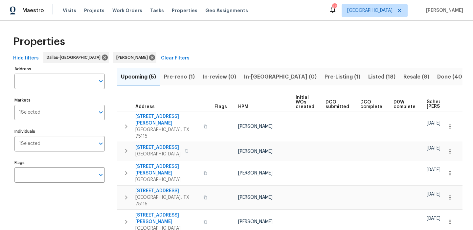
click at [428, 105] on span "Scheduled [PERSON_NAME]" at bounding box center [445, 104] width 37 height 9
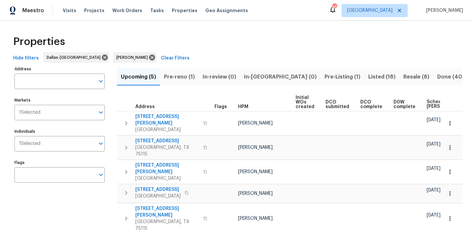
click at [438, 105] on span "Scheduled COE" at bounding box center [445, 104] width 37 height 9
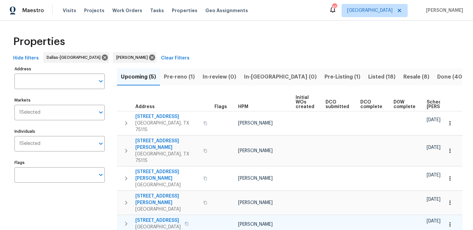
click at [164, 217] on span "5239 Clubview Dr" at bounding box center [157, 220] width 45 height 7
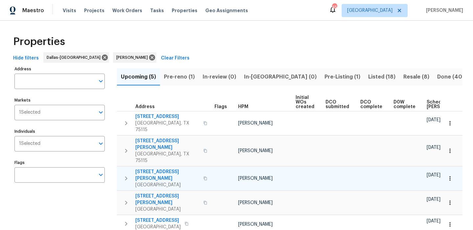
scroll to position [3, 0]
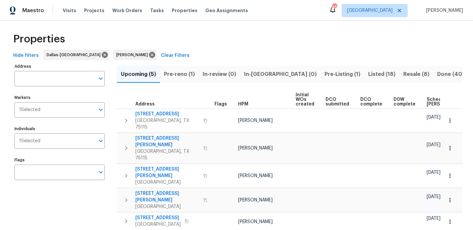
click at [433, 99] on span "Scheduled COE" at bounding box center [445, 101] width 37 height 9
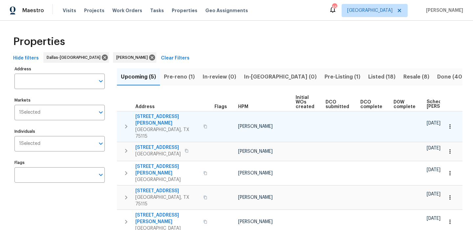
click at [151, 117] on span "820 Neal Rd" at bounding box center [167, 119] width 64 height 13
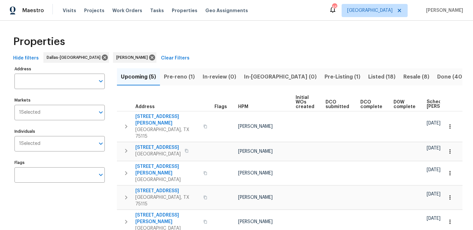
click at [177, 72] on button "Pre-reno (1)" at bounding box center [179, 76] width 39 height 17
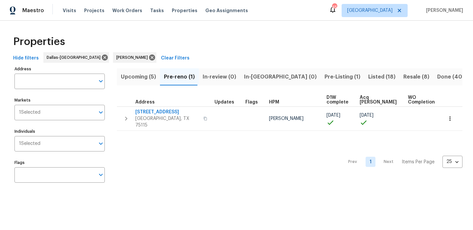
click at [325, 76] on span "Pre-Listing (1)" at bounding box center [343, 76] width 36 height 9
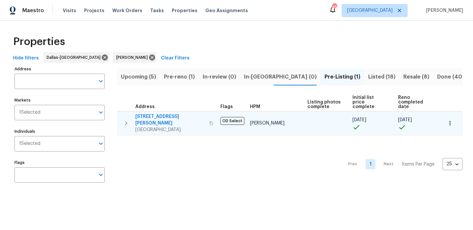
click at [148, 117] on span "1102 Cain Ct" at bounding box center [170, 119] width 70 height 13
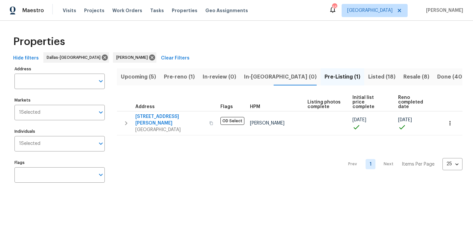
click at [175, 70] on button "Pre-reno (1)" at bounding box center [179, 76] width 39 height 17
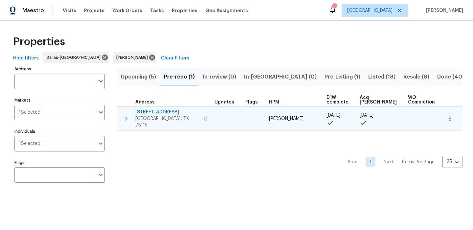
click at [160, 113] on span "1621 Cattail Creek Dr" at bounding box center [167, 112] width 64 height 7
click at [165, 109] on span "1621 Cattail Creek Dr" at bounding box center [167, 112] width 64 height 7
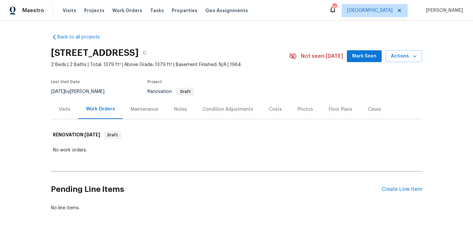
click at [65, 106] on div "Visits" at bounding box center [65, 109] width 12 height 7
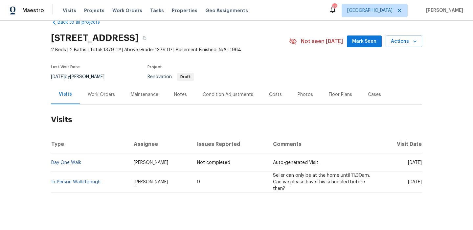
scroll to position [15, 0]
click at [238, 96] on div "Condition Adjustments" at bounding box center [228, 94] width 51 height 7
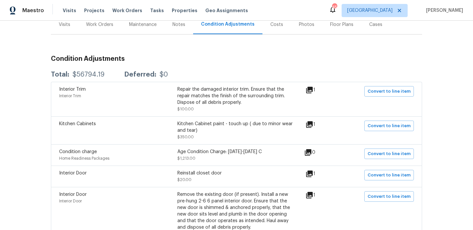
scroll to position [87, 0]
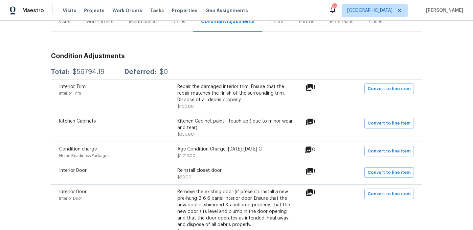
click at [308, 89] on icon at bounding box center [310, 87] width 8 height 8
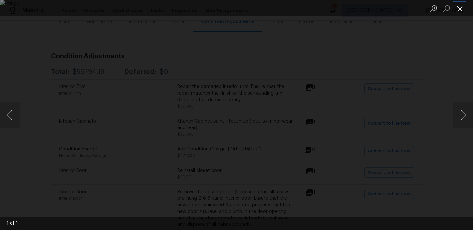
click at [461, 6] on button "Close lightbox" at bounding box center [459, 9] width 13 height 12
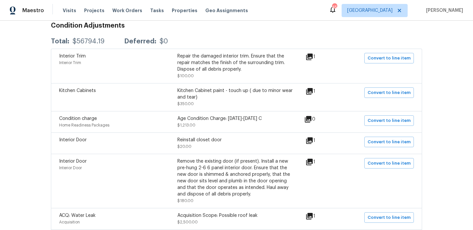
scroll to position [118, 0]
click at [311, 87] on icon at bounding box center [310, 91] width 8 height 8
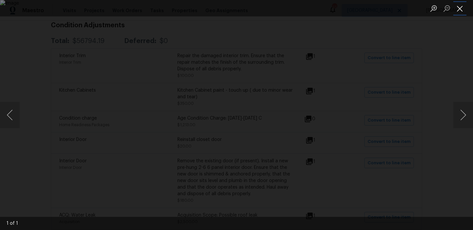
click at [457, 12] on button "Close lightbox" at bounding box center [459, 9] width 13 height 12
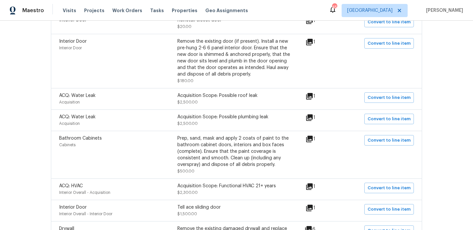
scroll to position [238, 0]
click at [312, 116] on icon at bounding box center [309, 117] width 7 height 7
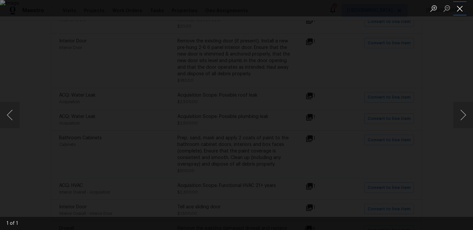
click at [462, 9] on button "Close lightbox" at bounding box center [459, 9] width 13 height 12
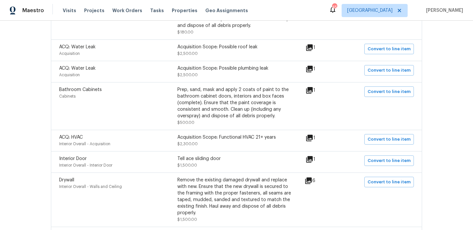
scroll to position [287, 0]
click at [311, 141] on icon at bounding box center [310, 137] width 8 height 8
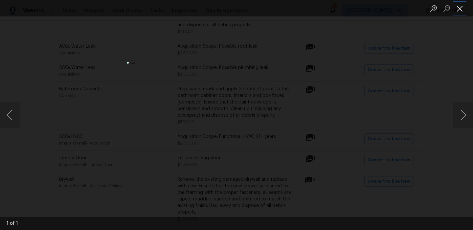
click at [463, 11] on button "Close lightbox" at bounding box center [459, 9] width 13 height 12
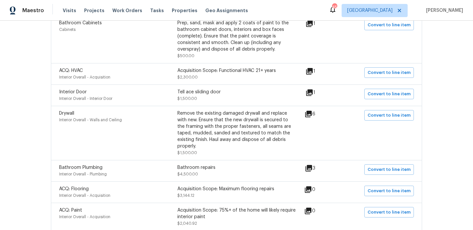
scroll to position [362, 0]
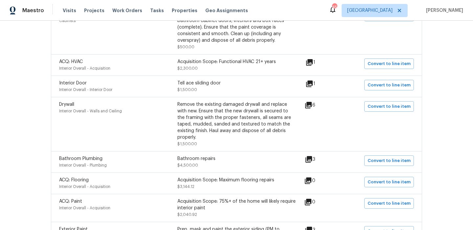
click at [310, 86] on icon at bounding box center [310, 84] width 8 height 8
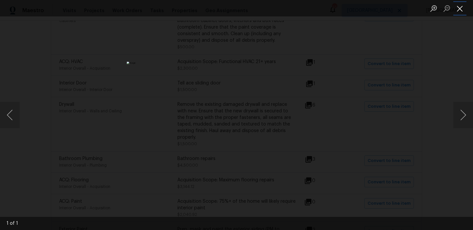
click at [464, 9] on button "Close lightbox" at bounding box center [459, 9] width 13 height 12
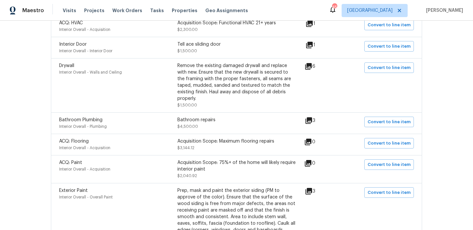
scroll to position [411, 0]
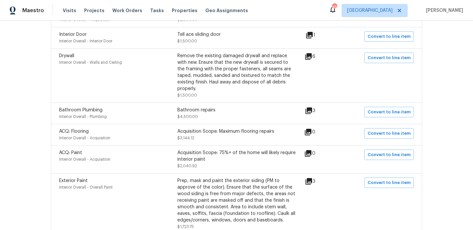
click at [316, 108] on div "3" at bounding box center [321, 111] width 32 height 8
click at [312, 107] on icon at bounding box center [309, 110] width 7 height 7
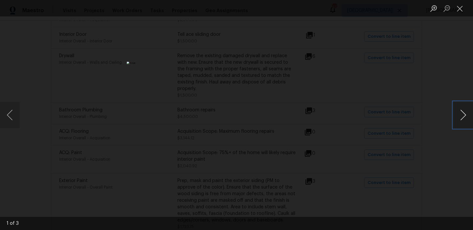
click at [461, 117] on button "Next image" at bounding box center [463, 115] width 20 height 26
click at [464, 12] on button "Close lightbox" at bounding box center [459, 9] width 13 height 12
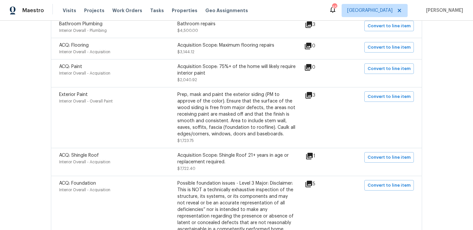
scroll to position [508, 0]
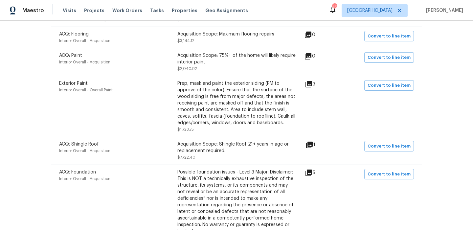
click at [312, 82] on icon at bounding box center [309, 84] width 8 height 8
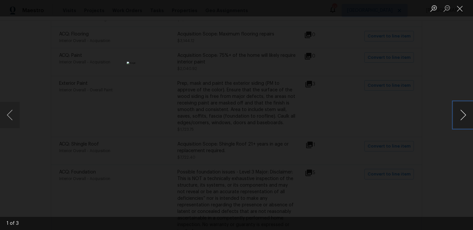
click at [460, 114] on button "Next image" at bounding box center [463, 115] width 20 height 26
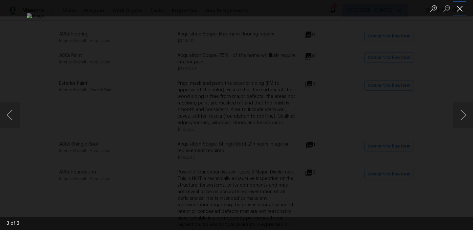
click at [462, 14] on button "Close lightbox" at bounding box center [459, 9] width 13 height 12
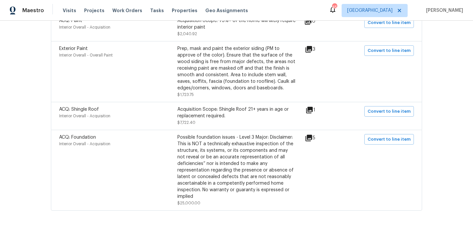
scroll to position [544, 0]
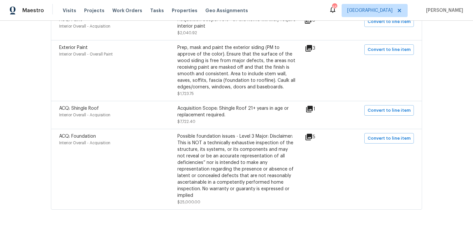
click at [312, 134] on icon at bounding box center [309, 137] width 7 height 7
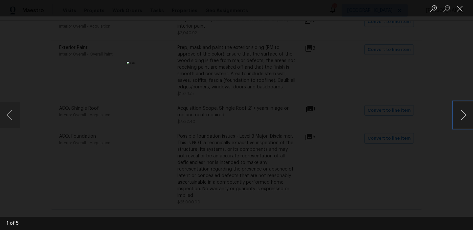
click at [465, 112] on button "Next image" at bounding box center [463, 115] width 20 height 26
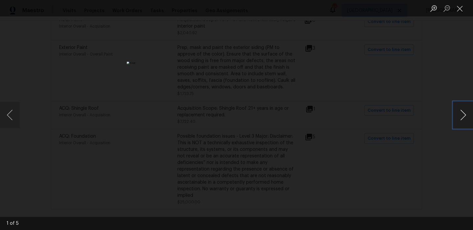
click at [465, 112] on button "Next image" at bounding box center [463, 115] width 20 height 26
click at [462, 10] on button "Close lightbox" at bounding box center [459, 9] width 13 height 12
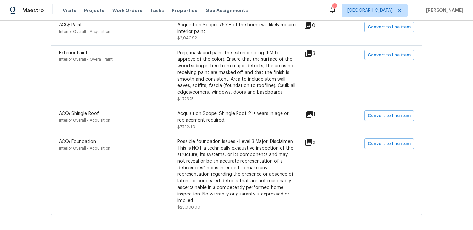
scroll to position [535, 0]
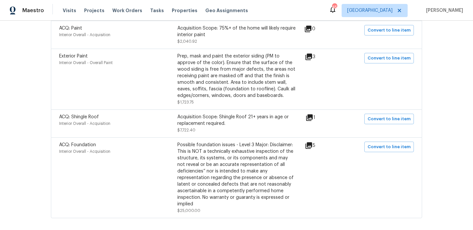
click at [312, 114] on icon at bounding box center [309, 117] width 7 height 7
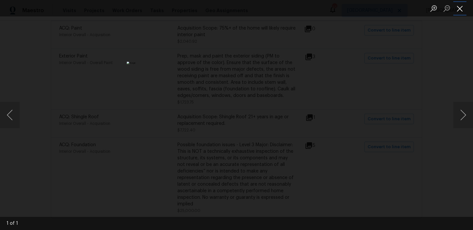
click at [462, 4] on button "Close lightbox" at bounding box center [459, 9] width 13 height 12
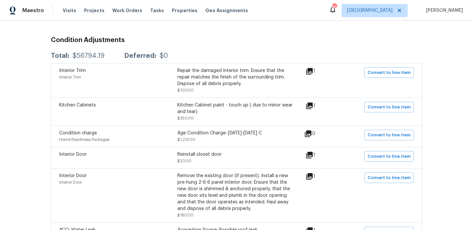
scroll to position [0, 0]
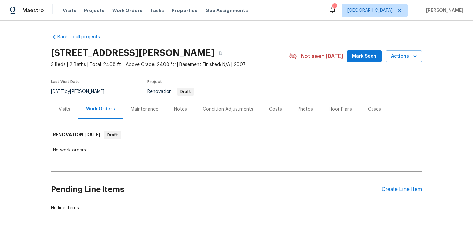
click at [71, 106] on div "Visits" at bounding box center [64, 109] width 27 height 19
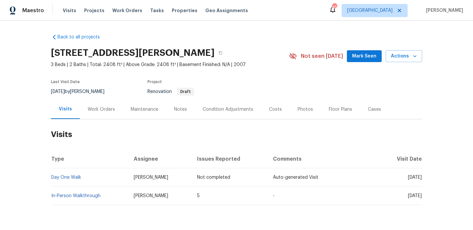
click at [211, 109] on div "Condition Adjustments" at bounding box center [228, 109] width 51 height 7
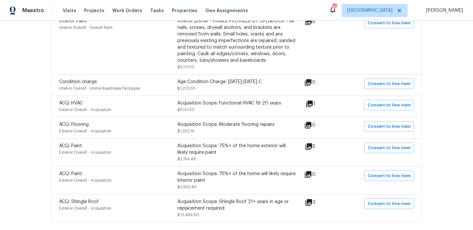
scroll to position [176, 0]
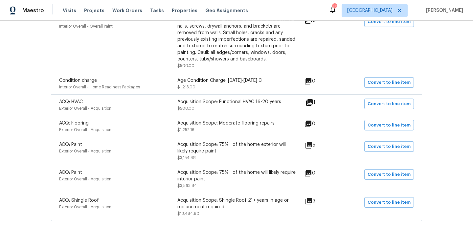
click at [306, 142] on div "ACQ: Paint Exterior Overall - Acquisition Acquisition Scope: 75%+ of the home e…" at bounding box center [236, 151] width 371 height 28
click at [310, 142] on icon at bounding box center [309, 145] width 8 height 8
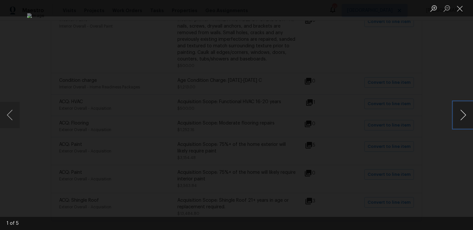
click at [456, 114] on button "Next image" at bounding box center [463, 115] width 20 height 26
click at [464, 12] on button "Close lightbox" at bounding box center [459, 9] width 13 height 12
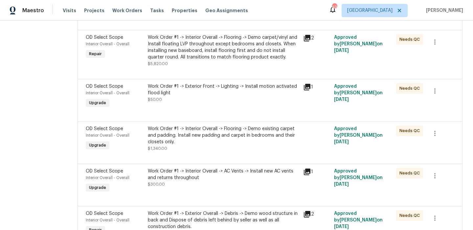
scroll to position [8, 0]
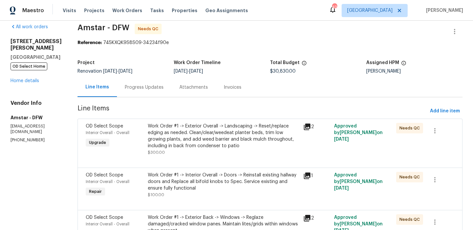
click at [250, 141] on div "Work Order #1 -> Exterior Overall -> Landscaping -> Reset/replace edging as nee…" at bounding box center [223, 136] width 151 height 26
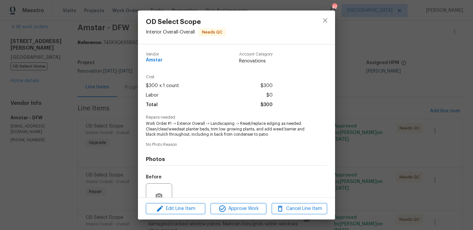
scroll to position [61, 0]
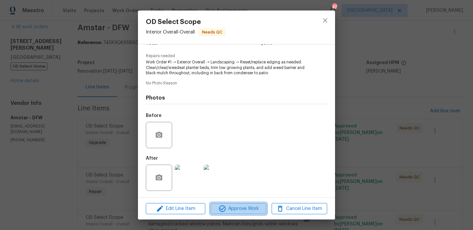
click at [240, 209] on span "Approve Work" at bounding box center [239, 209] width 52 height 8
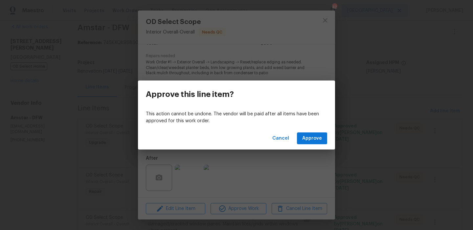
click at [330, 139] on div "Cancel Approve" at bounding box center [236, 138] width 197 height 23
click at [325, 140] on button "Approve" at bounding box center [312, 138] width 30 height 12
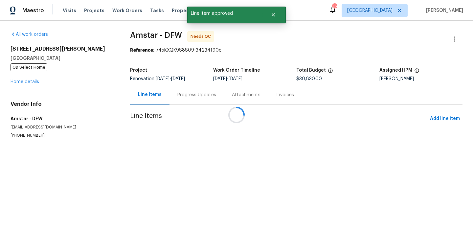
scroll to position [0, 0]
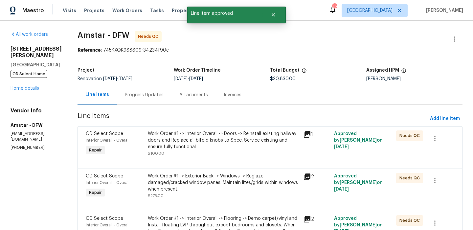
click at [236, 149] on div "Work Order #1 -> Interior Overall -> Doors -> Reinstall existing hallway doors …" at bounding box center [223, 140] width 151 height 20
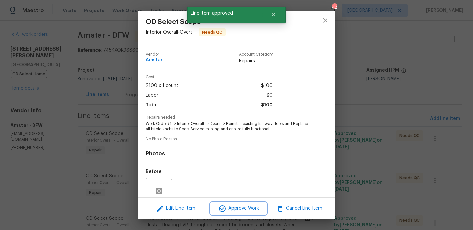
click at [254, 207] on span "Approve Work" at bounding box center [239, 208] width 52 height 8
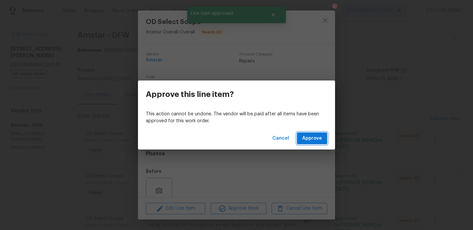
click at [317, 140] on span "Approve" at bounding box center [312, 138] width 20 height 8
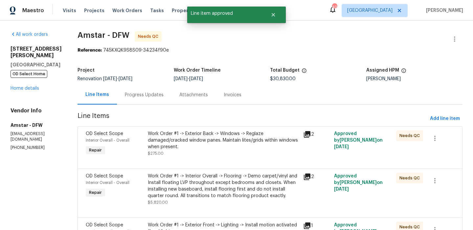
click at [229, 144] on div "Work Order #1 -> Exterior Back -> Windows -> Reglaze damaged/cracked window pan…" at bounding box center [223, 143] width 151 height 26
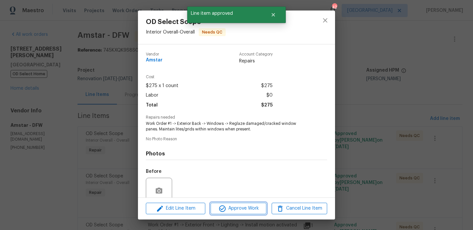
click at [233, 207] on span "Approve Work" at bounding box center [239, 208] width 52 height 8
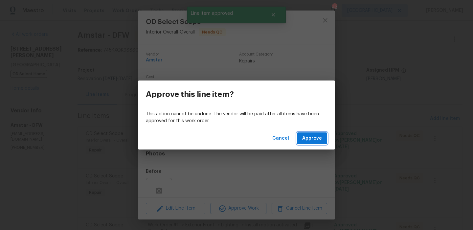
click at [308, 142] on span "Approve" at bounding box center [312, 138] width 20 height 8
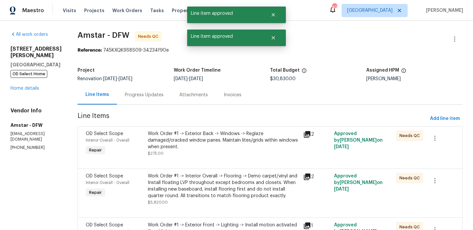
click at [218, 143] on div "Work Order #1 -> Exterior Back -> Windows -> Reglaze damaged/cracked window pan…" at bounding box center [223, 140] width 151 height 20
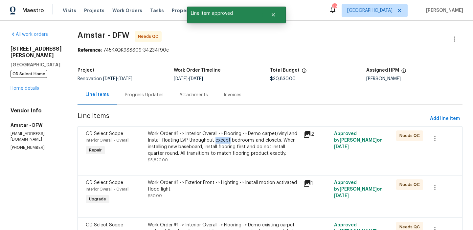
click at [218, 143] on div "Work Order #1 -> Interior Overall -> Flooring -> Demo carpet/vinyl and Install …" at bounding box center [223, 143] width 151 height 26
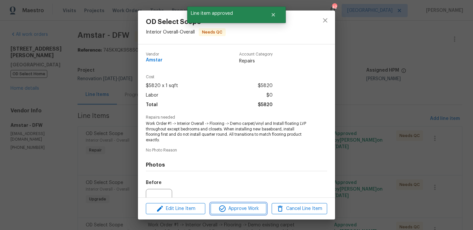
click at [229, 205] on span "Approve Work" at bounding box center [239, 209] width 52 height 8
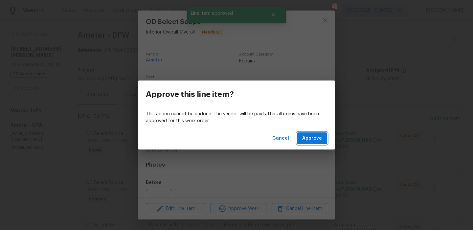
click at [318, 137] on span "Approve" at bounding box center [312, 138] width 20 height 8
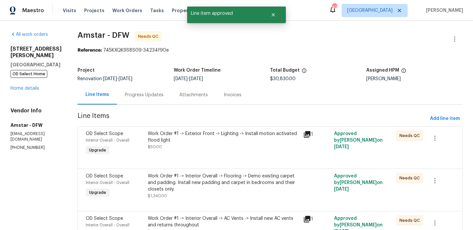
click at [229, 148] on div "Work Order #1 -> Exterior Front -> Lighting -> Install motion activated flood l…" at bounding box center [223, 140] width 151 height 20
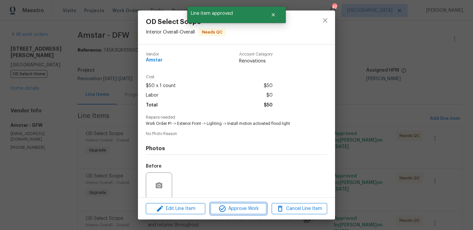
click at [241, 206] on span "Approve Work" at bounding box center [239, 209] width 52 height 8
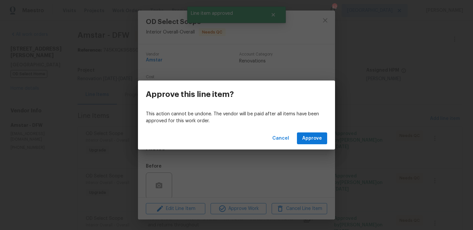
click at [316, 128] on div "Cancel Approve" at bounding box center [236, 138] width 197 height 23
click at [315, 134] on button "Approve" at bounding box center [312, 138] width 30 height 12
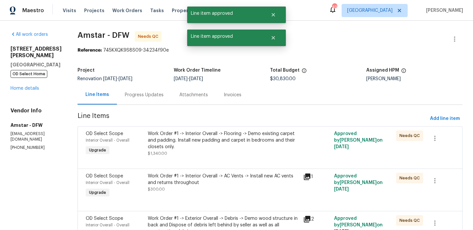
click at [217, 146] on div "Work Order #1 -> Interior Overall -> Flooring -> Demo existing carpet and paddi…" at bounding box center [223, 140] width 151 height 20
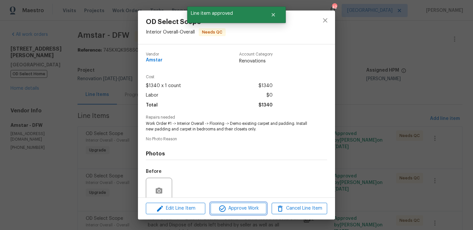
click at [239, 209] on span "Approve Work" at bounding box center [239, 208] width 52 height 8
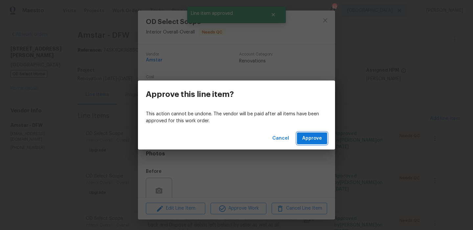
click at [311, 140] on span "Approve" at bounding box center [312, 138] width 20 height 8
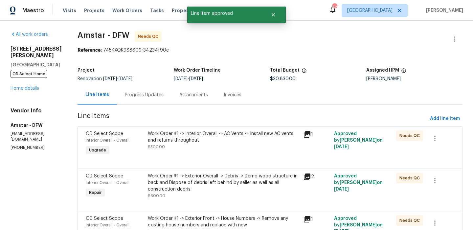
click at [225, 159] on div at bounding box center [270, 161] width 369 height 8
click at [229, 141] on div "Work Order #1 -> Interior Overall -> AC Vents -> Install new AC vents and retur…" at bounding box center [223, 136] width 151 height 13
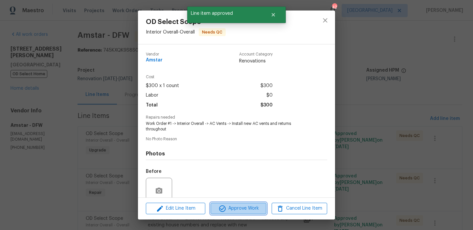
click at [237, 210] on span "Approve Work" at bounding box center [239, 208] width 52 height 8
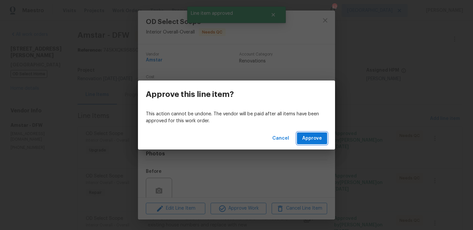
click at [315, 136] on span "Approve" at bounding box center [312, 138] width 20 height 8
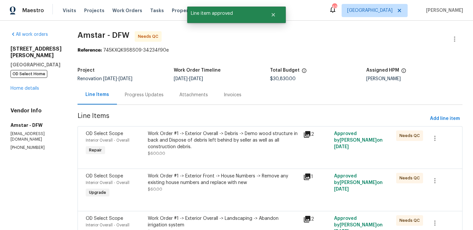
click at [212, 144] on div "Work Order #1 -> Exterior Overall -> Debris -> Demo wood structure in back and …" at bounding box center [223, 140] width 151 height 20
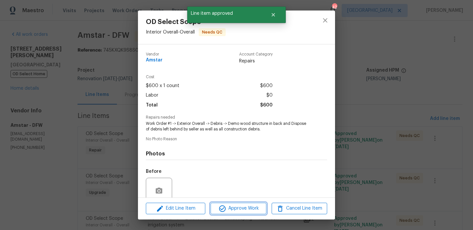
click at [227, 207] on span "Approve Work" at bounding box center [239, 208] width 52 height 8
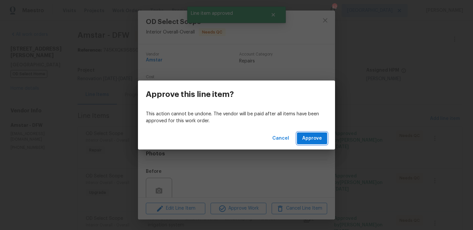
click at [308, 140] on span "Approve" at bounding box center [312, 138] width 20 height 8
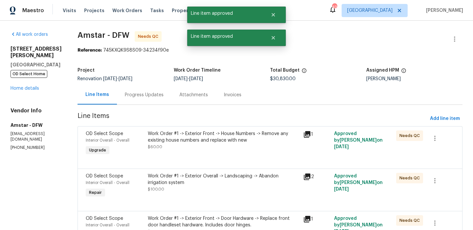
click at [232, 156] on div "Work Order #1 -> Exterior Front -> House Numbers -> Remove any existing house n…" at bounding box center [223, 143] width 155 height 30
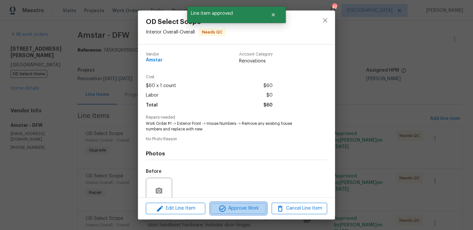
click at [255, 210] on span "Approve Work" at bounding box center [239, 208] width 52 height 8
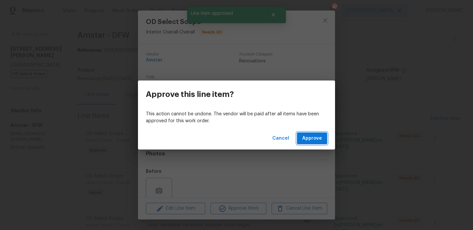
click at [322, 134] on button "Approve" at bounding box center [312, 138] width 30 height 12
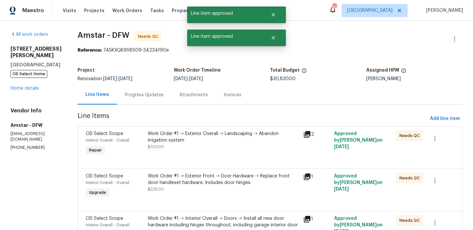
click at [231, 151] on div "Work Order #1 -> Exterior Overall -> Landscaping -> Abandon irrigation system $…" at bounding box center [223, 143] width 155 height 30
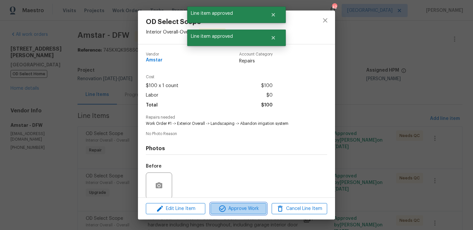
click at [235, 205] on span "Approve Work" at bounding box center [239, 209] width 52 height 8
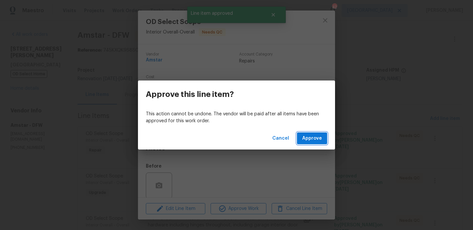
click at [309, 137] on span "Approve" at bounding box center [312, 138] width 20 height 8
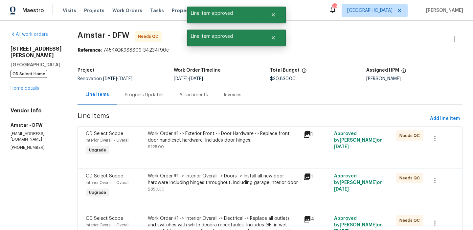
click at [221, 158] on div at bounding box center [270, 161] width 369 height 8
click at [227, 144] on div "Work Order #1 -> Exterior Front -> Door Hardware -> Replace front door handlese…" at bounding box center [223, 140] width 151 height 20
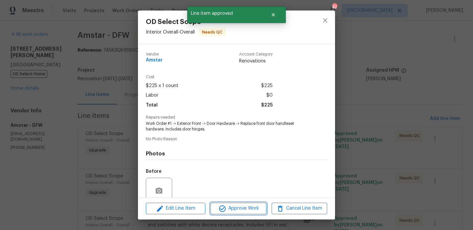
click at [240, 212] on span "Approve Work" at bounding box center [239, 208] width 52 height 8
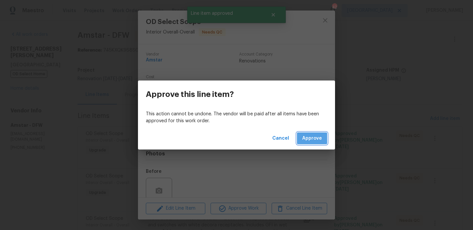
click at [311, 133] on button "Approve" at bounding box center [312, 138] width 30 height 12
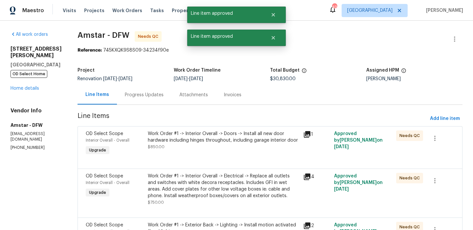
click at [200, 138] on div "Work Order #1 -> Interior Overall -> Doors -> Install all new door hardware inc…" at bounding box center [223, 136] width 151 height 13
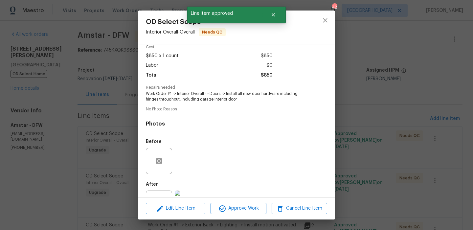
scroll to position [41, 0]
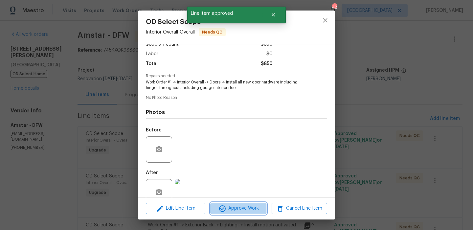
click at [241, 208] on span "Approve Work" at bounding box center [239, 208] width 52 height 8
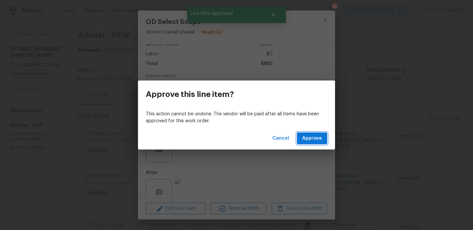
click at [303, 141] on button "Approve" at bounding box center [312, 138] width 30 height 12
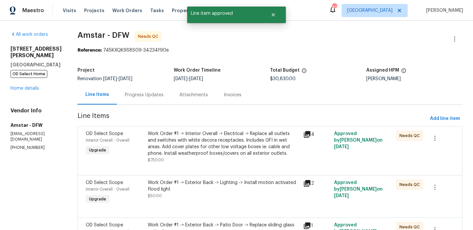
click at [212, 146] on div "Work Order #1 -> Interior Overall -> Electrical -> Replace all outlets and swit…" at bounding box center [223, 143] width 151 height 26
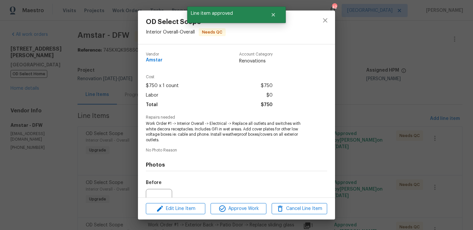
click at [240, 202] on div "Edit Line Item Approve Work Cancel Line Item" at bounding box center [236, 209] width 197 height 22
click at [240, 205] on span "Approve Work" at bounding box center [239, 209] width 52 height 8
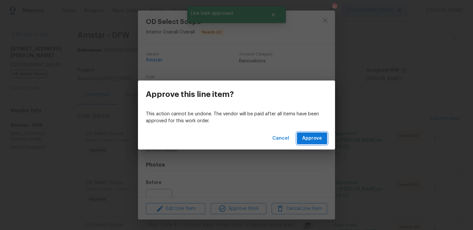
click at [315, 143] on button "Approve" at bounding box center [312, 138] width 30 height 12
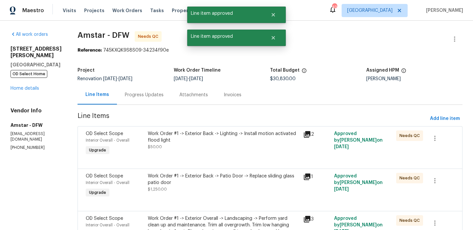
click at [227, 147] on div "Work Order #1 -> Exterior Back -> Lighting -> Install motion activated flood li…" at bounding box center [223, 140] width 151 height 20
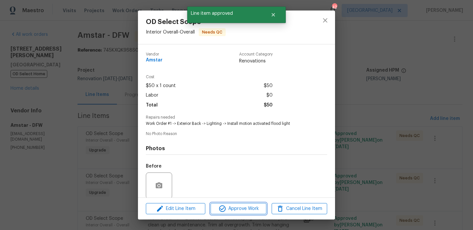
click at [232, 208] on span "Approve Work" at bounding box center [239, 209] width 52 height 8
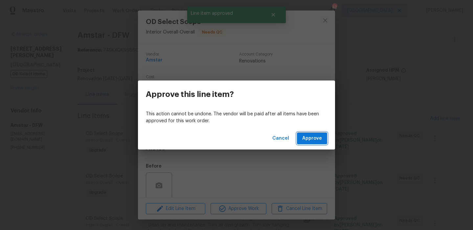
click at [316, 136] on span "Approve" at bounding box center [312, 138] width 20 height 8
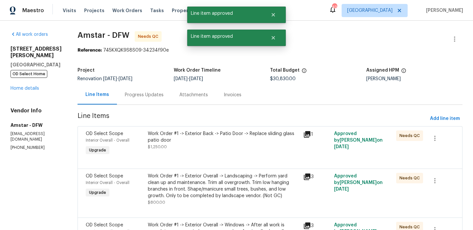
click at [245, 158] on div at bounding box center [270, 161] width 369 height 8
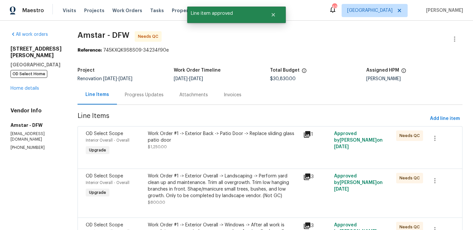
click at [251, 137] on div "Work Order #1 -> Exterior Back -> Patio Door -> Replace sliding glass patio door" at bounding box center [223, 136] width 151 height 13
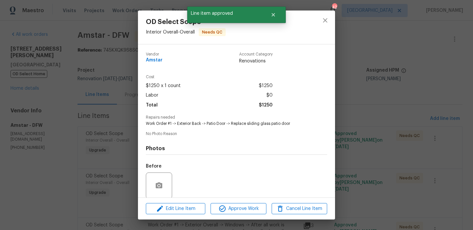
scroll to position [50, 0]
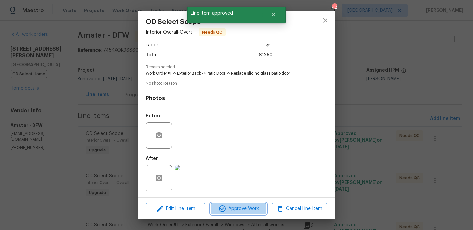
click at [252, 211] on span "Approve Work" at bounding box center [239, 209] width 52 height 8
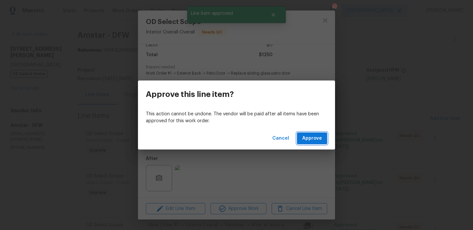
click at [314, 136] on span "Approve" at bounding box center [312, 138] width 20 height 8
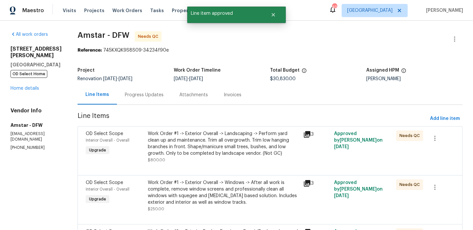
click at [237, 139] on div "Work Order #1 -> Exterior Overall -> Landscaping -> Perform yard clean up and m…" at bounding box center [223, 143] width 151 height 26
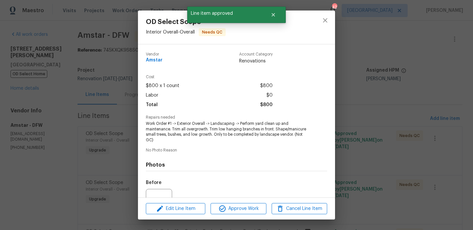
click at [242, 202] on div "Edit Line Item Approve Work Cancel Line Item" at bounding box center [236, 209] width 197 height 22
click at [243, 206] on span "Approve Work" at bounding box center [239, 209] width 52 height 8
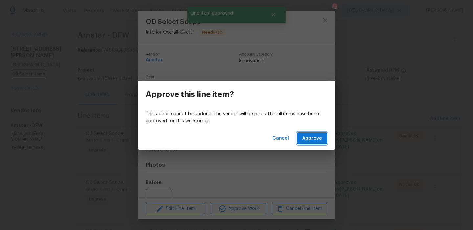
click at [323, 139] on button "Approve" at bounding box center [312, 138] width 30 height 12
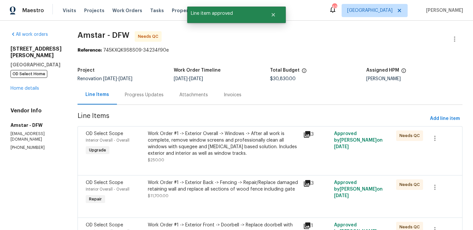
click at [226, 139] on div "Work Order #1 -> Exterior Overall -> Windows -> After all work is complete, rem…" at bounding box center [223, 143] width 151 height 26
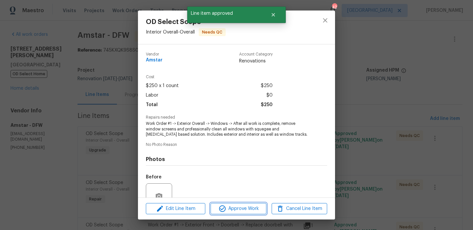
click at [242, 214] on button "Approve Work" at bounding box center [239, 209] width 56 height 12
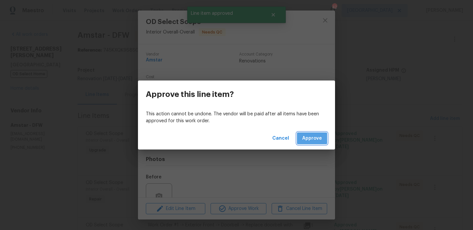
click at [316, 140] on span "Approve" at bounding box center [312, 138] width 20 height 8
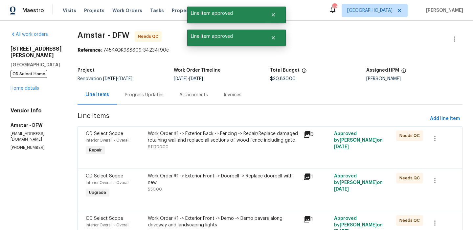
click at [222, 149] on div "Work Order #1 -> Exterior Back -> Fencing -> Repair/Replace damaged retaining w…" at bounding box center [223, 140] width 151 height 20
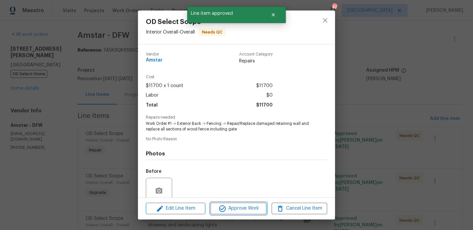
click at [241, 206] on span "Approve Work" at bounding box center [239, 208] width 52 height 8
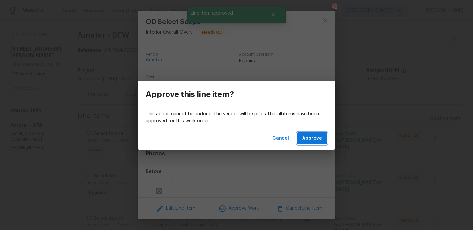
click at [309, 138] on span "Approve" at bounding box center [312, 138] width 20 height 8
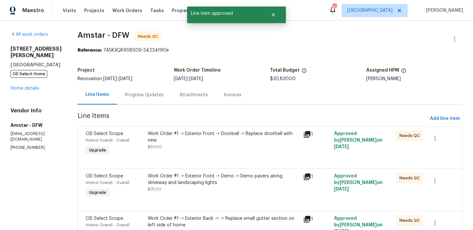
click at [259, 156] on div "Work Order #1 -> Exterior Front -> Doorbell -> Replace doorbell with new $50.00" at bounding box center [223, 143] width 155 height 30
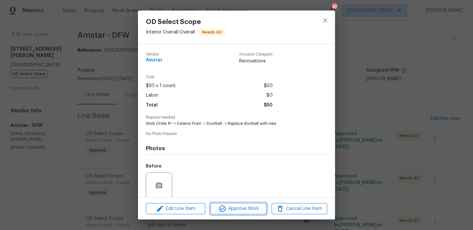
click at [247, 204] on button "Approve Work" at bounding box center [239, 209] width 56 height 12
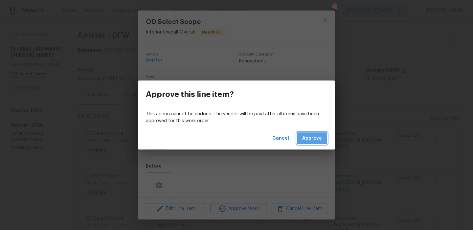
click at [310, 142] on span "Approve" at bounding box center [312, 138] width 20 height 8
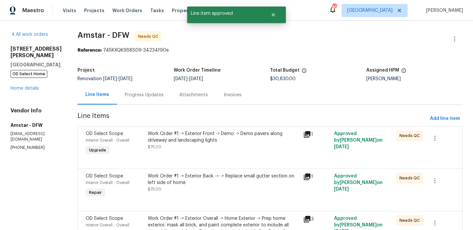
click at [232, 149] on div "Work Order #1 -> Exterior Front -> Demo -> Demo pavers along driveway and lands…" at bounding box center [223, 140] width 151 height 20
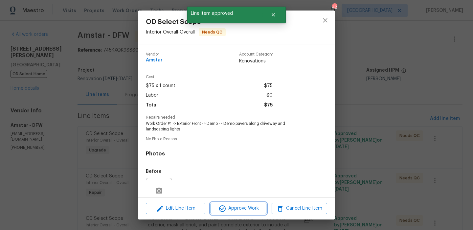
click at [257, 207] on span "Approve Work" at bounding box center [239, 208] width 52 height 8
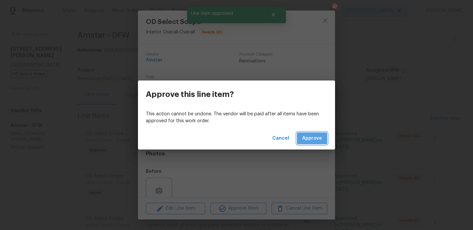
click at [310, 140] on span "Approve" at bounding box center [312, 138] width 20 height 8
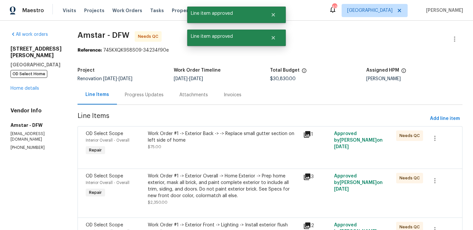
click at [213, 142] on div "Work Order #1 -> Exterior Back -> -> Replace small gutter section on left side …" at bounding box center [223, 136] width 151 height 13
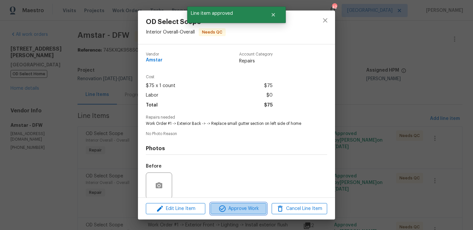
click at [232, 206] on span "Approve Work" at bounding box center [239, 209] width 52 height 8
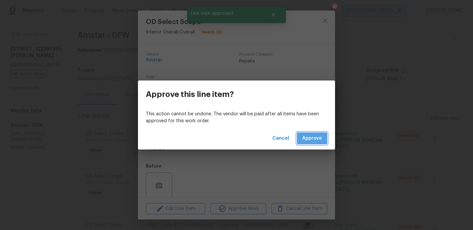
click at [313, 137] on span "Approve" at bounding box center [312, 138] width 20 height 8
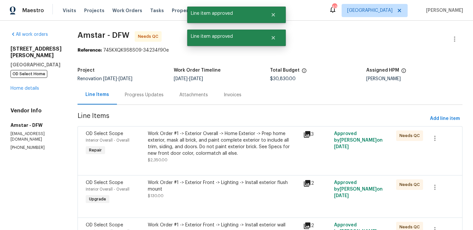
click at [228, 153] on div "Work Order #1 -> Exterior Overall -> Home Exterior -> Prep home exterior, mask …" at bounding box center [223, 143] width 151 height 26
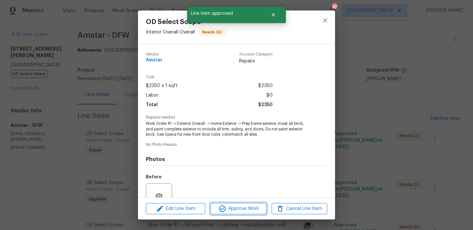
click at [244, 205] on span "Approve Work" at bounding box center [239, 209] width 52 height 8
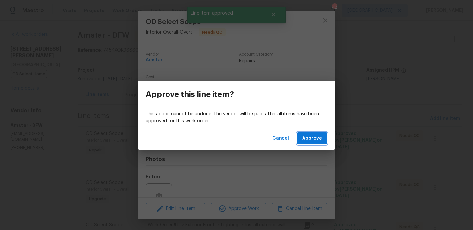
click at [319, 137] on span "Approve" at bounding box center [312, 138] width 20 height 8
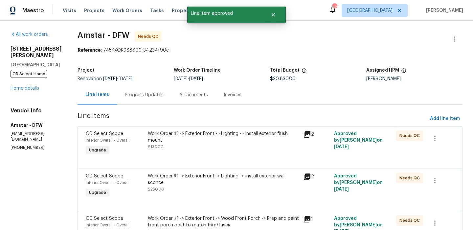
click at [209, 156] on div "Work Order #1 -> Exterior Front -> Lighting -> Install exterior flush mount $13…" at bounding box center [223, 143] width 155 height 30
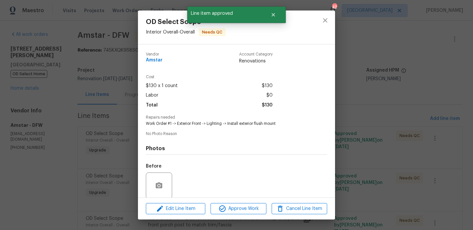
click at [224, 216] on div "Edit Line Item Approve Work Cancel Line Item" at bounding box center [236, 209] width 197 height 22
click at [226, 209] on icon "button" at bounding box center [223, 209] width 8 height 8
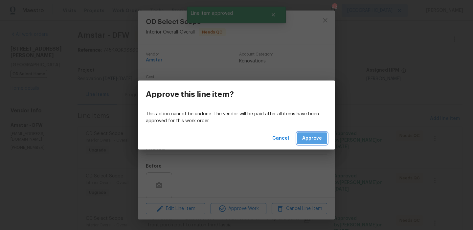
click at [319, 133] on button "Approve" at bounding box center [312, 138] width 30 height 12
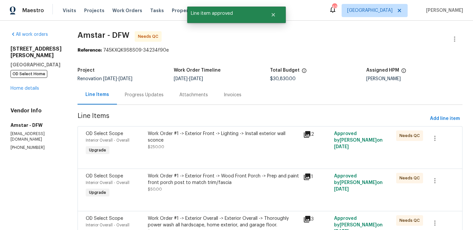
click at [224, 151] on div "Work Order #1 -> Exterior Front -> Lighting -> Install exterior wall sconce $25…" at bounding box center [223, 143] width 155 height 30
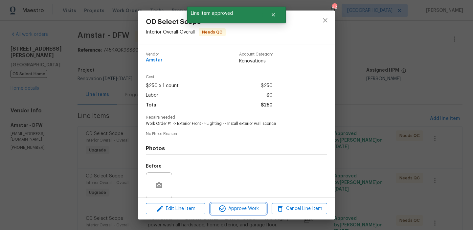
click at [235, 212] on span "Approve Work" at bounding box center [239, 209] width 52 height 8
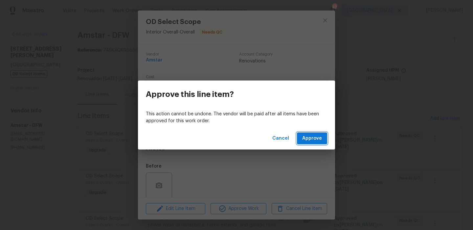
click at [325, 137] on button "Approve" at bounding box center [312, 138] width 30 height 12
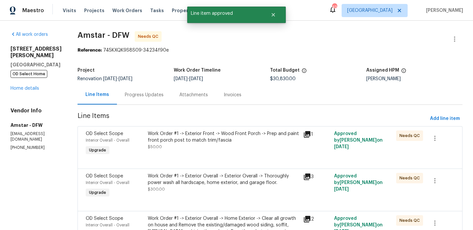
click at [242, 139] on div "Work Order #1 -> Exterior Front -> Wood Front Porch -> Prep and paint front por…" at bounding box center [223, 136] width 151 height 13
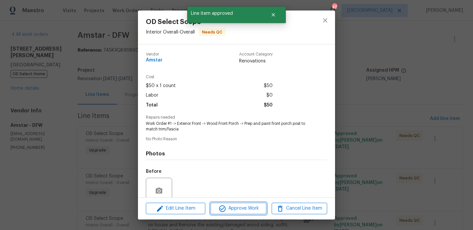
click at [249, 206] on span "Approve Work" at bounding box center [239, 208] width 52 height 8
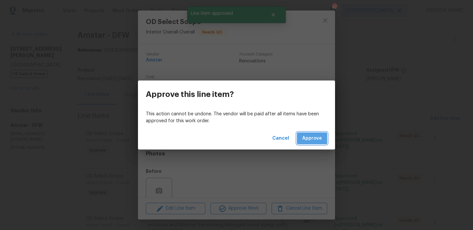
click at [318, 140] on span "Approve" at bounding box center [312, 138] width 20 height 8
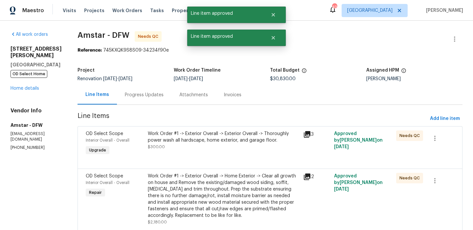
click at [210, 144] on div "Work Order #1 -> Exterior Overall -> Exterior Overall -> Thoroughly power wash …" at bounding box center [223, 140] width 151 height 20
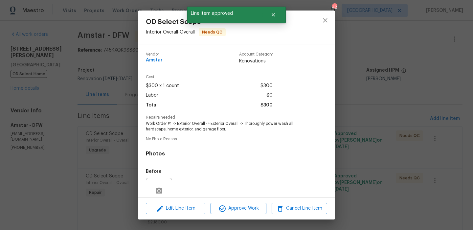
scroll to position [56, 0]
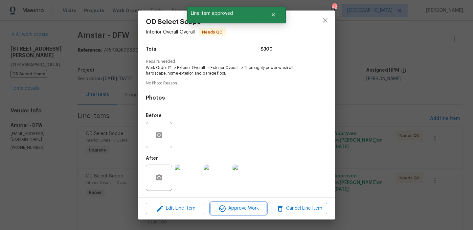
click at [234, 208] on span "Approve Work" at bounding box center [239, 208] width 52 height 8
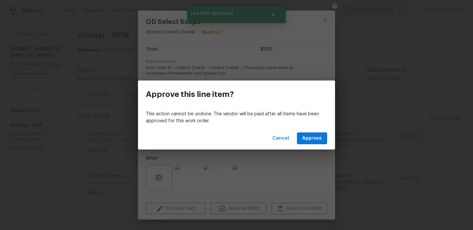
click at [328, 134] on div "Cancel Approve" at bounding box center [236, 138] width 197 height 23
click at [320, 135] on span "Approve" at bounding box center [312, 138] width 20 height 8
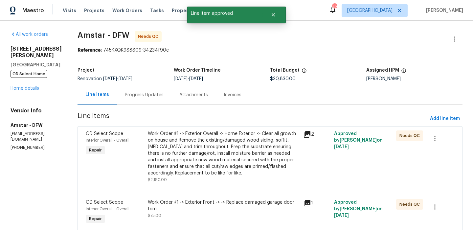
click at [246, 159] on div "Work Order #1 -> Exterior Overall -> Home Exterior -> Clear all growth on house…" at bounding box center [223, 153] width 151 height 46
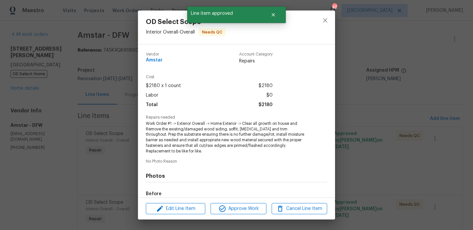
scroll to position [73, 0]
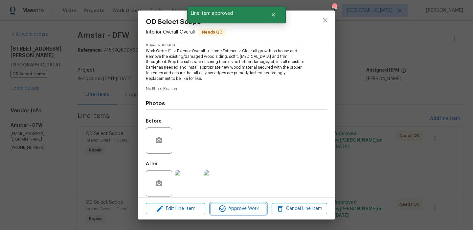
click at [242, 204] on button "Approve Work" at bounding box center [239, 209] width 56 height 12
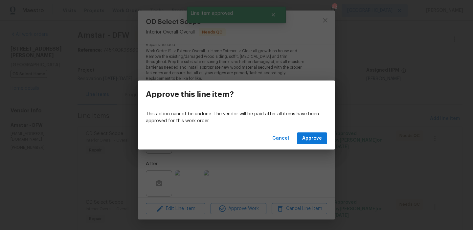
click at [313, 132] on div "Cancel Approve" at bounding box center [236, 138] width 197 height 23
click at [313, 136] on span "Approve" at bounding box center [312, 138] width 20 height 8
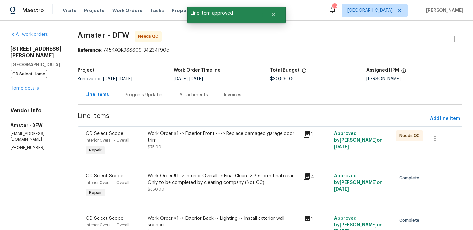
click at [241, 160] on div at bounding box center [270, 161] width 369 height 8
click at [242, 153] on div "Work Order #1 -> Exterior Front -> -> Replace damaged garage door trim $75.00" at bounding box center [223, 143] width 155 height 30
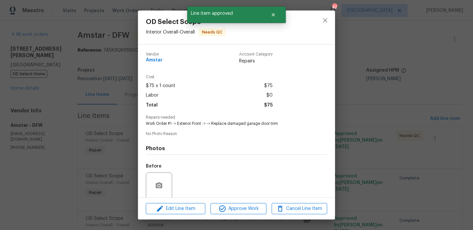
click at [236, 202] on div "Edit Line Item Approve Work Cancel Line Item" at bounding box center [236, 209] width 197 height 22
click at [236, 205] on span "Approve Work" at bounding box center [239, 209] width 52 height 8
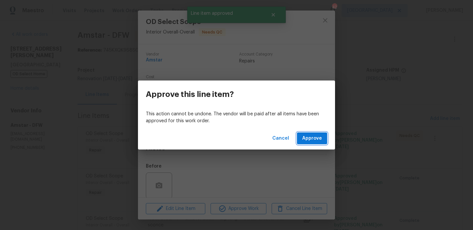
click at [310, 139] on span "Approve" at bounding box center [312, 138] width 20 height 8
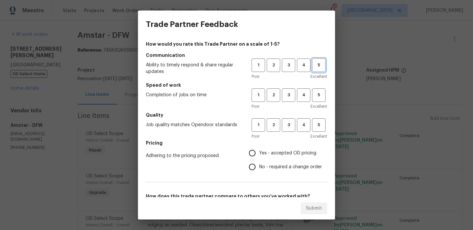
click at [316, 64] on span "5" at bounding box center [319, 65] width 12 height 8
click at [317, 96] on span "5" at bounding box center [319, 95] width 12 height 8
click at [318, 120] on button "5" at bounding box center [318, 124] width 13 height 13
click at [293, 154] on span "Yes - accepted OD pricing" at bounding box center [287, 153] width 57 height 7
click at [259, 154] on input "Yes - accepted OD pricing" at bounding box center [252, 153] width 14 height 14
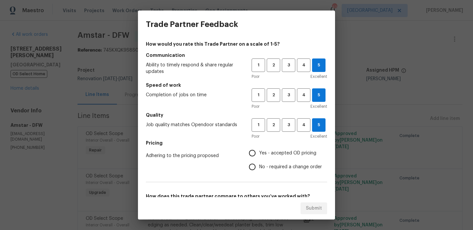
radio input "true"
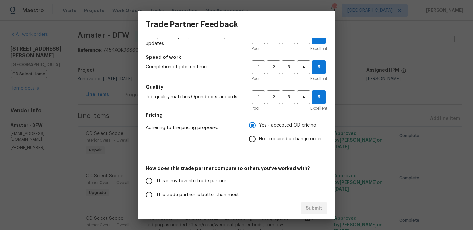
scroll to position [56, 0]
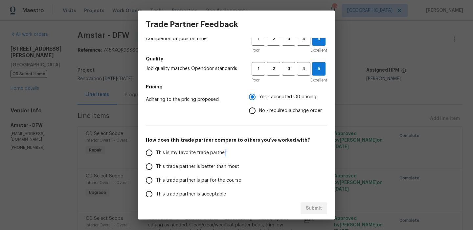
click at [223, 152] on span "This is my favorite trade partner" at bounding box center [191, 153] width 70 height 7
click at [213, 151] on span "This is my favorite trade partner" at bounding box center [191, 153] width 70 height 7
click at [156, 151] on input "This is my favorite trade partner" at bounding box center [149, 153] width 14 height 14
click at [315, 210] on span "Submit" at bounding box center [314, 208] width 16 height 8
radio input "true"
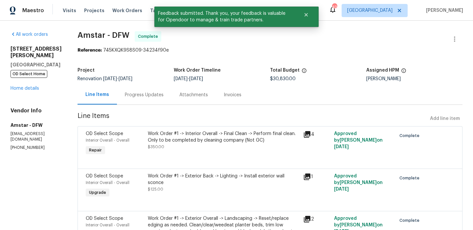
click at [26, 92] on div "1102 Cain Ct Cedar Hill, TX 75104 OD Select Home Home details" at bounding box center [36, 69] width 51 height 46
click at [30, 89] on link "Home details" at bounding box center [25, 88] width 29 height 5
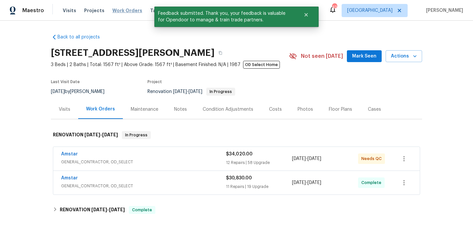
click at [123, 12] on span "Work Orders" at bounding box center [127, 10] width 30 height 7
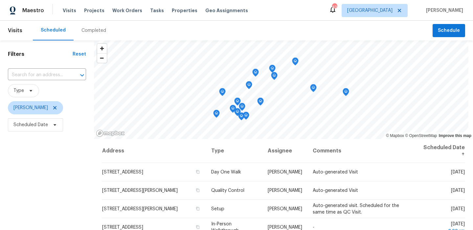
scroll to position [2, 0]
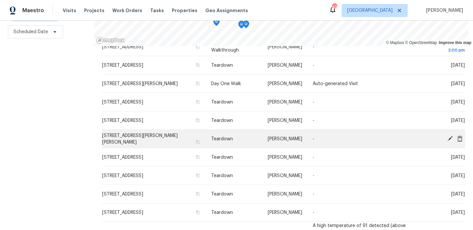
scroll to position [51, 0]
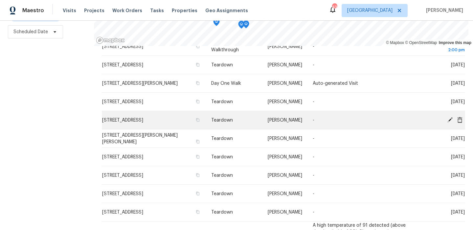
click at [450, 121] on icon at bounding box center [450, 119] width 5 height 5
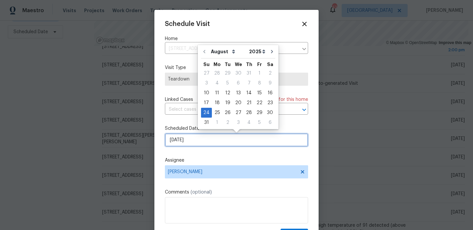
click at [233, 145] on input "8/24/2025" at bounding box center [236, 139] width 143 height 13
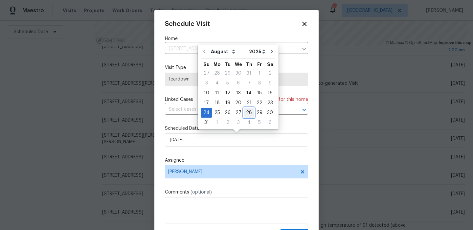
click at [245, 113] on div "28" at bounding box center [249, 112] width 11 height 9
type input "8/28/2025"
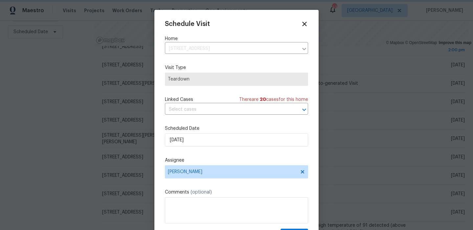
scroll to position [12, 0]
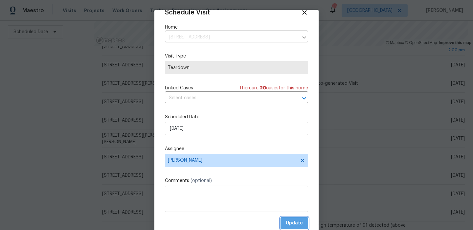
click at [292, 223] on span "Update" at bounding box center [294, 223] width 17 height 8
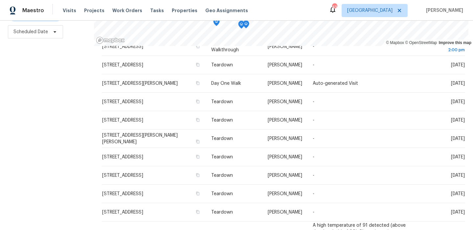
scroll to position [88, 0]
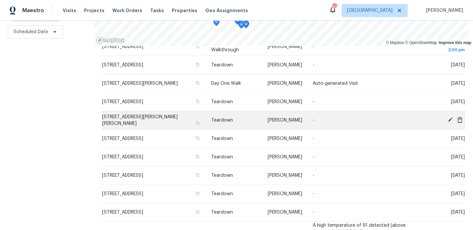
click at [451, 119] on icon at bounding box center [450, 119] width 5 height 5
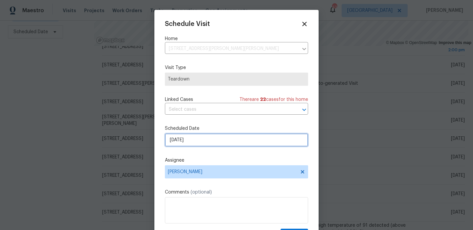
click at [197, 144] on input "8/24/2025" at bounding box center [236, 139] width 143 height 13
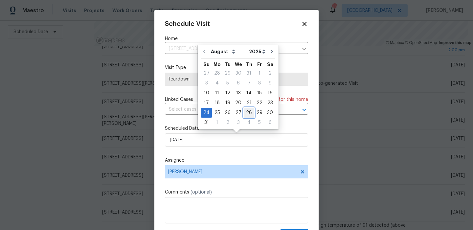
click at [244, 113] on div "28" at bounding box center [249, 112] width 11 height 9
type input "8/28/2025"
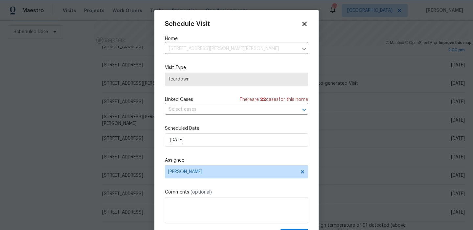
scroll to position [12, 0]
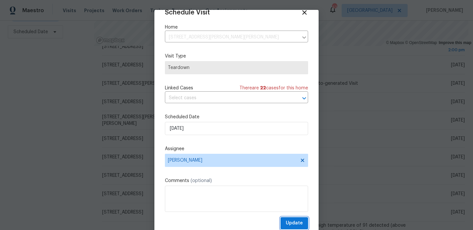
click at [284, 227] on button "Update" at bounding box center [295, 223] width 28 height 12
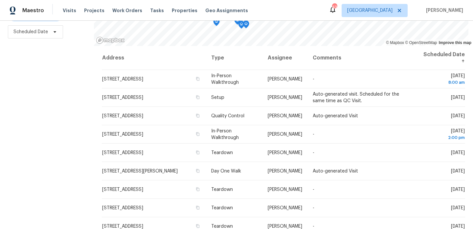
scroll to position [0, 0]
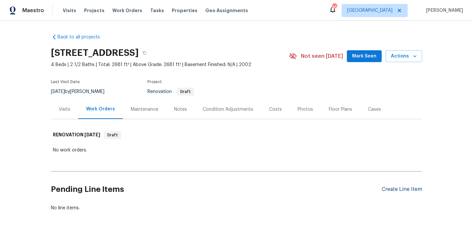
click at [403, 187] on div "Create Line Item" at bounding box center [402, 189] width 40 height 6
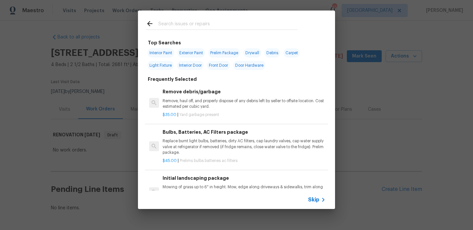
click at [308, 200] on div "Skip" at bounding box center [236, 200] width 197 height 18
click at [314, 199] on span "Skip" at bounding box center [313, 200] width 11 height 7
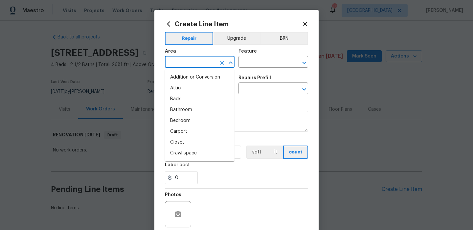
click at [183, 59] on input "text" at bounding box center [190, 63] width 51 height 10
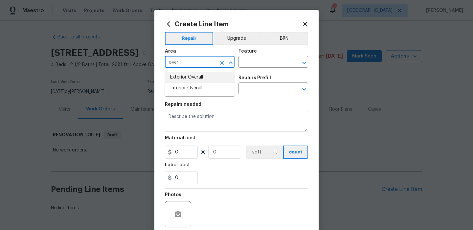
click at [185, 75] on li "Exterior Overall" at bounding box center [200, 77] width 70 height 11
click at [234, 64] on icon "Open" at bounding box center [231, 63] width 8 height 8
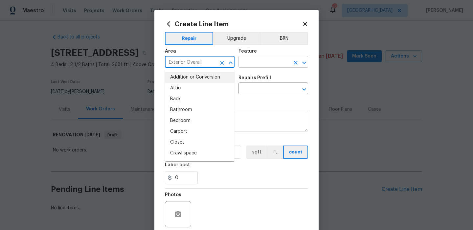
type input "Exterior Overall"
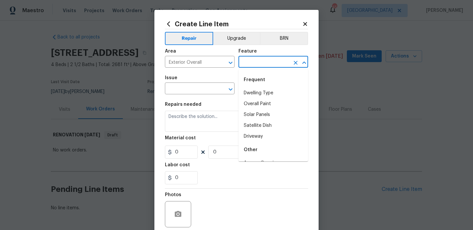
click at [245, 63] on input "text" at bounding box center [264, 63] width 51 height 10
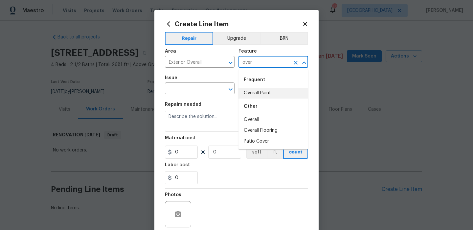
click at [251, 91] on li "Overall Paint" at bounding box center [274, 93] width 70 height 11
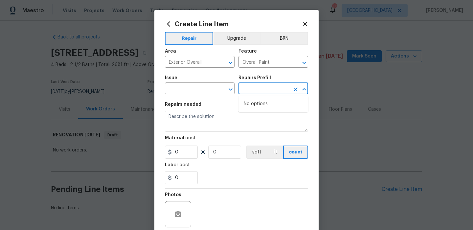
drag, startPoint x: 251, startPoint y: 91, endPoint x: 260, endPoint y: 79, distance: 15.3
click at [251, 91] on input "text" at bounding box center [264, 89] width 51 height 10
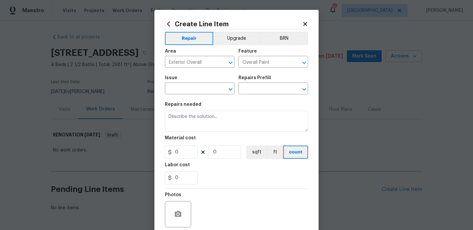
click at [267, 56] on div "Feature" at bounding box center [274, 53] width 70 height 9
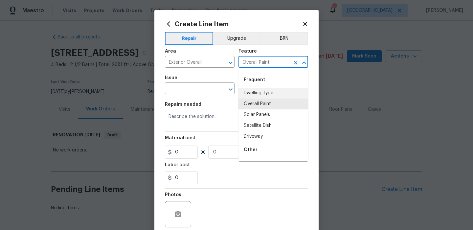
click at [267, 60] on input "Overall Paint" at bounding box center [264, 63] width 51 height 10
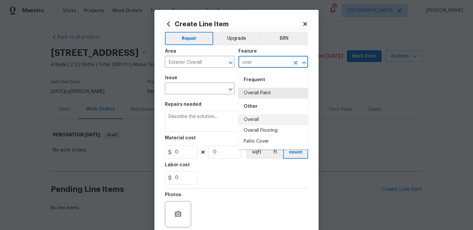
click at [256, 118] on li "Overall" at bounding box center [274, 119] width 70 height 11
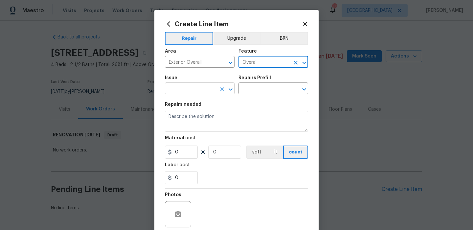
type input "Overall"
click at [201, 90] on input "text" at bounding box center [190, 89] width 51 height 10
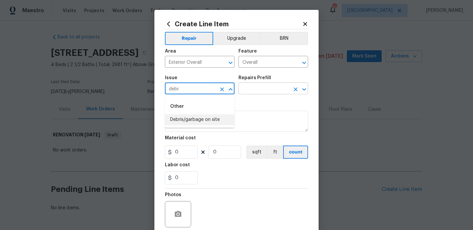
drag, startPoint x: 191, startPoint y: 117, endPoint x: 257, endPoint y: 87, distance: 72.3
click at [191, 117] on li "Debris/garbage on site" at bounding box center [200, 119] width 70 height 11
type input "Debris/garbage on site"
click at [273, 83] on div "Repairs Prefill" at bounding box center [274, 80] width 70 height 9
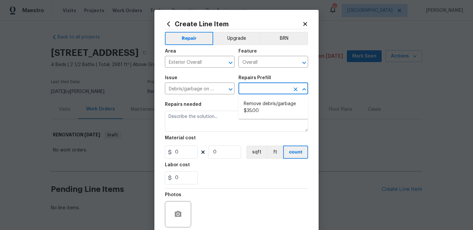
click at [265, 89] on input "text" at bounding box center [264, 89] width 51 height 10
click at [260, 99] on li "Remove debris/garbage $35.00" at bounding box center [274, 108] width 70 height 18
type input "Remove debris/garbage $35.00"
type textarea "Remove, haul off, and properly dispose of any debris left by seller to offsite …"
type input "35"
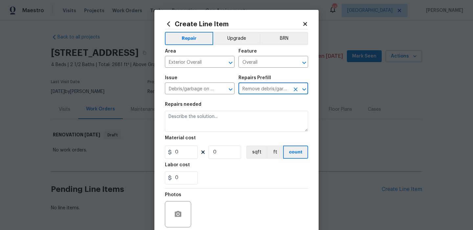
type input "1"
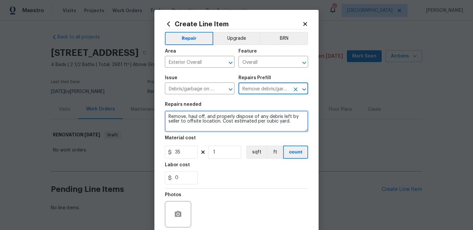
click at [242, 114] on textarea "Remove, haul off, and properly dispose of any debris left by seller to offsite …" at bounding box center [236, 121] width 143 height 21
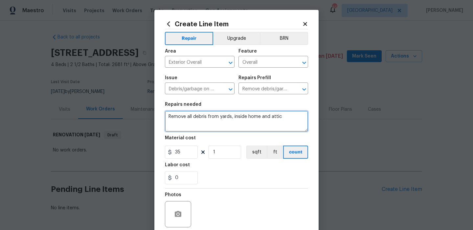
type textarea "Remove all debris from yards, inside home and attic"
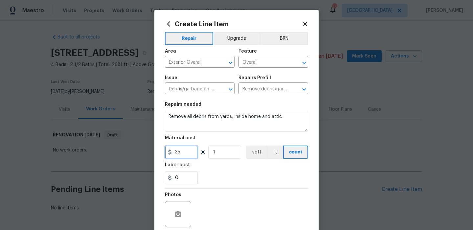
click at [190, 156] on input "35" at bounding box center [181, 152] width 33 height 13
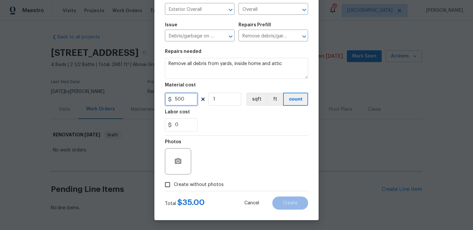
type input "500"
click at [212, 182] on span "Create without photos" at bounding box center [199, 184] width 50 height 7
click at [174, 182] on input "Create without photos" at bounding box center [167, 184] width 12 height 12
checkbox input "true"
click at [256, 159] on textarea at bounding box center [253, 161] width 112 height 26
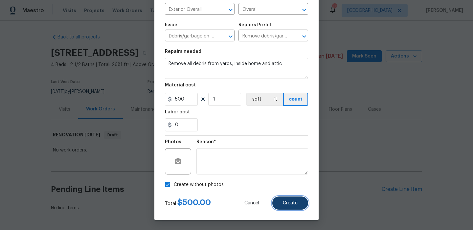
click at [287, 201] on span "Create" at bounding box center [290, 203] width 15 height 5
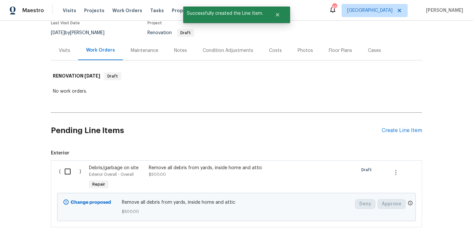
scroll to position [101, 0]
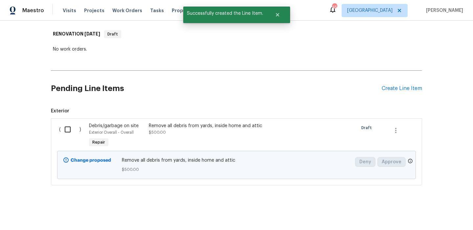
click at [66, 124] on input "checkbox" at bounding box center [70, 130] width 19 height 14
checkbox input "true"
click at [421, 207] on div "Cancel (1) Item Create Work Order" at bounding box center [236, 214] width 473 height 34
click at [421, 210] on span "Create Work Order" at bounding box center [436, 214] width 44 height 8
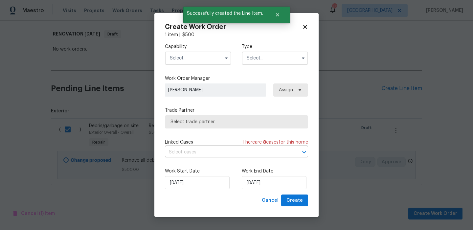
click at [192, 50] on div "Capability" at bounding box center [198, 53] width 66 height 21
click at [194, 57] on input "text" at bounding box center [198, 58] width 66 height 13
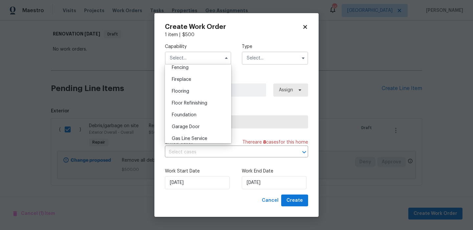
scroll to position [283, 0]
click at [194, 101] on div "General Contractor" at bounding box center [198, 104] width 63 height 12
type input "General Contractor"
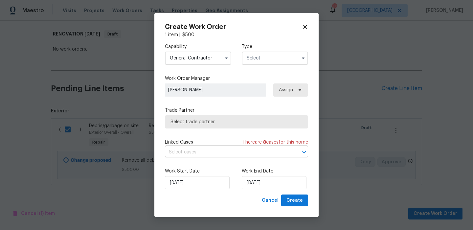
click at [279, 59] on input "text" at bounding box center [275, 58] width 66 height 13
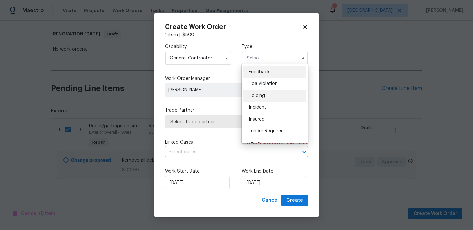
scroll to position [149, 0]
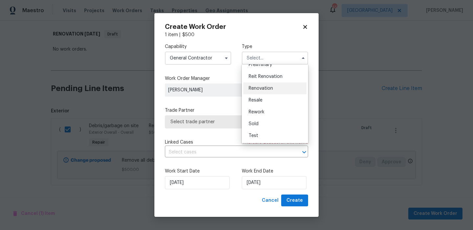
click at [271, 90] on span "Renovation" at bounding box center [261, 88] width 24 height 5
type input "Renovation"
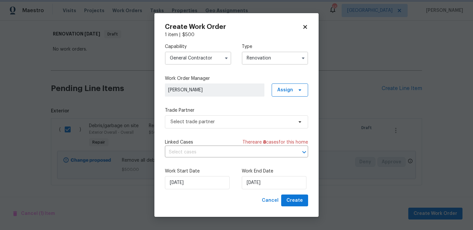
scroll to position [0, 0]
click at [253, 185] on input "[DATE]" at bounding box center [274, 182] width 65 height 13
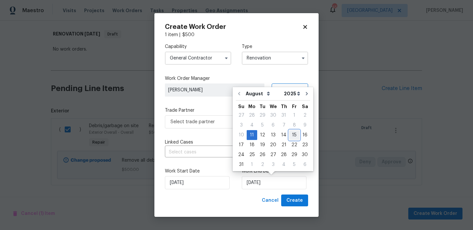
click at [289, 135] on div "15" at bounding box center [294, 134] width 11 height 9
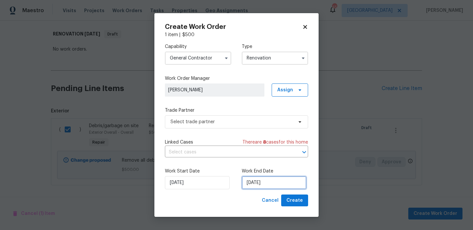
click at [267, 181] on input "8/15/2025" at bounding box center [274, 182] width 65 height 13
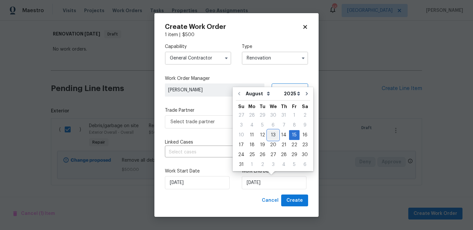
click at [274, 139] on div "13" at bounding box center [273, 134] width 11 height 9
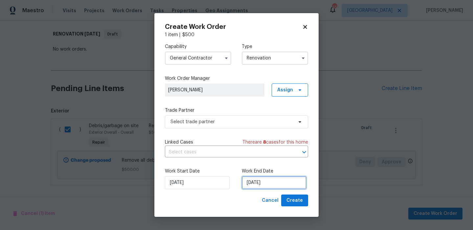
click at [261, 188] on input "8/13/2025" at bounding box center [274, 182] width 65 height 13
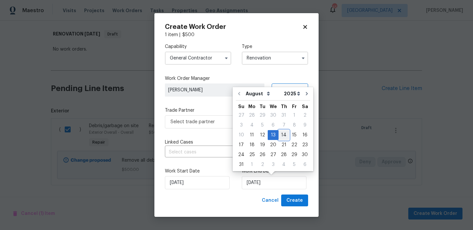
click at [281, 139] on div "14" at bounding box center [284, 134] width 11 height 9
type input "[DATE]"
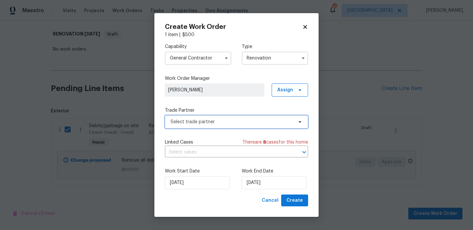
click at [239, 118] on span "Select trade partner" at bounding box center [236, 121] width 143 height 13
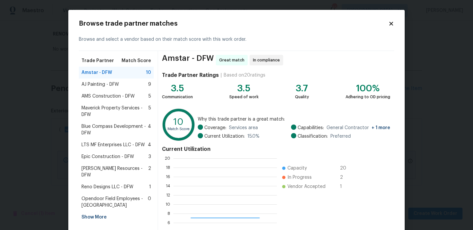
scroll to position [92, 104]
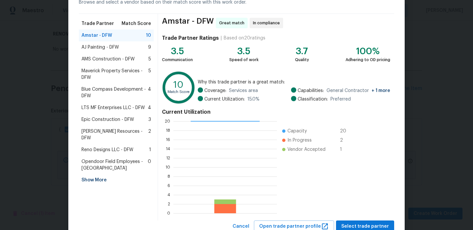
click at [127, 49] on div "AJ Painting - DFW 9" at bounding box center [116, 47] width 70 height 7
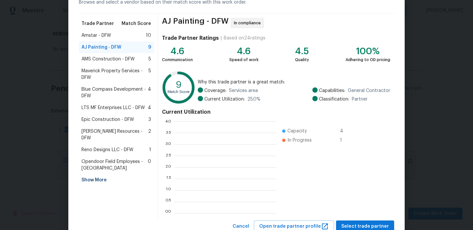
scroll to position [92, 102]
click at [128, 59] on span "AMS Construction - DFW" at bounding box center [107, 59] width 53 height 7
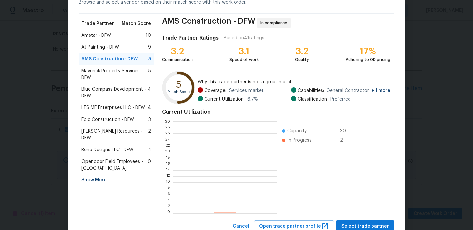
scroll to position [92, 103]
click at [119, 73] on span "Maverick Property Services - DFW" at bounding box center [114, 74] width 67 height 13
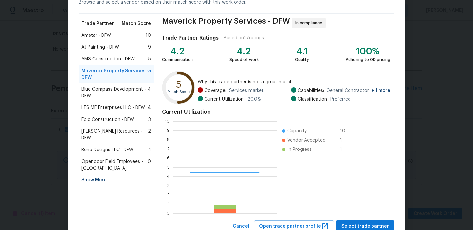
scroll to position [92, 104]
click at [121, 98] on span "Blue Compass Development - DFW" at bounding box center [114, 92] width 66 height 13
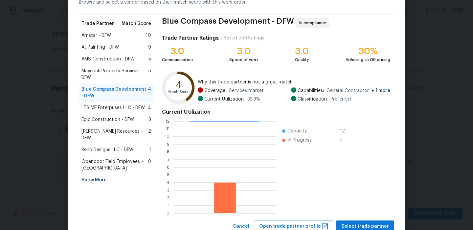
click at [119, 108] on span "LTS MF Enterprises LLC - DFW" at bounding box center [112, 108] width 63 height 7
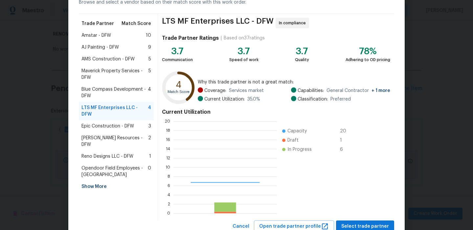
scroll to position [92, 104]
click at [118, 123] on span "Epic Construction - DFW" at bounding box center [107, 126] width 53 height 7
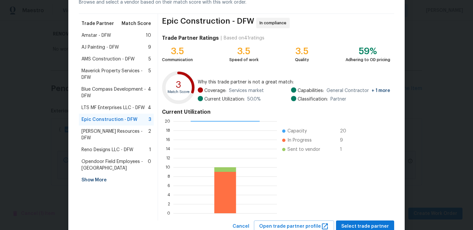
click at [114, 134] on span "Lawrence Resources - DFW" at bounding box center [114, 134] width 67 height 13
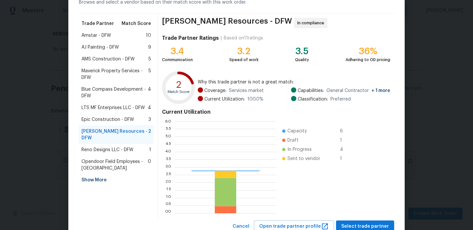
scroll to position [92, 102]
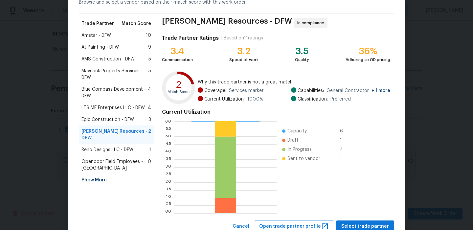
click at [109, 149] on div "Reno Designs LLC - DFW 1" at bounding box center [116, 150] width 75 height 12
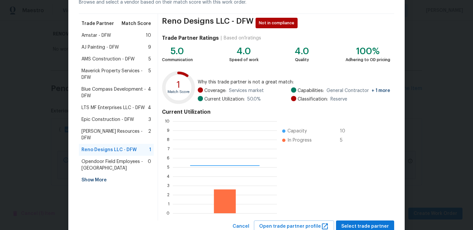
scroll to position [0, 0]
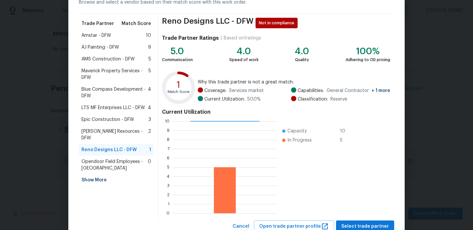
click at [112, 36] on div "Amstar - DFW 10" at bounding box center [116, 35] width 70 height 7
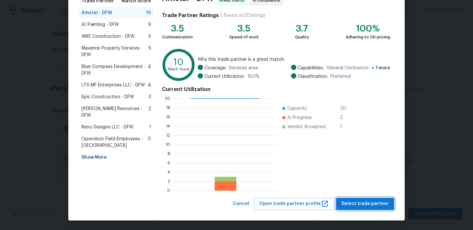
click at [376, 202] on span "Select trade partner" at bounding box center [365, 204] width 48 height 8
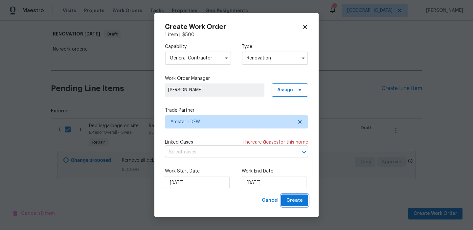
click at [289, 204] on span "Create" at bounding box center [295, 201] width 16 height 8
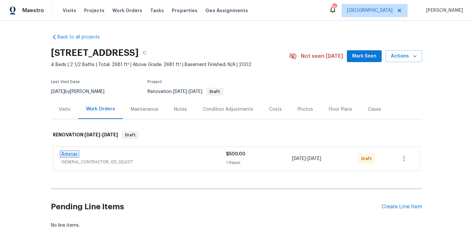
click at [74, 152] on link "Amstar" at bounding box center [69, 154] width 17 height 5
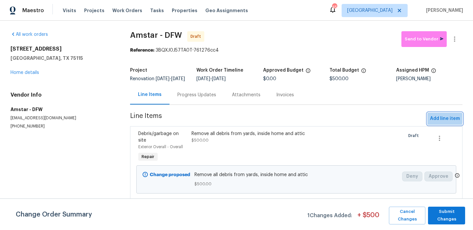
click at [438, 123] on span "Add line item" at bounding box center [445, 119] width 30 height 8
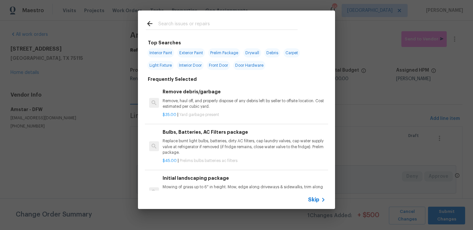
click at [313, 202] on span "Skip" at bounding box center [313, 200] width 11 height 7
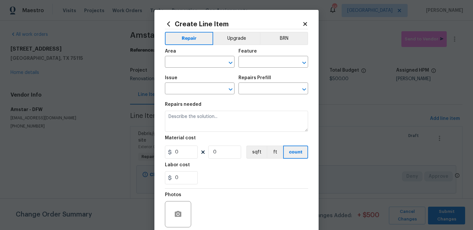
click at [197, 57] on div "Area" at bounding box center [200, 53] width 70 height 9
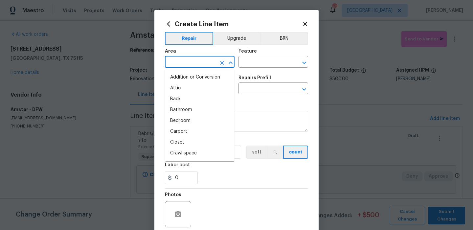
click at [194, 58] on input "text" at bounding box center [190, 63] width 51 height 10
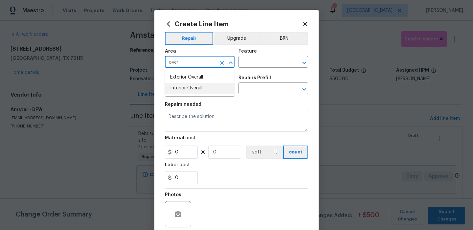
drag, startPoint x: 199, startPoint y: 88, endPoint x: 216, endPoint y: 82, distance: 17.8
click at [200, 88] on li "Interior Overall" at bounding box center [200, 88] width 70 height 11
type input "Interior Overall"
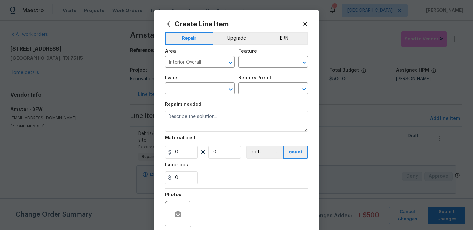
click at [257, 68] on div "Area Interior Overall ​ Feature ​" at bounding box center [236, 58] width 143 height 27
click at [260, 64] on input "text" at bounding box center [264, 63] width 51 height 10
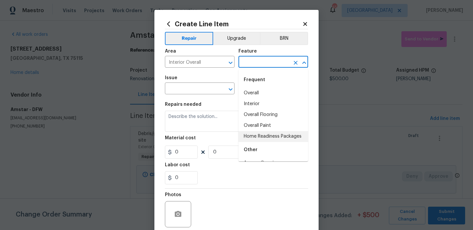
click at [254, 132] on li "Home Readiness Packages" at bounding box center [274, 136] width 70 height 11
type input "Home Readiness Packages"
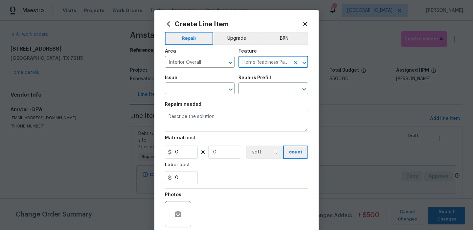
click at [193, 96] on span "Issue ​" at bounding box center [200, 85] width 70 height 27
click at [193, 91] on input "text" at bounding box center [190, 89] width 51 height 10
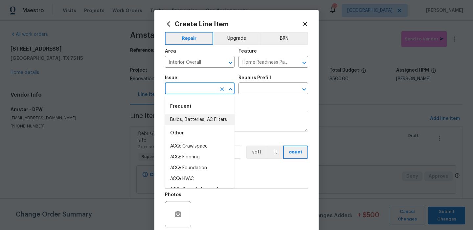
click at [194, 115] on li "Bulbs, Batteries, AC Filters" at bounding box center [200, 119] width 70 height 11
type input "Bulbs, Batteries, AC Filters"
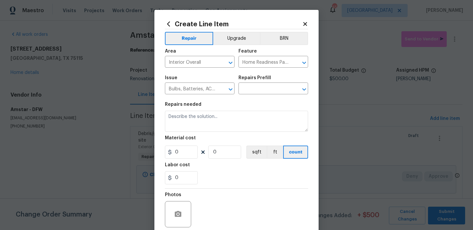
click at [262, 82] on div "Repairs Prefill" at bounding box center [274, 80] width 70 height 9
click at [260, 85] on input "text" at bounding box center [264, 89] width 51 height 10
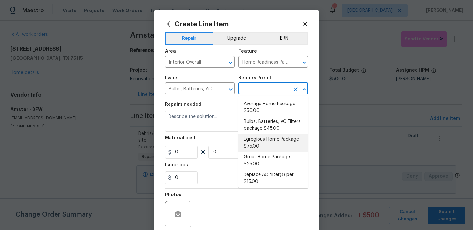
click at [259, 137] on li "Egregious Home Package $75.00" at bounding box center [274, 143] width 70 height 18
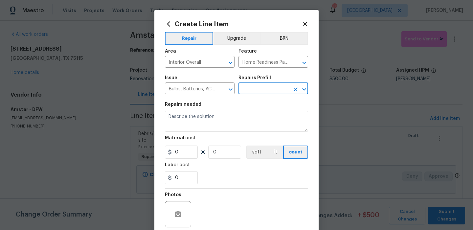
type input "Egregious Home Package $75.00"
type textarea "1. Replace all missing and/or damaged door stops and strike plates. 2. Remove a…"
type input "75"
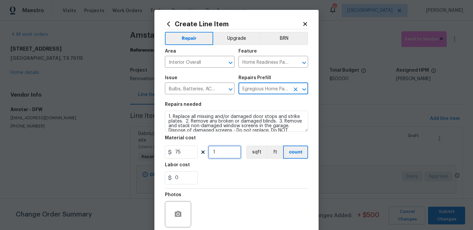
click at [233, 152] on input "1" at bounding box center [224, 152] width 33 height 13
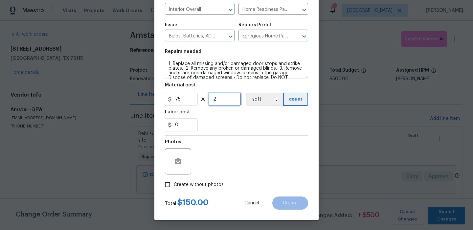
type input "2"
click at [201, 187] on span "Create without photos" at bounding box center [199, 184] width 50 height 7
click at [174, 187] on input "Create without photos" at bounding box center [167, 184] width 12 height 12
checkbox input "true"
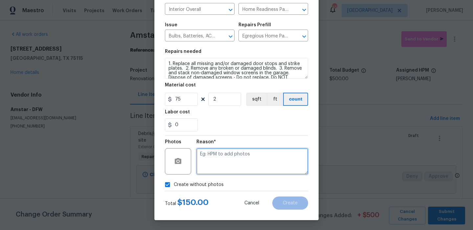
drag, startPoint x: 217, startPoint y: 181, endPoint x: 239, endPoint y: 166, distance: 26.5
click at [239, 166] on textarea at bounding box center [253, 161] width 112 height 26
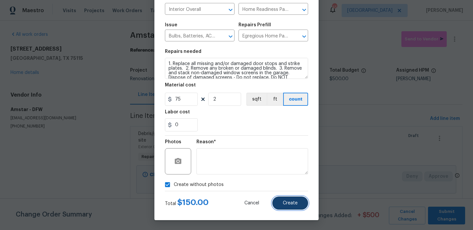
click at [299, 206] on button "Create" at bounding box center [290, 203] width 36 height 13
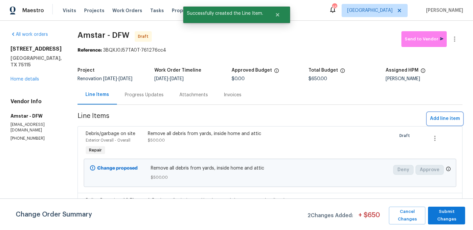
click at [445, 123] on button "Add line item" at bounding box center [445, 119] width 35 height 12
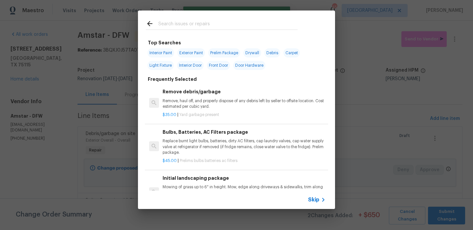
click at [314, 193] on div "Skip" at bounding box center [236, 200] width 197 height 18
click at [314, 194] on div "Skip" at bounding box center [236, 200] width 197 height 18
click at [312, 198] on span "Skip" at bounding box center [313, 200] width 11 height 7
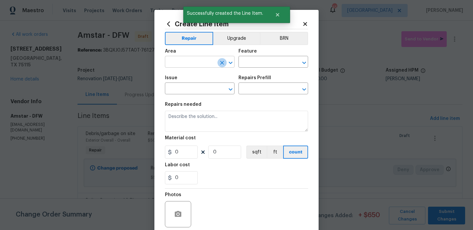
click at [221, 63] on icon "Clear" at bounding box center [222, 63] width 4 height 4
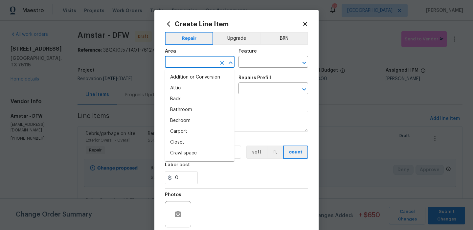
click at [215, 63] on input "text" at bounding box center [190, 63] width 51 height 10
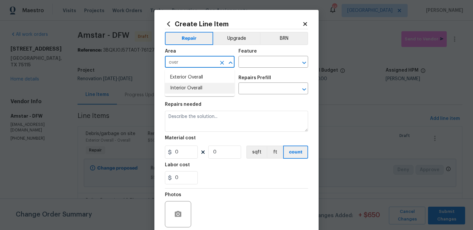
click at [222, 83] on li "Interior Overall" at bounding box center [200, 88] width 70 height 11
type input "Interior Overall"
click at [261, 66] on input "text" at bounding box center [264, 63] width 51 height 10
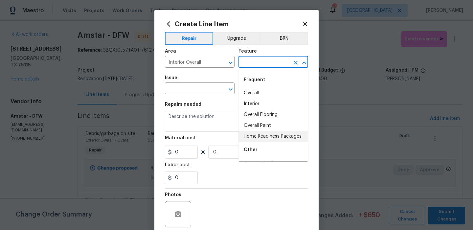
click at [251, 137] on li "Home Readiness Packages" at bounding box center [274, 136] width 70 height 11
type input "Home Readiness Packages"
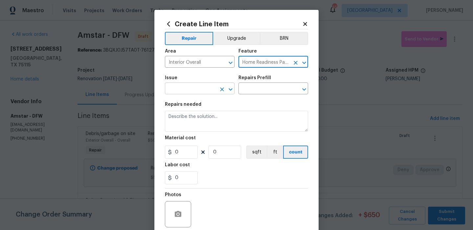
click at [198, 89] on input "text" at bounding box center [190, 89] width 51 height 10
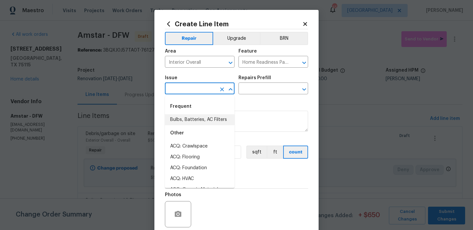
click at [197, 122] on li "Bulbs, Batteries, AC Filters" at bounding box center [200, 119] width 70 height 11
type input "Bulbs, Batteries, AC Filters"
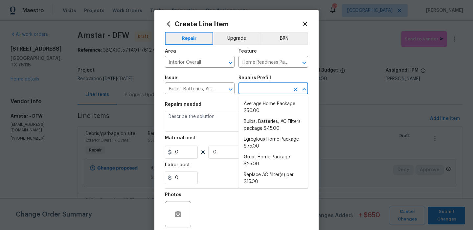
click at [254, 87] on input "text" at bounding box center [264, 89] width 51 height 10
click at [260, 120] on li "Bulbs, Batteries, AC Filters package $45.00" at bounding box center [274, 125] width 70 height 18
type input "Bulbs, Batteries, AC Filters package $45.00"
type textarea "Replace burnt light bulbs, batteries, dirty AC filters, cap laundry valves, cap…"
type input "45"
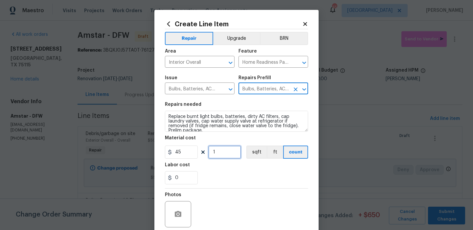
click at [228, 149] on input "1" at bounding box center [224, 152] width 33 height 13
type input "2"
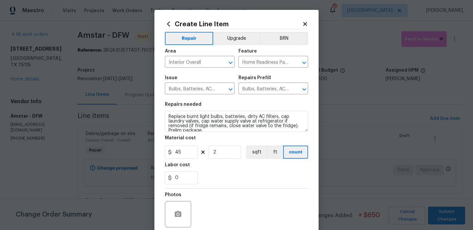
click at [226, 173] on div "0" at bounding box center [236, 177] width 143 height 13
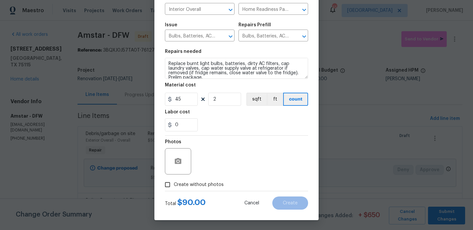
click at [207, 177] on div "Photos" at bounding box center [236, 157] width 143 height 43
click at [209, 184] on span "Create without photos" at bounding box center [199, 184] width 50 height 7
click at [174, 184] on input "Create without photos" at bounding box center [167, 184] width 12 height 12
checkbox input "true"
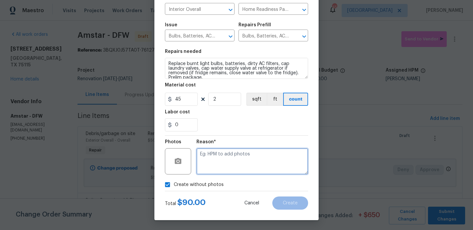
click at [235, 167] on textarea at bounding box center [253, 161] width 112 height 26
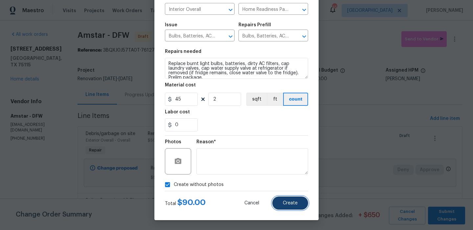
click at [288, 202] on span "Create" at bounding box center [290, 203] width 15 height 5
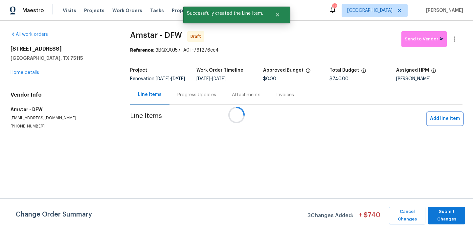
click at [444, 118] on span "Add line item" at bounding box center [445, 119] width 30 height 8
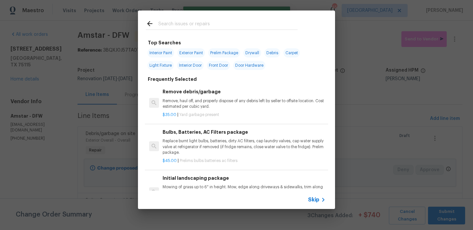
click at [320, 200] on icon at bounding box center [323, 200] width 8 height 8
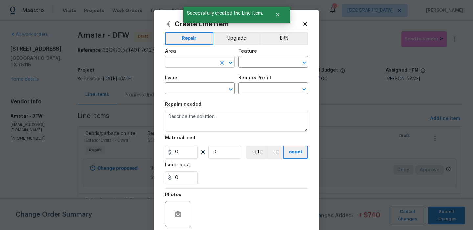
click at [203, 66] on input "text" at bounding box center [190, 63] width 51 height 10
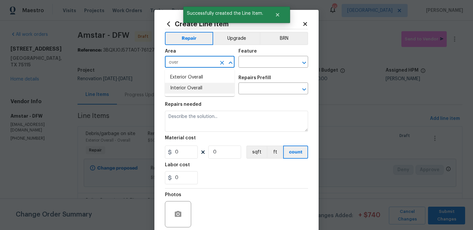
drag, startPoint x: 208, startPoint y: 88, endPoint x: 258, endPoint y: 71, distance: 53.0
click at [209, 88] on li "Interior Overall" at bounding box center [200, 88] width 70 height 11
type input "Interior Overall"
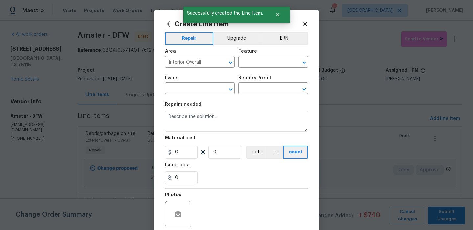
click at [259, 70] on div "Area Interior Overall ​ Feature ​" at bounding box center [236, 58] width 143 height 27
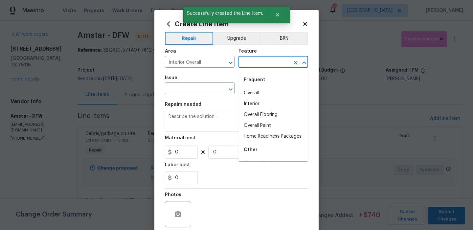
click at [264, 60] on input "text" at bounding box center [264, 63] width 51 height 10
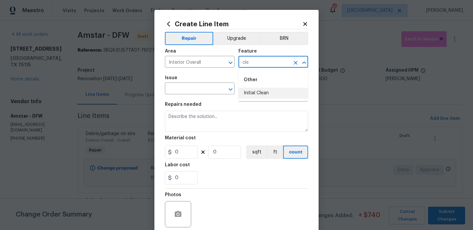
click at [278, 93] on li "Initial Clean" at bounding box center [274, 93] width 70 height 11
type input "Initial Clean"
click at [202, 94] on input "text" at bounding box center [190, 89] width 51 height 10
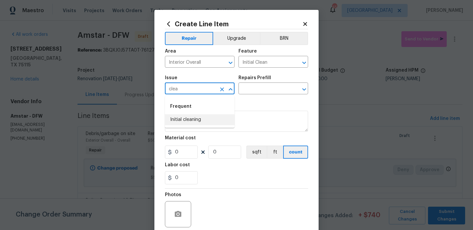
click at [194, 119] on li "Initial cleaning" at bounding box center [200, 119] width 70 height 11
type input "Initial cleaning"
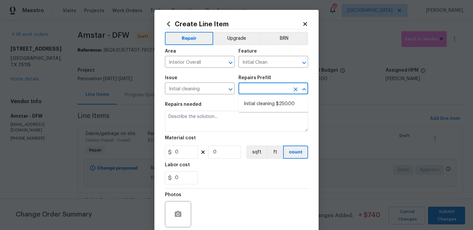
click at [261, 90] on input "text" at bounding box center [264, 89] width 51 height 10
click at [259, 101] on li "Initial cleaning $250.00" at bounding box center [274, 104] width 70 height 11
type input "Home Readiness Packages"
type input "Initial cleaning $250.00"
type textarea "1. Wipe down exterior doors and trim. 2. Clean out all exterior light fixtures …"
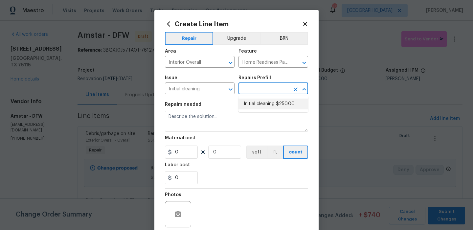
type input "250"
type input "1"
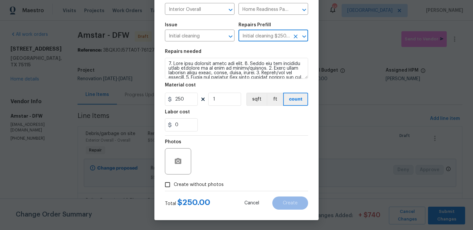
drag, startPoint x: 214, startPoint y: 181, endPoint x: 218, endPoint y: 179, distance: 4.3
click at [214, 181] on label "Create without photos" at bounding box center [192, 184] width 62 height 12
click at [174, 181] on input "Create without photos" at bounding box center [167, 184] width 12 height 12
checkbox input "true"
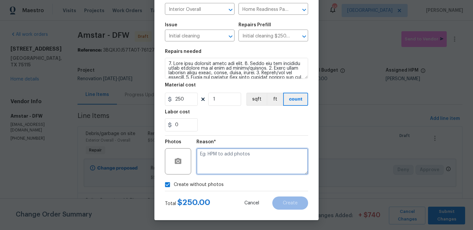
click at [224, 174] on textarea at bounding box center [253, 161] width 112 height 26
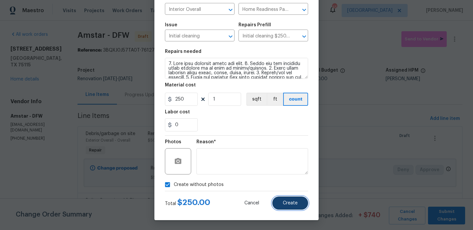
click at [286, 198] on button "Create" at bounding box center [290, 203] width 36 height 13
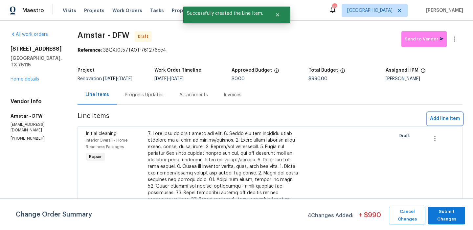
click at [444, 120] on span "Add line item" at bounding box center [445, 119] width 30 height 8
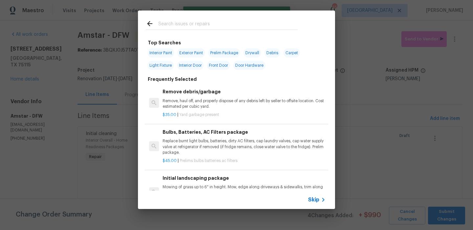
click at [316, 201] on span "Skip" at bounding box center [313, 200] width 11 height 7
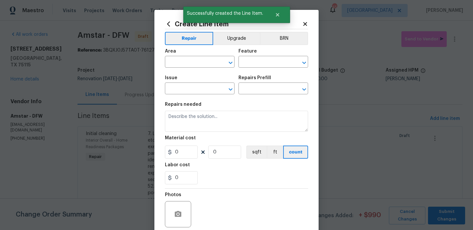
click at [194, 54] on div "Area" at bounding box center [200, 53] width 70 height 9
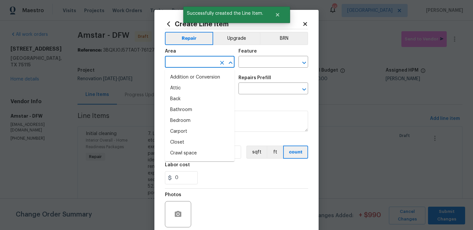
click at [191, 60] on input "text" at bounding box center [190, 63] width 51 height 10
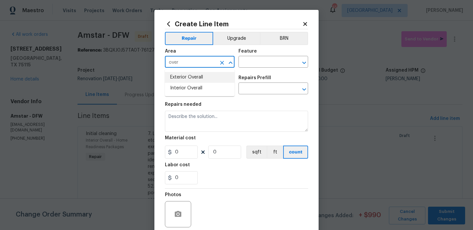
click at [224, 77] on li "Exterior Overall" at bounding box center [200, 77] width 70 height 11
type input "Exterior Overall"
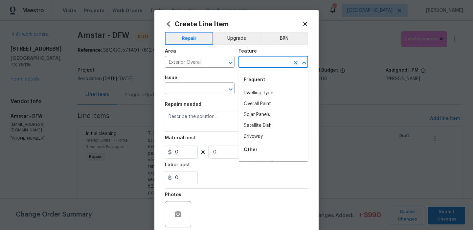
click at [261, 64] on input "text" at bounding box center [264, 63] width 51 height 10
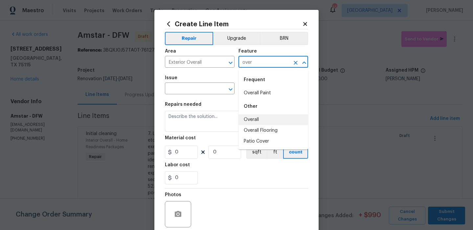
click at [248, 118] on li "Overall" at bounding box center [274, 119] width 70 height 11
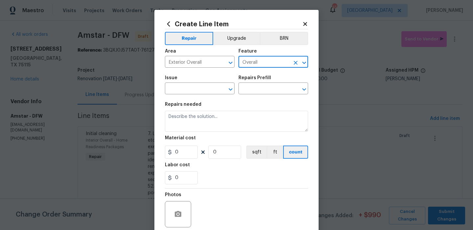
type input "Overall"
click at [190, 96] on span "Issue ​" at bounding box center [200, 85] width 70 height 27
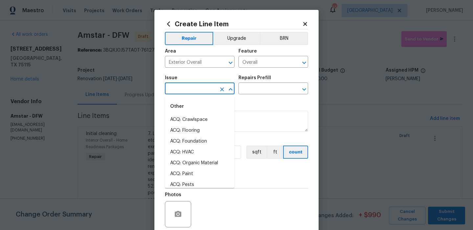
click at [193, 90] on input "text" at bounding box center [190, 89] width 51 height 10
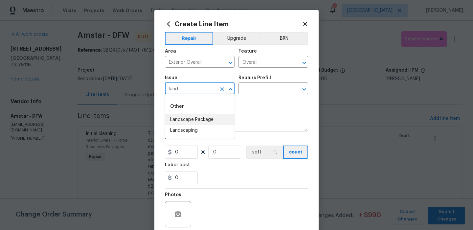
click at [183, 124] on li "Landscape Package" at bounding box center [200, 119] width 70 height 11
click at [215, 90] on input "Landscape Package" at bounding box center [190, 89] width 51 height 10
click at [202, 127] on li "Landscaping" at bounding box center [200, 130] width 70 height 11
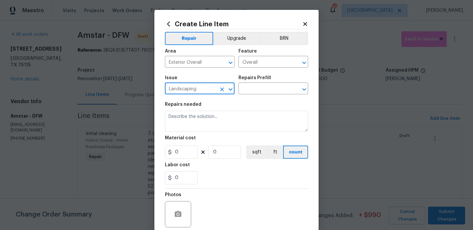
type input "Landscaping"
click at [273, 83] on div "Repairs Prefill" at bounding box center [274, 80] width 70 height 9
click at [273, 88] on input "text" at bounding box center [264, 89] width 51 height 10
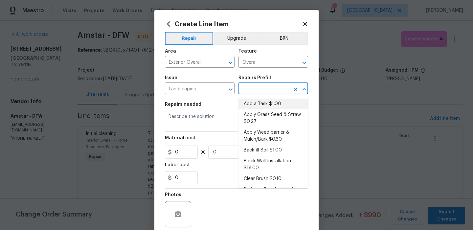
click at [260, 103] on li "Add a Task $1.00" at bounding box center [274, 104] width 70 height 11
type input "Add a Task $1.00"
type textarea "HPM to detail"
type input "1"
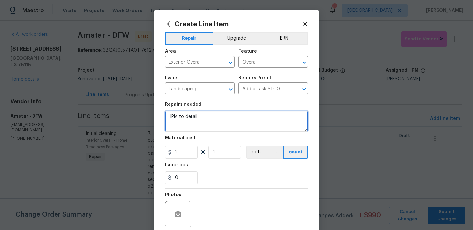
click at [241, 117] on textarea "HPM to detail" at bounding box center [236, 121] width 143 height 21
type textarea "Mow and edge yards, trim bushes and add mulch to all flower beds"
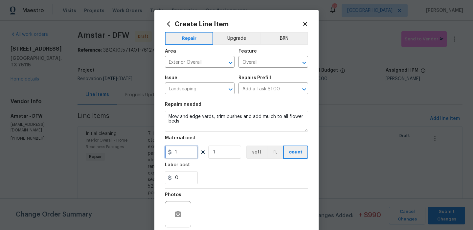
click at [189, 152] on input "1" at bounding box center [181, 152] width 33 height 13
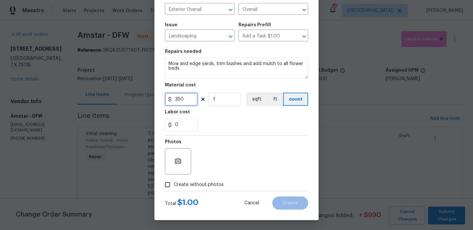
type input "350"
click at [207, 183] on span "Create without photos" at bounding box center [199, 184] width 50 height 7
click at [174, 183] on input "Create without photos" at bounding box center [167, 184] width 12 height 12
checkbox input "true"
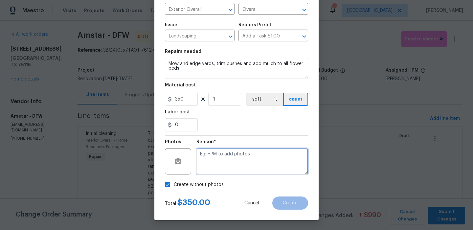
click at [235, 160] on textarea at bounding box center [253, 161] width 112 height 26
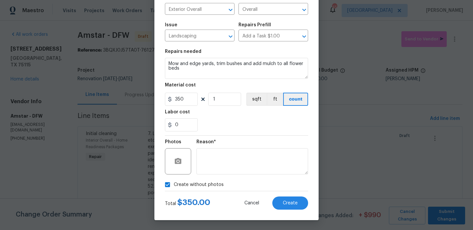
click at [281, 196] on div "Total $ 350.00 Cancel Create" at bounding box center [236, 200] width 143 height 18
click at [283, 201] on button "Create" at bounding box center [290, 203] width 36 height 13
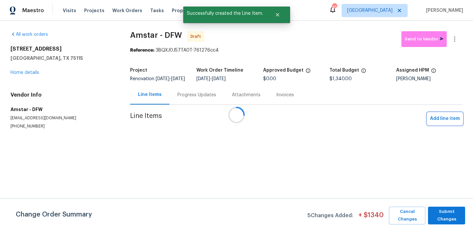
click at [434, 117] on span "Add line item" at bounding box center [445, 119] width 30 height 8
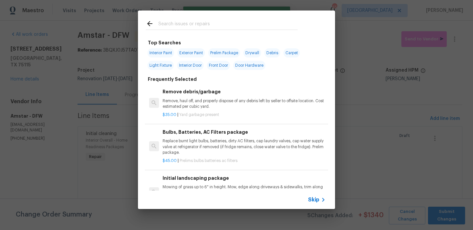
click at [317, 196] on div "Skip" at bounding box center [317, 200] width 19 height 8
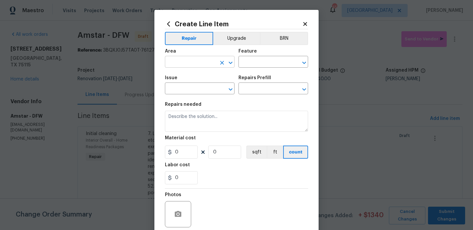
click at [200, 61] on input "text" at bounding box center [190, 63] width 51 height 10
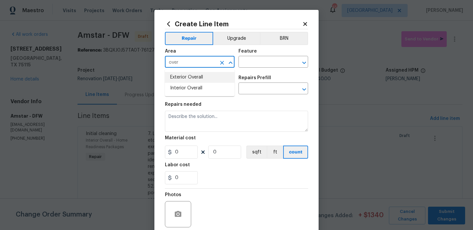
click at [199, 75] on li "Exterior Overall" at bounding box center [200, 77] width 70 height 11
type input "Exterior Overall"
click at [249, 65] on input "text" at bounding box center [264, 63] width 51 height 10
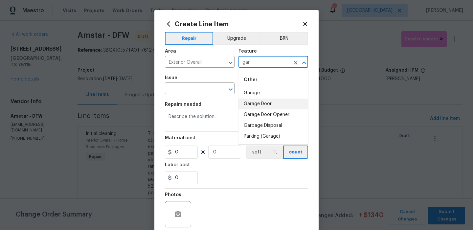
click at [252, 104] on li "Garage Door" at bounding box center [274, 104] width 70 height 11
type input "Garage Door"
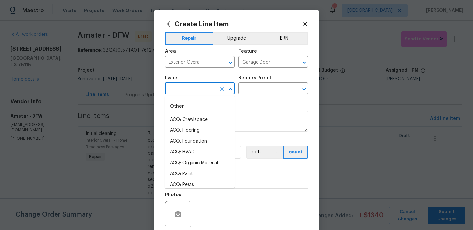
click at [214, 93] on input "text" at bounding box center [190, 89] width 51 height 10
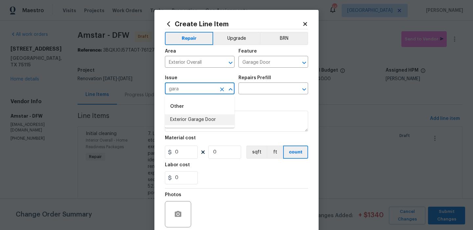
click at [213, 117] on li "Exterior Garage Door" at bounding box center [200, 119] width 70 height 11
type input "Exterior Garage Door"
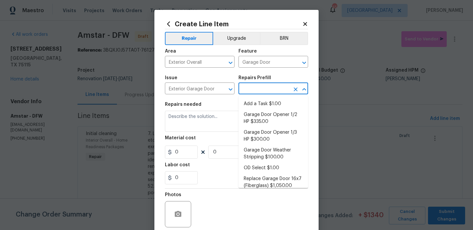
click at [267, 92] on input "text" at bounding box center [264, 89] width 51 height 10
click at [262, 102] on li "Add a Task $1.00" at bounding box center [274, 104] width 70 height 11
type input "Interior Door"
type input "Add a Task $1.00"
type textarea "HPM to detail"
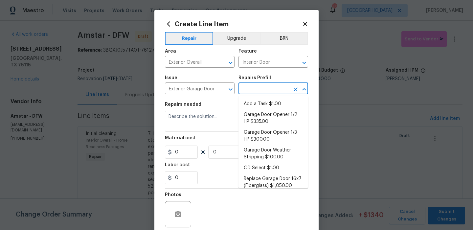
type input "1"
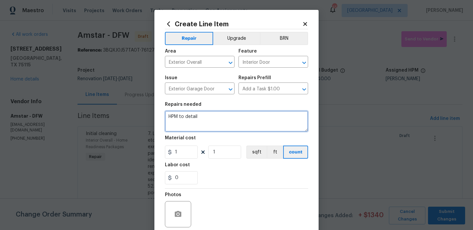
click at [207, 124] on textarea "HPM to detail" at bounding box center [236, 121] width 143 height 21
click at [202, 124] on textarea "HPM to detail" at bounding box center [236, 121] width 143 height 21
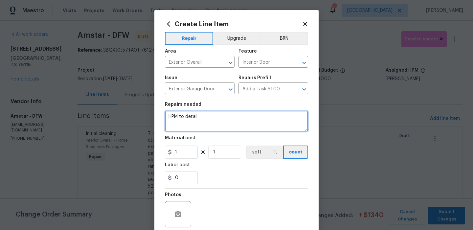
click at [202, 124] on textarea "HPM to detail" at bounding box center [236, 121] width 143 height 21
click at [257, 118] on textarea "Quote to replace bottom 2 damaged gargae door panels and repaint" at bounding box center [236, 121] width 143 height 21
type textarea "Quote to replace bottom 2 damaged garage door panels and repaint"
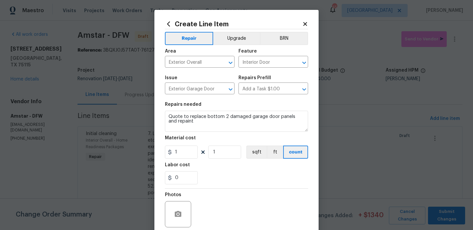
click at [259, 183] on div "0" at bounding box center [236, 177] width 143 height 13
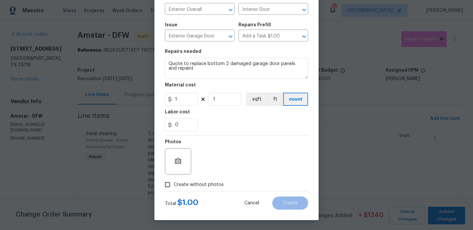
click at [220, 187] on span "Create without photos" at bounding box center [199, 184] width 50 height 7
click at [174, 187] on input "Create without photos" at bounding box center [167, 184] width 12 height 12
checkbox input "true"
click at [224, 186] on div "Create without photos" at bounding box center [236, 184] width 143 height 12
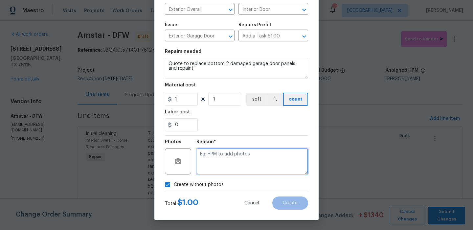
click at [237, 168] on textarea at bounding box center [253, 161] width 112 height 26
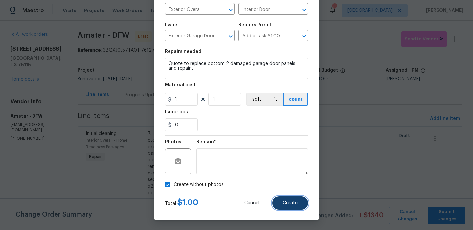
click at [291, 199] on button "Create" at bounding box center [290, 203] width 36 height 13
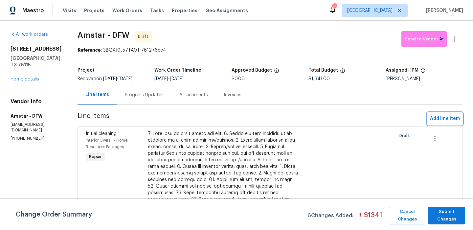
click at [440, 123] on span "Add line item" at bounding box center [445, 119] width 30 height 8
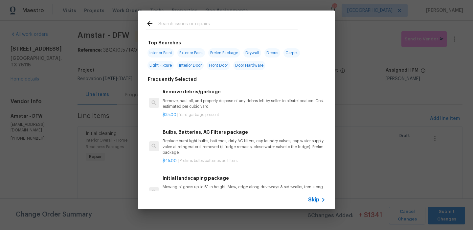
click at [313, 195] on div "Skip" at bounding box center [236, 200] width 197 height 18
click at [312, 198] on span "Skip" at bounding box center [313, 200] width 11 height 7
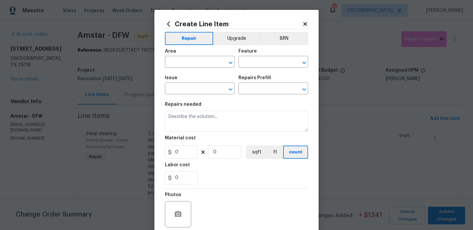
click at [197, 73] on span "Issue ​" at bounding box center [200, 85] width 70 height 27
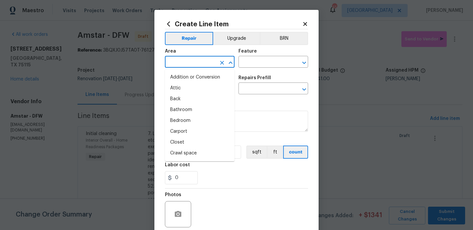
click at [203, 65] on input "text" at bounding box center [190, 63] width 51 height 10
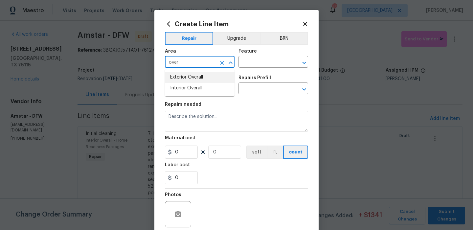
click at [206, 75] on li "Exterior Overall" at bounding box center [200, 77] width 70 height 11
type input "Exterior Overall"
click at [253, 64] on input "text" at bounding box center [264, 63] width 51 height 10
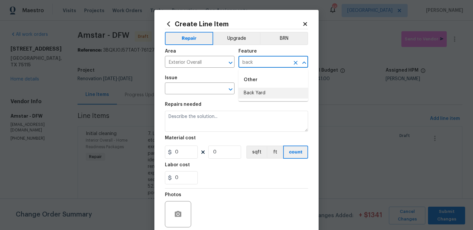
click at [250, 91] on li "Back Yard" at bounding box center [274, 93] width 70 height 11
type input "Back Yard"
click at [205, 89] on input "text" at bounding box center [190, 89] width 51 height 10
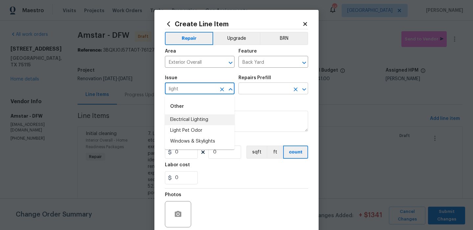
drag, startPoint x: 193, startPoint y: 118, endPoint x: 253, endPoint y: 93, distance: 65.3
click at [193, 118] on li "Electrical Lighting" at bounding box center [200, 119] width 70 height 11
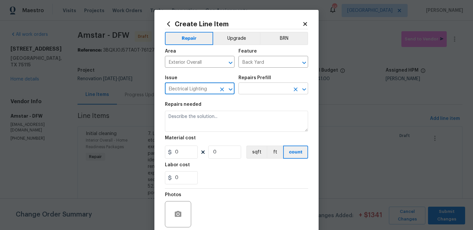
type input "Electrical Lighting"
click at [270, 92] on input "text" at bounding box center [264, 89] width 51 height 10
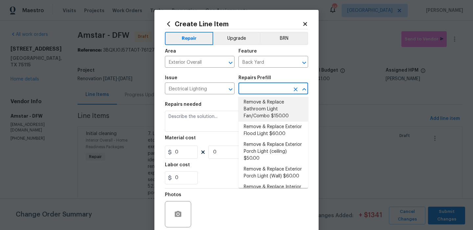
scroll to position [108, 0]
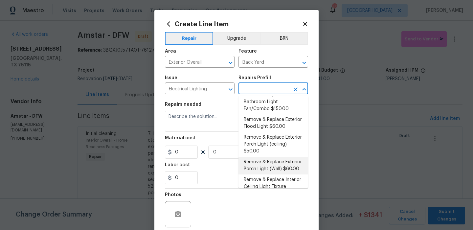
click at [274, 162] on li "Remove & Replace Exterior Porch Light (Wall) $60.00" at bounding box center [274, 166] width 70 height 18
type input "Remove & Replace Exterior Porch Light (Wall) $60.00"
type textarea "Remove and replace the existing exterior porch wall light with new. Ensure that…"
type input "60"
type input "1"
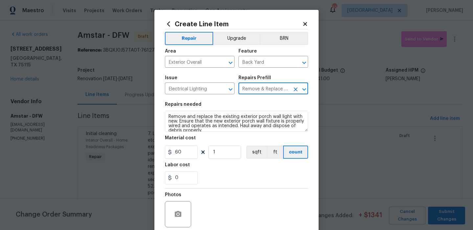
scroll to position [53, 0]
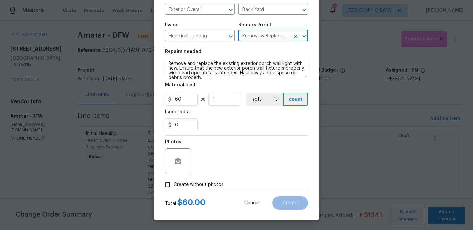
click at [205, 187] on span "Create without photos" at bounding box center [199, 184] width 50 height 7
click at [174, 187] on input "Create without photos" at bounding box center [167, 184] width 12 height 12
checkbox input "true"
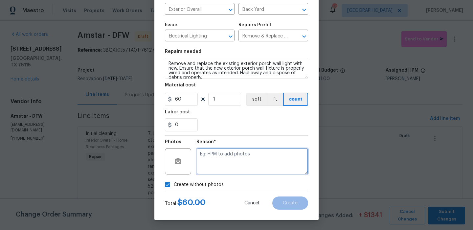
click at [236, 162] on textarea at bounding box center [253, 161] width 112 height 26
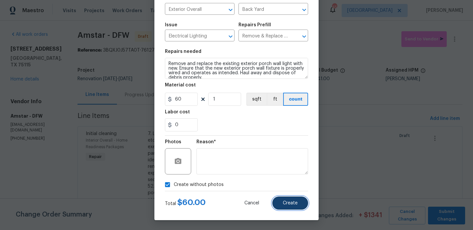
click at [287, 198] on button "Create" at bounding box center [290, 203] width 36 height 13
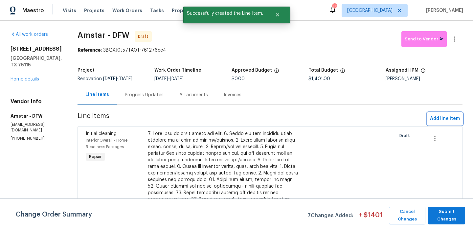
click at [451, 122] on span "Add line item" at bounding box center [445, 119] width 30 height 8
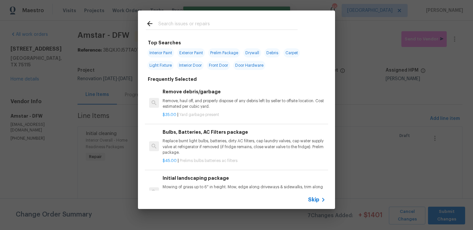
click at [310, 194] on div "Skip" at bounding box center [236, 200] width 197 height 18
click at [312, 201] on span "Skip" at bounding box center [313, 200] width 11 height 7
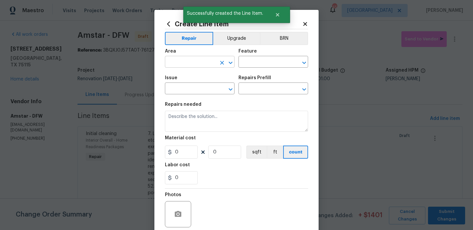
click at [199, 65] on input "text" at bounding box center [190, 63] width 51 height 10
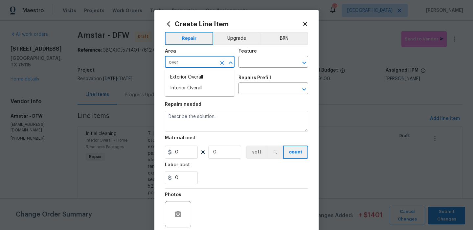
click at [205, 78] on li "Exterior Overall" at bounding box center [200, 77] width 70 height 11
type input "Exterior Overall"
click at [263, 61] on input "text" at bounding box center [264, 63] width 51 height 10
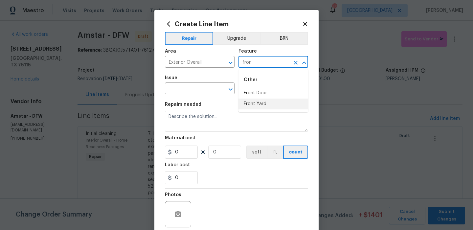
click at [257, 103] on li "Front Yard" at bounding box center [274, 104] width 70 height 11
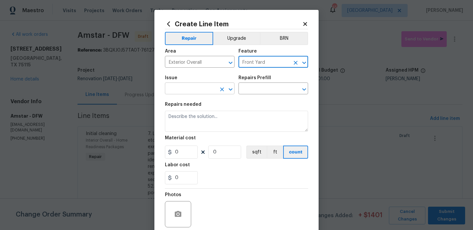
type input "Front Yard"
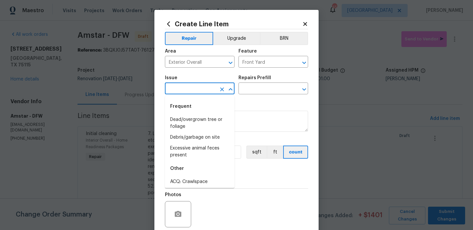
click at [212, 88] on input "text" at bounding box center [190, 89] width 51 height 10
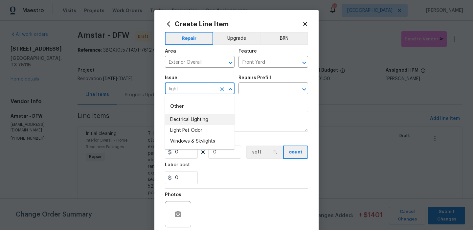
drag, startPoint x: 207, startPoint y: 123, endPoint x: 216, endPoint y: 116, distance: 11.0
click at [207, 123] on li "Electrical Lighting" at bounding box center [200, 119] width 70 height 11
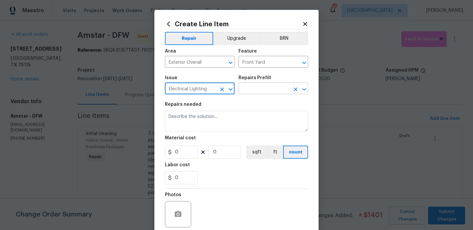
type input "Electrical Lighting"
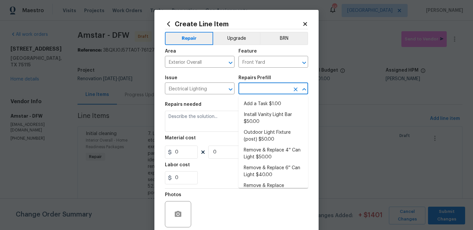
click at [272, 93] on input "text" at bounding box center [264, 89] width 51 height 10
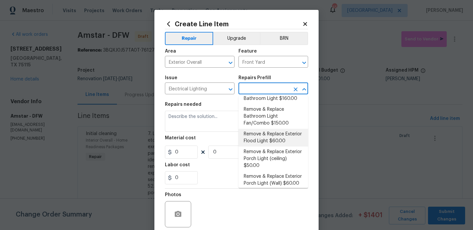
scroll to position [95, 0]
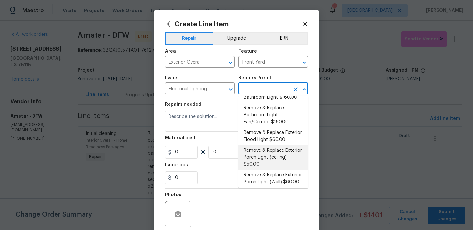
click at [279, 154] on li "Remove & Replace Exterior Porch Light (ceiling) $50.00" at bounding box center [274, 157] width 70 height 25
type input "Remove & Replace Exterior Porch Light (ceiling) $50.00"
type textarea "Remove and replace the existing exterior porch ceiling light with new. Ensure t…"
type input "1"
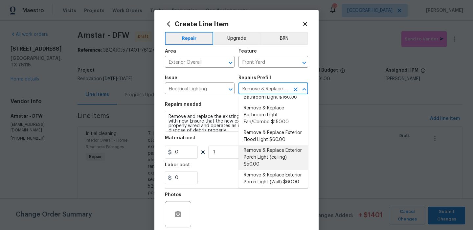
type input "50"
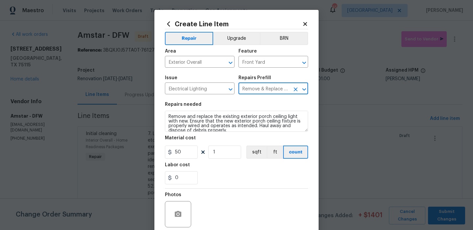
scroll to position [53, 0]
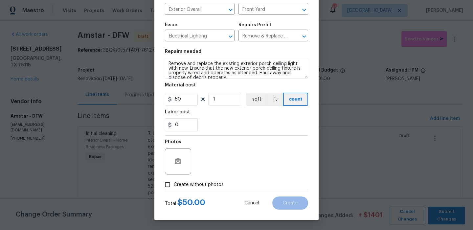
click at [213, 189] on label "Create without photos" at bounding box center [192, 184] width 62 height 12
click at [174, 189] on input "Create without photos" at bounding box center [167, 184] width 12 height 12
checkbox input "true"
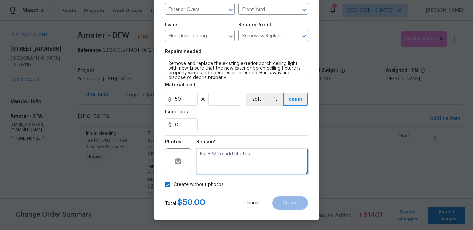
click at [247, 150] on textarea at bounding box center [253, 161] width 112 height 26
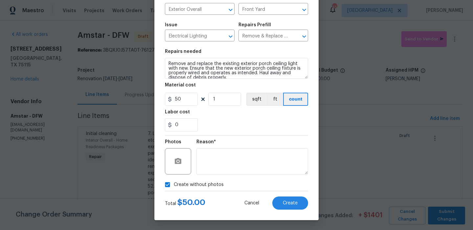
click at [285, 196] on div "Total $ 50.00 Cancel Create" at bounding box center [236, 200] width 143 height 18
click at [285, 204] on span "Create" at bounding box center [290, 203] width 15 height 5
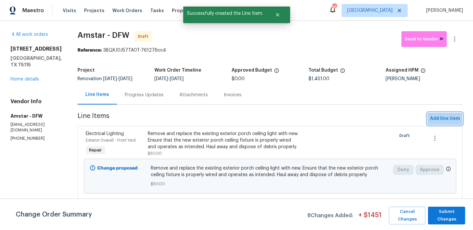
click at [454, 116] on span "Add line item" at bounding box center [445, 119] width 30 height 8
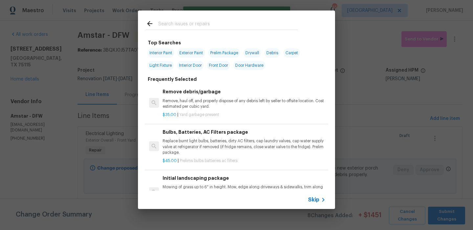
click at [319, 203] on icon at bounding box center [323, 200] width 8 height 8
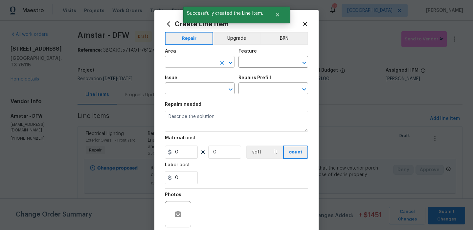
click at [200, 66] on input "text" at bounding box center [190, 63] width 51 height 10
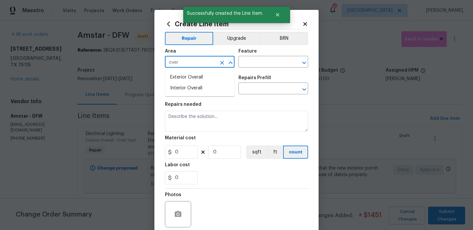
click at [204, 79] on li "Exterior Overall" at bounding box center [200, 77] width 70 height 11
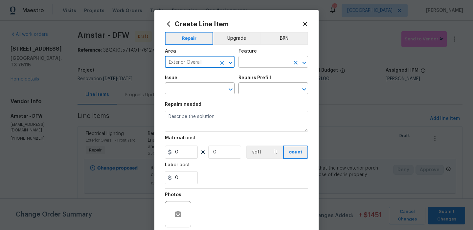
type input "Exterior Overall"
click at [266, 67] on input "text" at bounding box center [264, 63] width 51 height 10
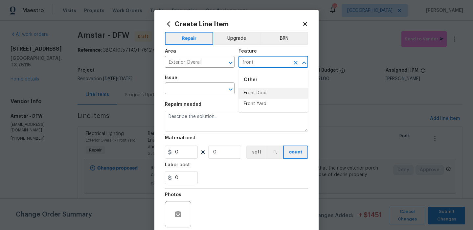
click at [261, 93] on li "Front Door" at bounding box center [274, 93] width 70 height 11
type input "Front Door"
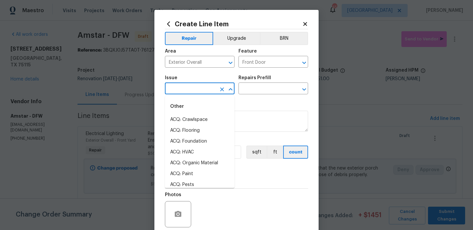
click at [206, 92] on input "text" at bounding box center [190, 89] width 51 height 10
click at [192, 141] on li "Exterior Paint" at bounding box center [200, 141] width 70 height 11
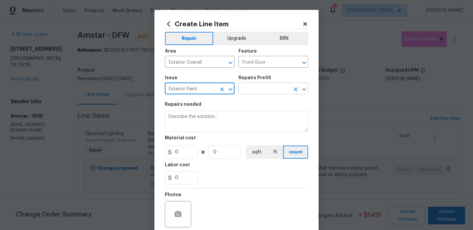
type input "Exterior Paint"
click at [257, 93] on input "text" at bounding box center [264, 89] width 51 height 10
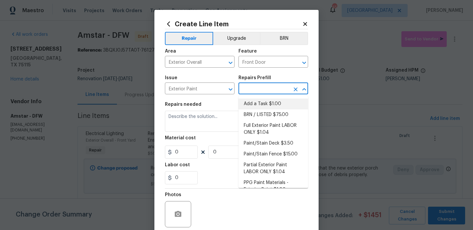
click at [254, 102] on li "Add a Task $1.00" at bounding box center [274, 104] width 70 height 11
type input "Overall Paint"
type input "Add a Task $1.00"
type textarea "HPM to detail"
type input "1"
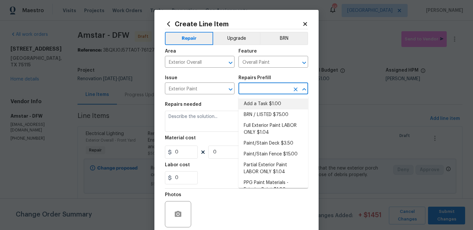
type input "1"
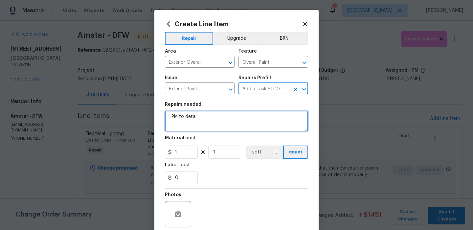
click at [217, 112] on textarea "HPM to detail" at bounding box center [236, 121] width 143 height 21
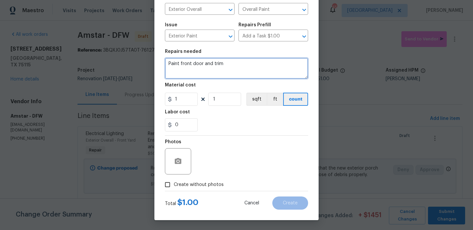
type textarea "Paint front door and trim"
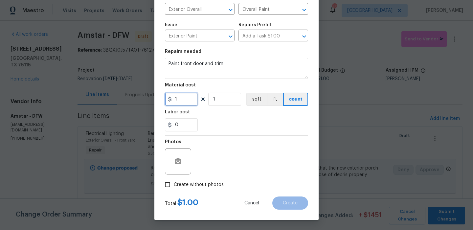
click at [189, 102] on input "1" at bounding box center [181, 99] width 33 height 13
type input "75"
click at [209, 183] on span "Create without photos" at bounding box center [199, 184] width 50 height 7
click at [174, 183] on input "Create without photos" at bounding box center [167, 184] width 12 height 12
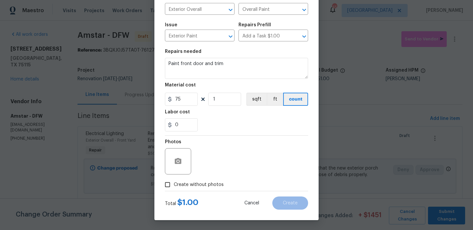
checkbox input "true"
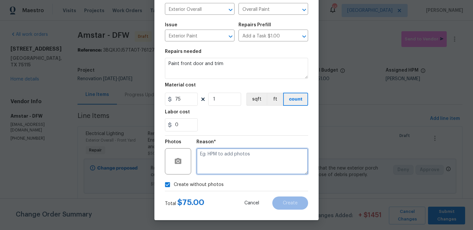
click at [252, 162] on textarea at bounding box center [253, 161] width 112 height 26
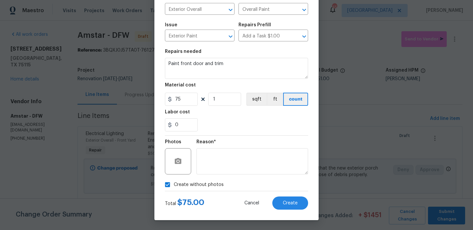
click at [282, 194] on div "Total $ 75.00 Cancel Create" at bounding box center [236, 200] width 143 height 18
click at [282, 195] on div "Total $ 75.00 Cancel Create" at bounding box center [236, 200] width 143 height 18
click at [282, 203] on button "Create" at bounding box center [290, 203] width 36 height 13
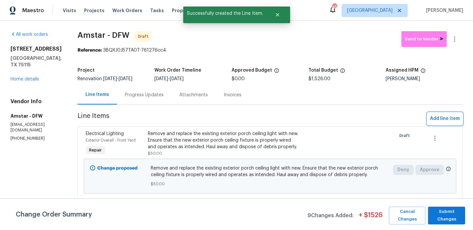
click at [444, 114] on button "Add line item" at bounding box center [445, 119] width 35 height 12
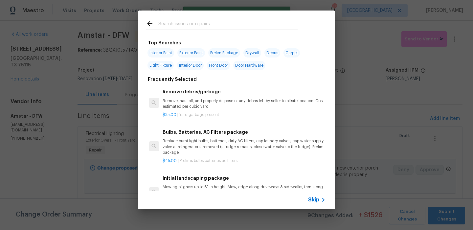
click at [313, 206] on div "Skip" at bounding box center [236, 200] width 197 height 18
click at [313, 204] on div "Skip" at bounding box center [236, 200] width 197 height 18
click at [314, 200] on span "Skip" at bounding box center [313, 200] width 11 height 7
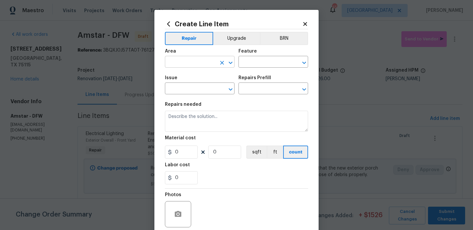
click at [197, 62] on input "text" at bounding box center [190, 63] width 51 height 10
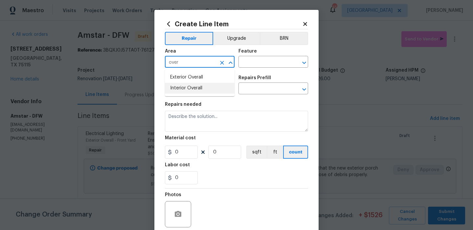
click at [198, 83] on li "Interior Overall" at bounding box center [200, 88] width 70 height 11
type input "Interior Overall"
click at [250, 72] on div "Issue ​ Repairs Prefill ​" at bounding box center [236, 85] width 143 height 27
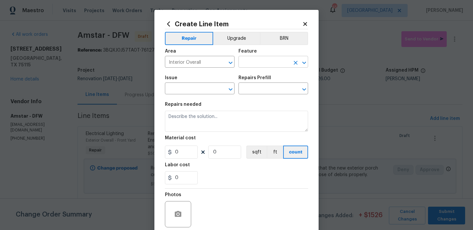
click at [252, 65] on input "text" at bounding box center [264, 63] width 51 height 10
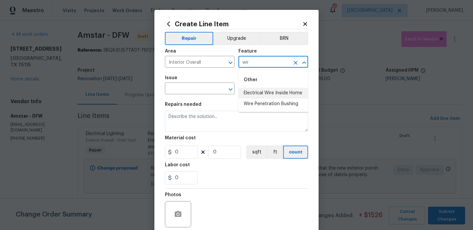
click at [251, 94] on li "Electrical Wire Inside Home" at bounding box center [274, 93] width 70 height 11
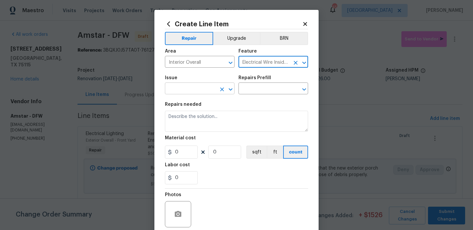
type input "Electrical Wire Inside Home"
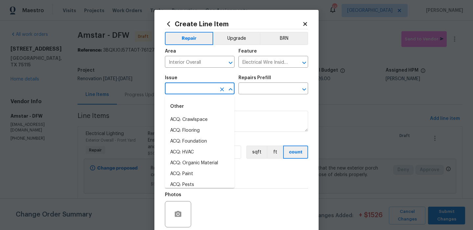
click at [198, 91] on input "text" at bounding box center [190, 89] width 51 height 10
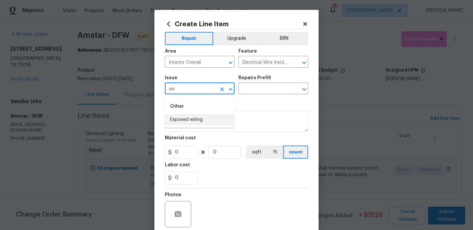
click at [191, 122] on li "Exposed wiring" at bounding box center [200, 119] width 70 height 11
type input "Exposed wiring"
click at [266, 83] on div "Repairs Prefill" at bounding box center [274, 80] width 70 height 9
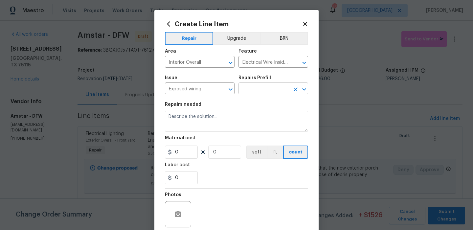
click at [265, 87] on input "text" at bounding box center [264, 89] width 51 height 10
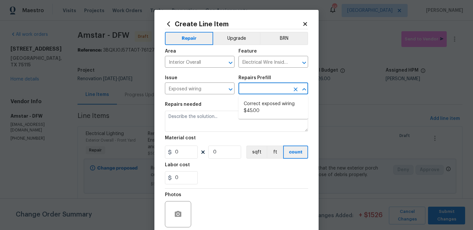
click at [260, 101] on li "Correct exposed wiring $45.00" at bounding box center [274, 108] width 70 height 18
type input "Correct exposed wiring $45.00"
type textarea "Seal off exposed wiring in a junction box, secured to closest possible framing …"
type input "45"
type input "1"
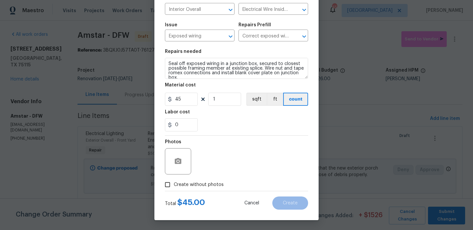
click at [204, 186] on span "Create without photos" at bounding box center [199, 184] width 50 height 7
click at [174, 186] on input "Create without photos" at bounding box center [167, 184] width 12 height 12
checkbox input "true"
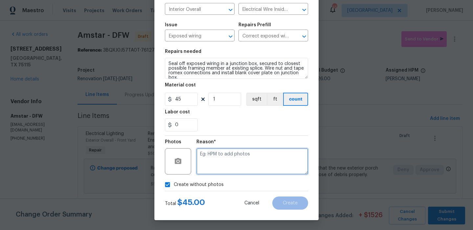
click at [237, 160] on textarea at bounding box center [253, 161] width 112 height 26
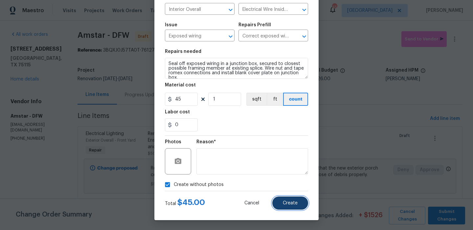
click at [285, 199] on button "Create" at bounding box center [290, 203] width 36 height 13
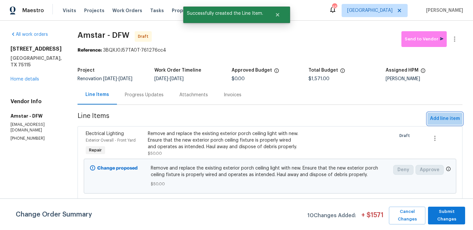
click at [445, 122] on span "Add line item" at bounding box center [445, 119] width 30 height 8
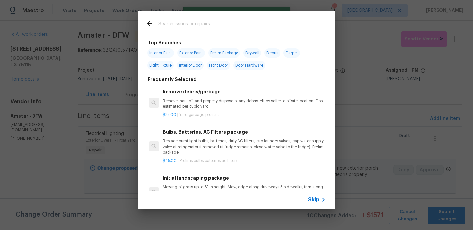
click at [195, 25] on input "text" at bounding box center [227, 25] width 139 height 10
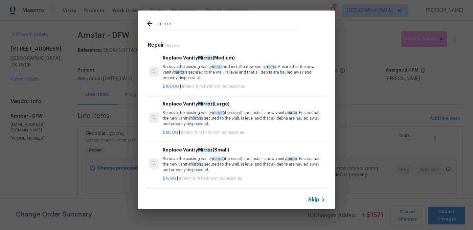
type input "mirror"
click at [244, 77] on p "Remove the existing vanity mirror and install a new vanity mirror . Ensure that…" at bounding box center [244, 72] width 163 height 17
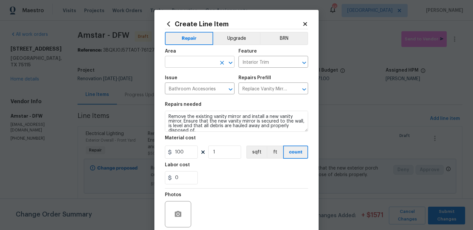
click at [212, 61] on input "text" at bounding box center [190, 63] width 51 height 10
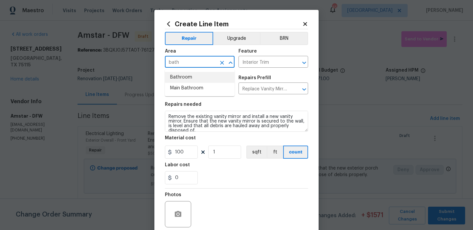
click at [203, 78] on li "Bathroom" at bounding box center [200, 77] width 70 height 11
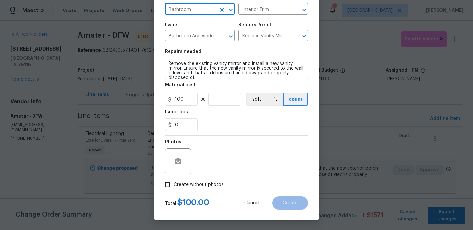
type input "Bathroom"
click at [207, 186] on span "Create without photos" at bounding box center [199, 184] width 50 height 7
click at [174, 186] on input "Create without photos" at bounding box center [167, 184] width 12 height 12
checkbox input "true"
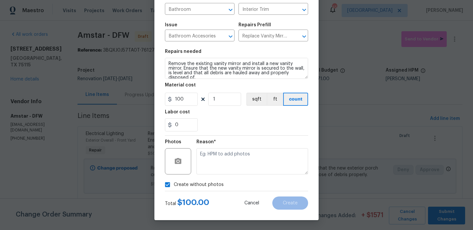
click at [241, 134] on section "Repairs needed Remove the existing vanity mirror and install a new vanity mirro…" at bounding box center [236, 90] width 143 height 90
click at [237, 145] on div "Reason*" at bounding box center [253, 144] width 112 height 9
click at [266, 50] on div "Repairs needed" at bounding box center [236, 53] width 143 height 9
click at [261, 80] on section "Repairs needed Remove the existing vanity mirror and install a new vanity mirro…" at bounding box center [236, 90] width 143 height 90
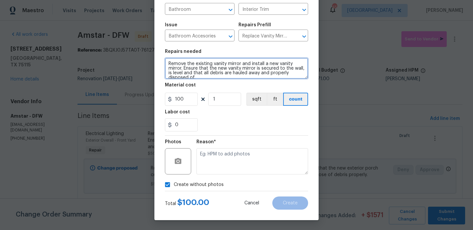
click at [261, 78] on textarea "Remove the existing vanity mirror and install a new vanity mirror. Ensure that …" at bounding box center [236, 68] width 143 height 21
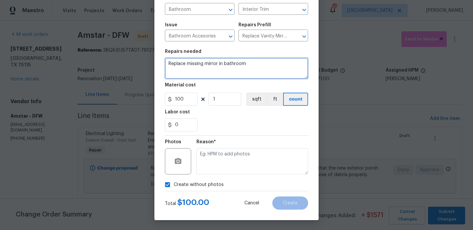
type textarea "Replace missing mirror in bathroom"
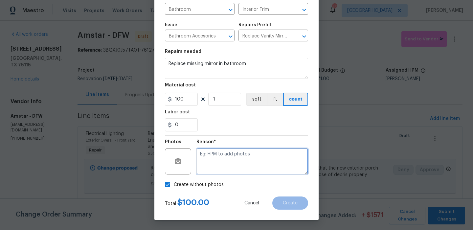
click at [273, 158] on textarea at bounding box center [253, 161] width 112 height 26
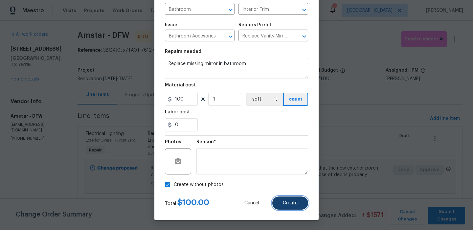
click at [293, 203] on span "Create" at bounding box center [290, 203] width 15 height 5
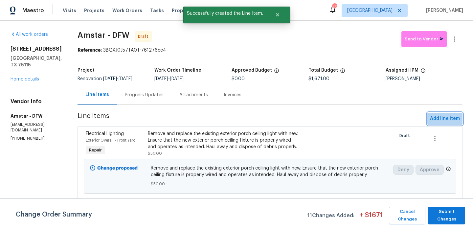
click at [459, 115] on span "Add line item" at bounding box center [445, 119] width 30 height 8
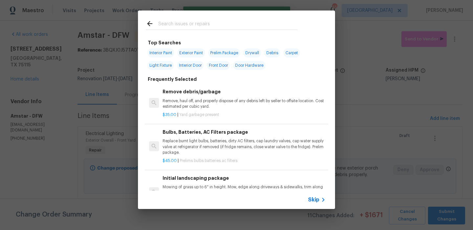
click at [167, 55] on span "Interior Paint" at bounding box center [161, 52] width 27 height 9
type input "Interior Paint"
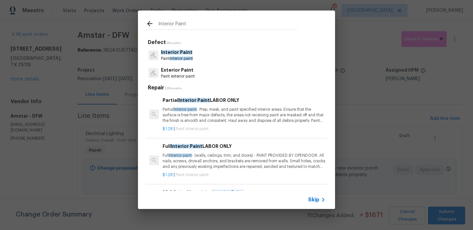
click at [198, 58] on div "Interior Paint Paint interior paint" at bounding box center [236, 55] width 181 height 18
click at [179, 52] on span "Interior Paint" at bounding box center [177, 52] width 32 height 5
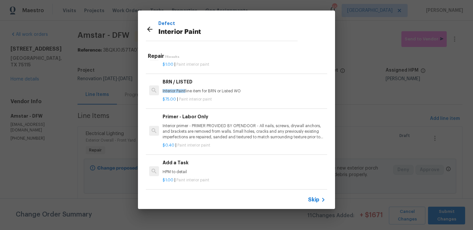
scroll to position [36, 0]
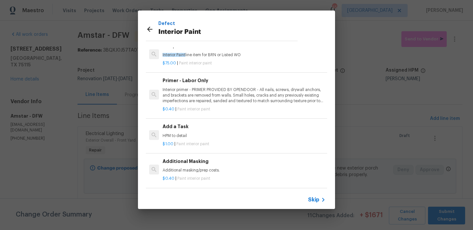
click at [215, 140] on div "$1.00 | Paint interior paint" at bounding box center [244, 143] width 163 height 8
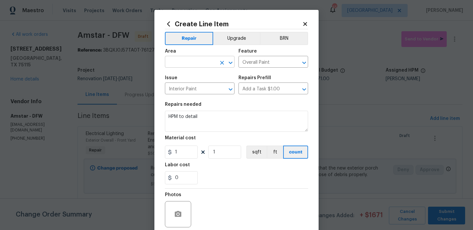
click at [200, 67] on input "text" at bounding box center [190, 63] width 51 height 10
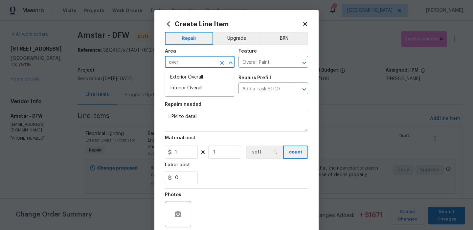
click at [199, 88] on li "Interior Overall" at bounding box center [200, 88] width 70 height 11
type input "Interior Overall"
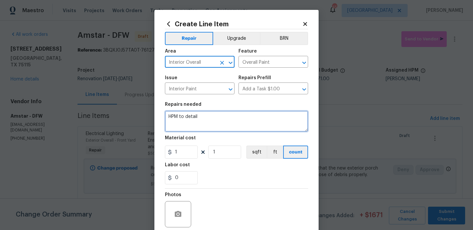
click at [199, 112] on textarea "HPM to detail" at bounding box center [236, 121] width 143 height 21
type textarea "D"
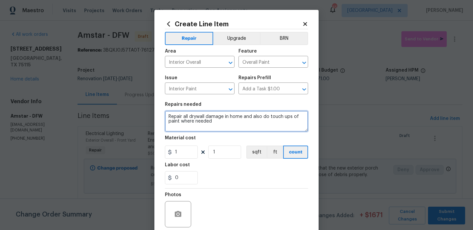
type textarea "Repair all drywall damage in home and also do touch ups of paint where needed"
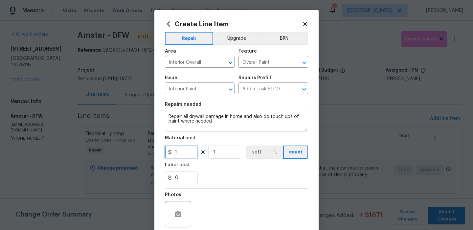
click at [178, 153] on input "1" at bounding box center [181, 152] width 33 height 13
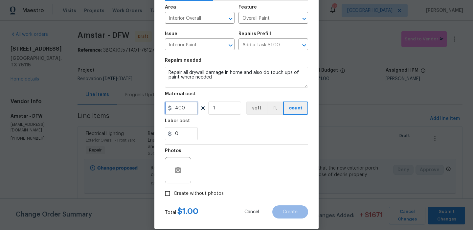
scroll to position [53, 0]
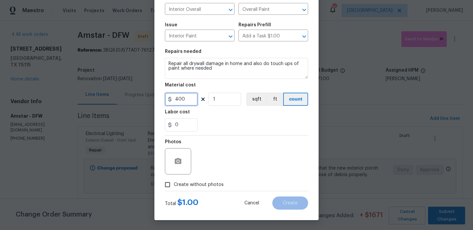
type input "400"
click at [206, 187] on span "Create without photos" at bounding box center [199, 184] width 50 height 7
click at [174, 187] on input "Create without photos" at bounding box center [167, 184] width 12 height 12
checkbox input "true"
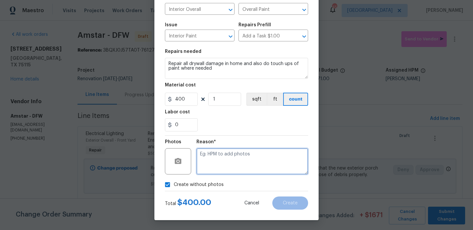
click at [235, 171] on textarea at bounding box center [253, 161] width 112 height 26
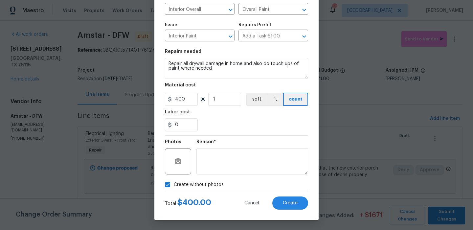
click at [281, 196] on div "Total $ 400.00 Cancel Create" at bounding box center [236, 200] width 143 height 18
click at [282, 203] on button "Create" at bounding box center [290, 203] width 36 height 13
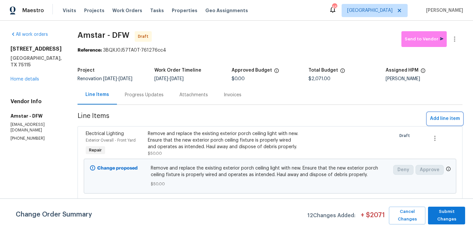
click at [438, 124] on button "Add line item" at bounding box center [445, 119] width 35 height 12
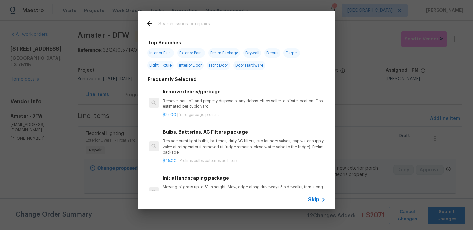
click at [316, 197] on span "Skip" at bounding box center [313, 200] width 11 height 7
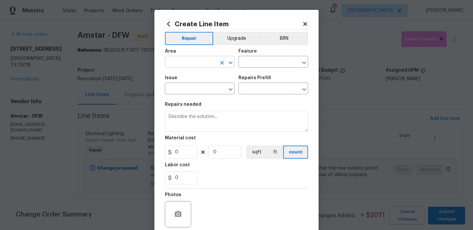
click at [184, 59] on input "text" at bounding box center [190, 63] width 51 height 10
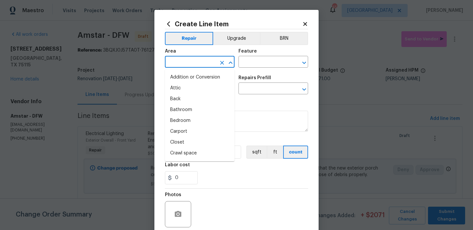
type input "c"
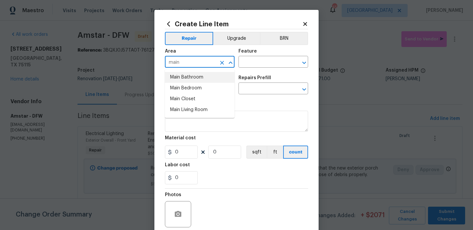
click at [190, 79] on li "Main Bathroom" at bounding box center [200, 77] width 70 height 11
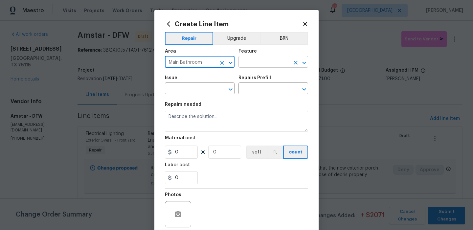
type input "Main Bathroom"
click at [258, 59] on input "text" at bounding box center [264, 63] width 51 height 10
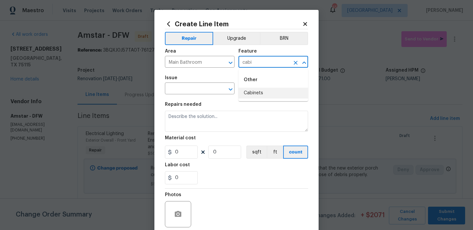
click at [256, 97] on li "Cabinets" at bounding box center [274, 93] width 70 height 11
type input "Cabinets"
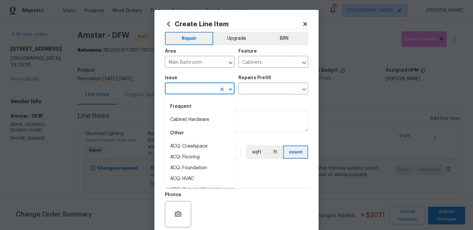
click at [196, 93] on input "text" at bounding box center [190, 89] width 51 height 10
click at [196, 144] on li "Bathroom Cabinets" at bounding box center [200, 146] width 70 height 11
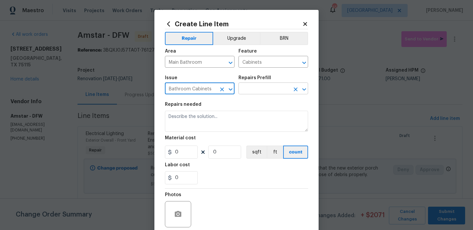
type input "Bathroom Cabinets"
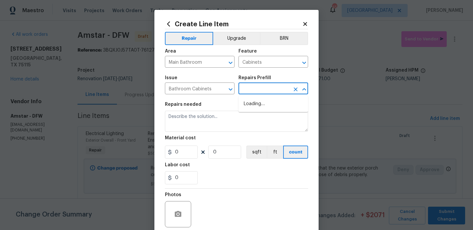
click at [255, 86] on input "text" at bounding box center [264, 89] width 51 height 10
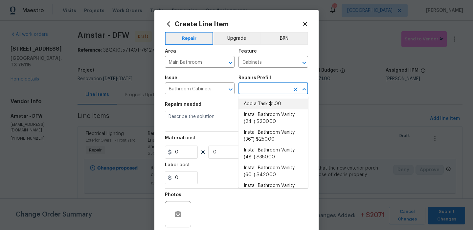
click at [246, 103] on li "Add a Task $1.00" at bounding box center [274, 104] width 70 height 11
type input "Add a Task $1.00"
type textarea "HPM to detail"
type input "1"
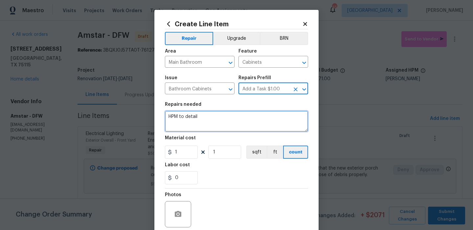
click at [218, 118] on textarea "HPM to detail" at bounding box center [236, 121] width 143 height 21
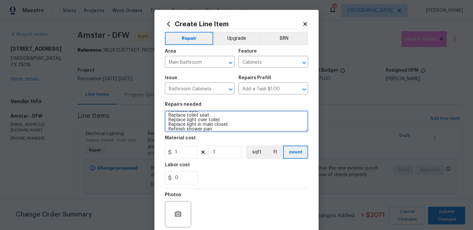
scroll to position [0, 0]
click at [167, 115] on textarea "Touch up paint in main bathroom cabinets Fix loose door Replace toilet seat Rep…" at bounding box center [236, 121] width 143 height 21
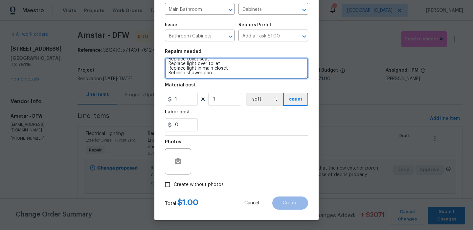
type textarea "MASTER BATHROOM Touch up paint in main bathroom cabinets Fix loose door Replace…"
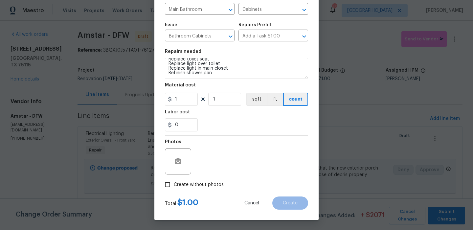
click at [185, 107] on section "Repairs needed MASTER BATHROOM Touch up paint in main bathroom cabinets Fix loo…" at bounding box center [236, 90] width 143 height 90
click at [186, 105] on input "1" at bounding box center [181, 99] width 33 height 13
click at [186, 102] on input "1" at bounding box center [181, 99] width 33 height 13
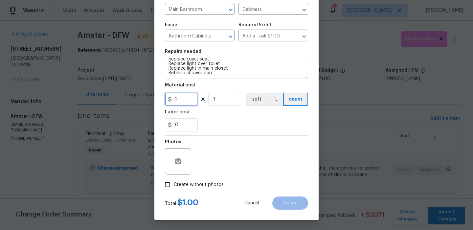
click at [186, 102] on input "1" at bounding box center [181, 99] width 33 height 13
type input "400"
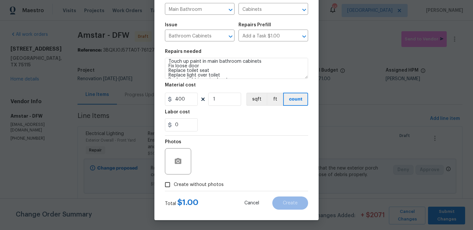
click at [203, 182] on span "Create without photos" at bounding box center [199, 184] width 50 height 7
click at [174, 182] on input "Create without photos" at bounding box center [167, 184] width 12 height 12
checkbox input "true"
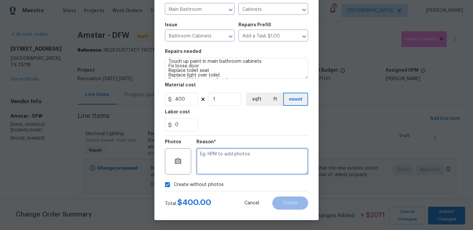
click at [244, 154] on textarea at bounding box center [253, 161] width 112 height 26
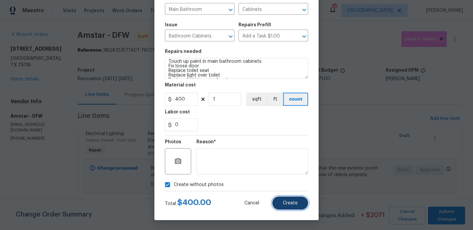
click at [279, 203] on button "Create" at bounding box center [290, 203] width 36 height 13
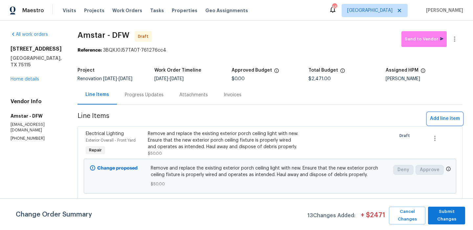
click at [450, 117] on span "Add line item" at bounding box center [445, 119] width 30 height 8
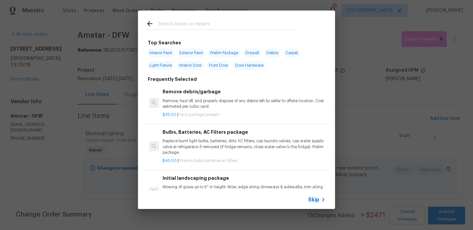
click at [196, 35] on div at bounding box center [222, 24] width 168 height 26
click at [199, 24] on input "text" at bounding box center [227, 25] width 139 height 10
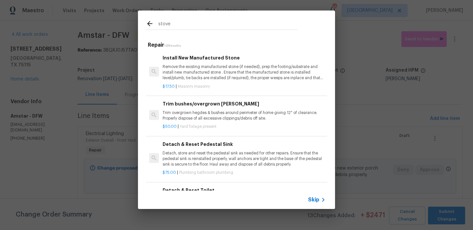
type input "stove"
click at [314, 197] on span "Skip" at bounding box center [313, 200] width 11 height 7
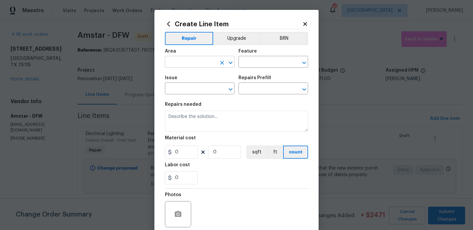
click at [180, 62] on input "text" at bounding box center [190, 63] width 51 height 10
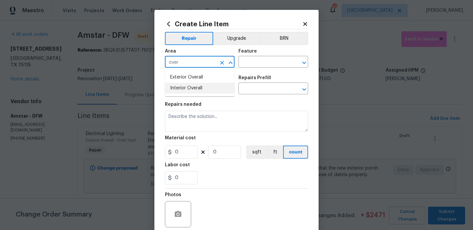
drag, startPoint x: 188, startPoint y: 88, endPoint x: 201, endPoint y: 85, distance: 13.2
click at [188, 88] on li "Interior Overall" at bounding box center [200, 88] width 70 height 11
type input "Interior Overall"
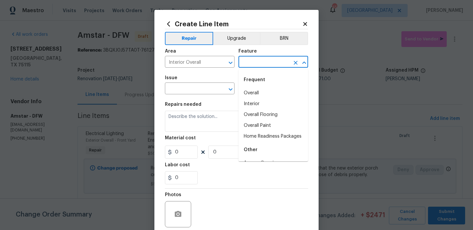
click at [264, 65] on input "text" at bounding box center [264, 63] width 51 height 10
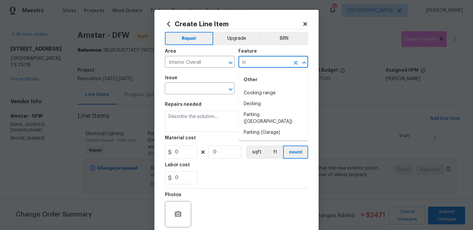
type input "k"
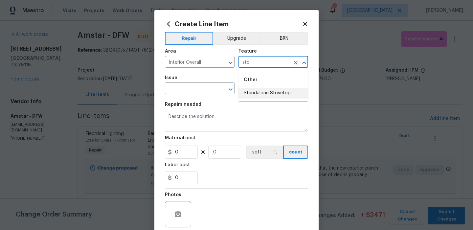
click at [269, 93] on li "Standalone Stovetop" at bounding box center [274, 93] width 70 height 11
type input "Standalone Stovetop"
click at [212, 92] on input "text" at bounding box center [190, 89] width 51 height 10
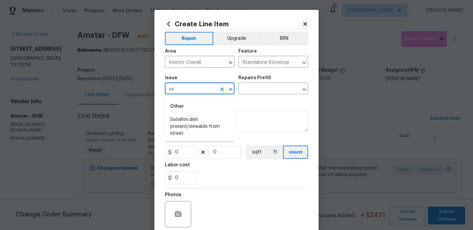
type input "s"
click at [194, 131] on li "Appliances" at bounding box center [200, 130] width 70 height 11
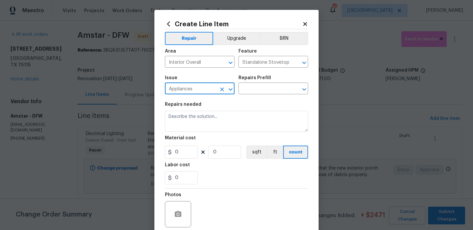
type input "Appliances"
click at [288, 73] on div "Issue Appliances ​ Repairs Prefill ​" at bounding box center [236, 85] width 143 height 27
click at [275, 86] on input "text" at bounding box center [264, 89] width 51 height 10
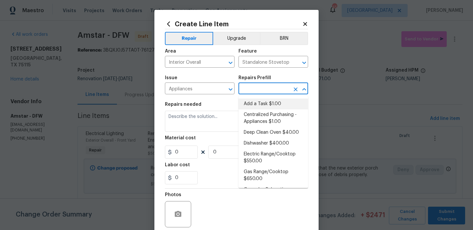
click at [261, 103] on li "Add a Task $1.00" at bounding box center [274, 104] width 70 height 11
type input "Appliances"
type input "Add a Task $1.00"
type textarea "HPM to detail"
type input "1"
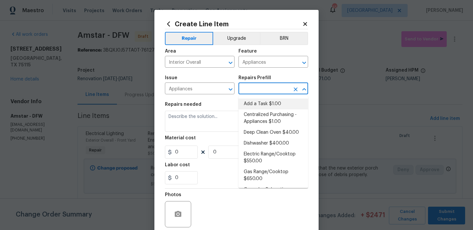
type input "1"
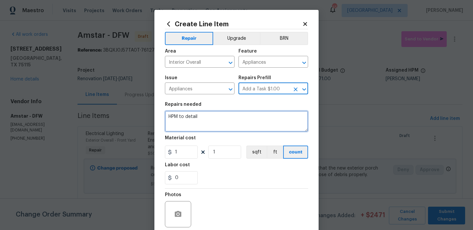
click at [223, 124] on textarea "HPM to detail" at bounding box center [236, 121] width 143 height 21
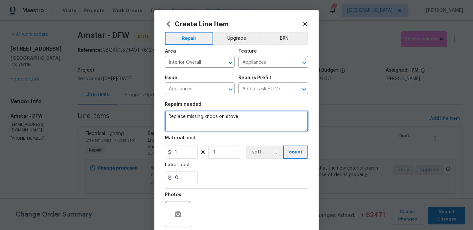
type textarea "Replace missing knobs on stove"
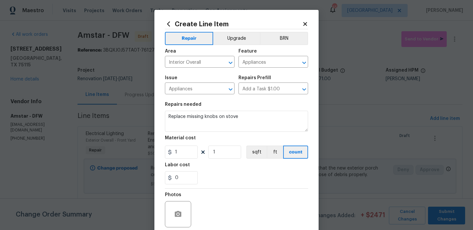
click at [185, 159] on section "Repairs needed Replace missing knobs on stove Material cost 1 1 sqft ft count L…" at bounding box center [236, 143] width 143 height 90
click at [186, 154] on input "1" at bounding box center [181, 152] width 33 height 13
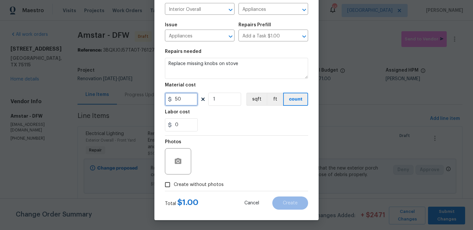
type input "50"
click at [179, 188] on span "Create without photos" at bounding box center [199, 184] width 50 height 7
click at [174, 188] on input "Create without photos" at bounding box center [167, 184] width 12 height 12
checkbox input "true"
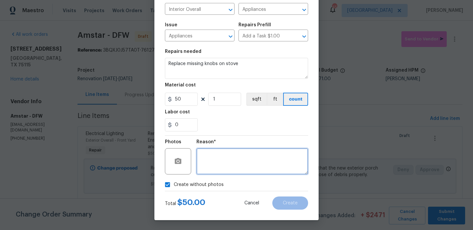
click at [229, 158] on textarea at bounding box center [253, 161] width 112 height 26
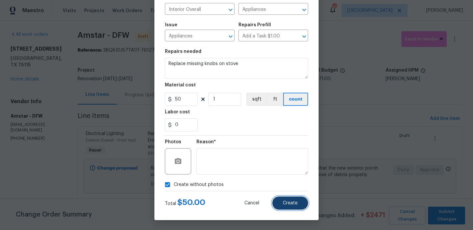
click at [281, 201] on button "Create" at bounding box center [290, 203] width 36 height 13
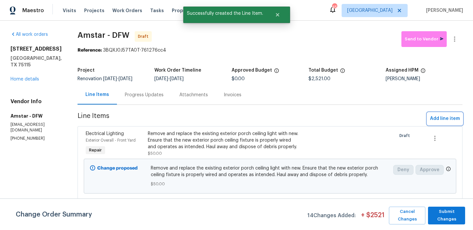
click at [443, 121] on span "Add line item" at bounding box center [445, 119] width 30 height 8
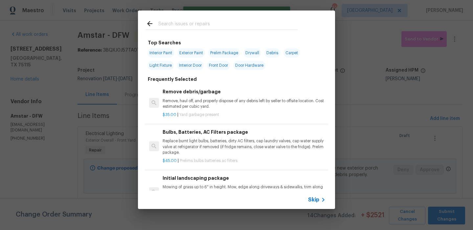
click at [241, 30] on div at bounding box center [222, 30] width 152 height 0
click at [242, 25] on input "text" at bounding box center [227, 25] width 139 height 10
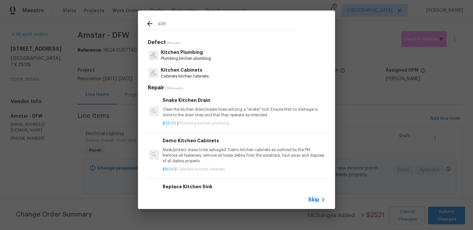
type input "kith"
click at [212, 71] on div "Kitchen Cabinets Cabinets kitchen cabinets" at bounding box center [236, 73] width 181 height 18
click at [183, 78] on p "Cabinets kitchen cabinets" at bounding box center [185, 77] width 48 height 6
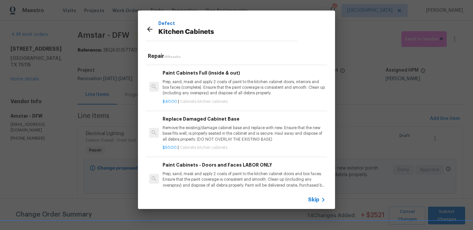
scroll to position [135, 0]
click at [220, 91] on p "Prep, sand, mask and apply 2 coats of paint to the kitchen cabinet doors, inter…" at bounding box center [244, 87] width 163 height 17
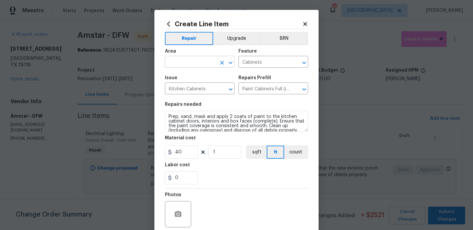
click at [198, 61] on input "text" at bounding box center [190, 63] width 51 height 10
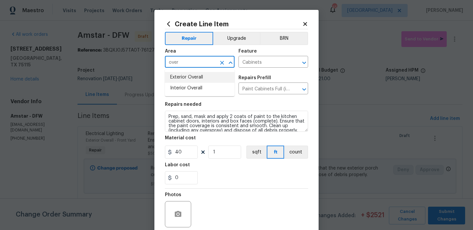
click at [194, 87] on li "Interior Overall" at bounding box center [200, 88] width 70 height 11
type input "Interior Overall"
click at [194, 108] on div "Repairs needed" at bounding box center [236, 106] width 143 height 9
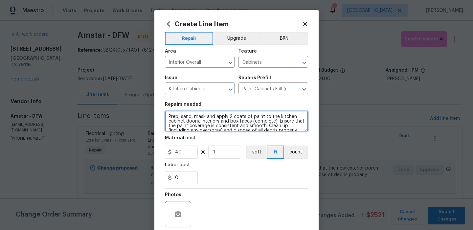
click at [194, 125] on textarea "Prep, sand, mask and apply 2 coats of paint to the kitchen cabinet doors, inter…" at bounding box center [236, 121] width 143 height 21
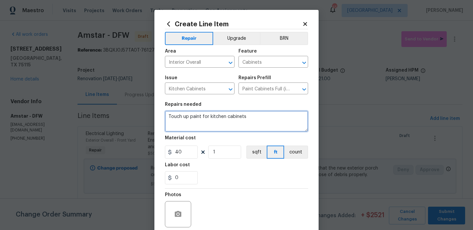
type textarea "Touch up paint for kitchen cabinets"
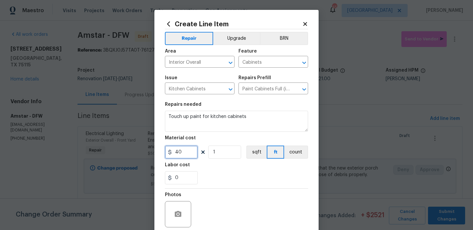
click at [182, 158] on input "40" at bounding box center [181, 152] width 33 height 13
type input "100"
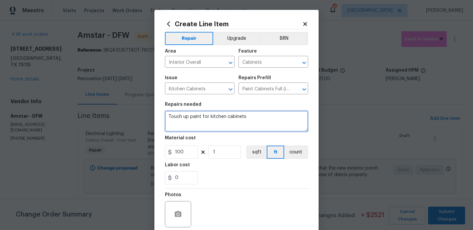
click at [245, 117] on textarea "Touch up paint for kitchen cabinets" at bounding box center [236, 121] width 143 height 21
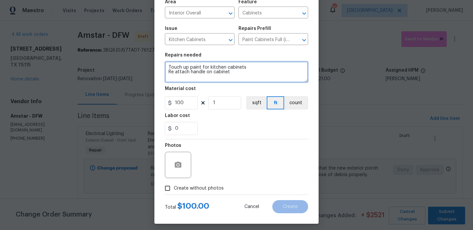
scroll to position [53, 0]
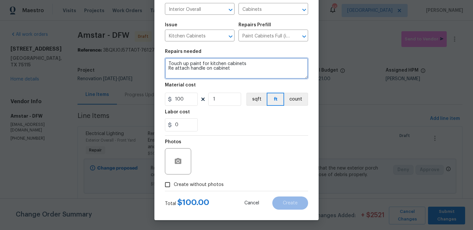
type textarea "Touch up paint for kitchen cabinets Re attach handle on cabinet"
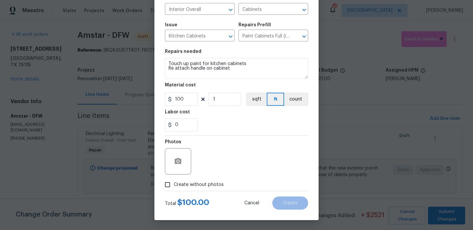
click at [199, 186] on span "Create without photos" at bounding box center [199, 184] width 50 height 7
click at [174, 186] on input "Create without photos" at bounding box center [167, 184] width 12 height 12
checkbox input "true"
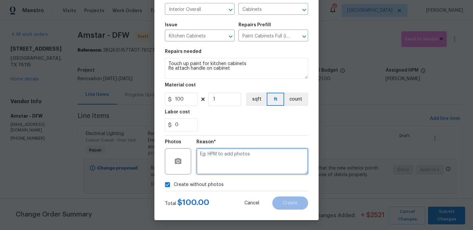
drag, startPoint x: 204, startPoint y: 182, endPoint x: 225, endPoint y: 170, distance: 25.0
click at [225, 170] on textarea at bounding box center [253, 161] width 112 height 26
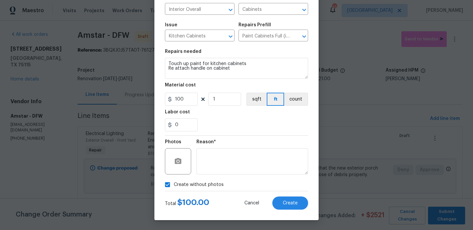
click at [274, 193] on div "Total $ 100.00 Cancel Create" at bounding box center [236, 200] width 143 height 18
click at [280, 199] on button "Create" at bounding box center [290, 203] width 36 height 13
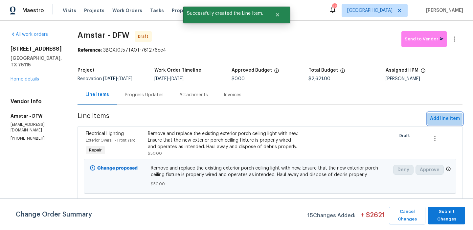
click at [442, 120] on span "Add line item" at bounding box center [445, 119] width 30 height 8
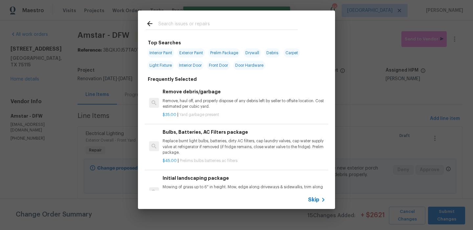
click at [196, 21] on input "text" at bounding box center [227, 25] width 139 height 10
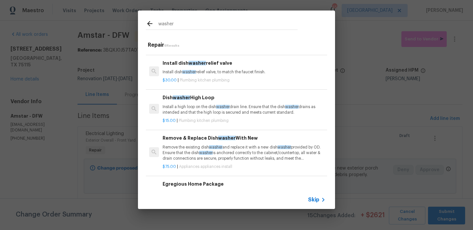
scroll to position [12, 0]
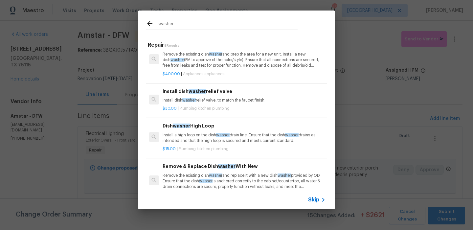
type input "washer"
click at [318, 197] on span "Skip" at bounding box center [313, 200] width 11 height 7
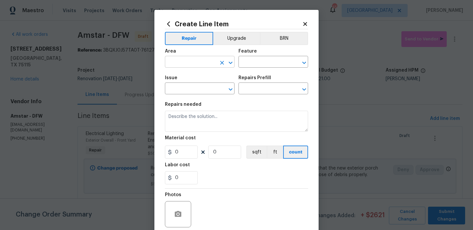
click at [199, 62] on input "text" at bounding box center [190, 63] width 51 height 10
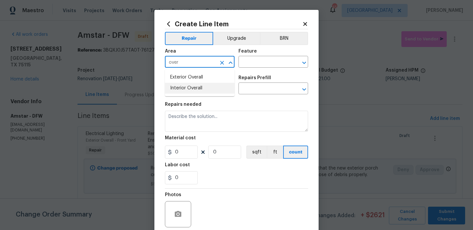
click at [209, 85] on li "Interior Overall" at bounding box center [200, 88] width 70 height 11
type input "Interior Overall"
click at [266, 63] on input "text" at bounding box center [264, 63] width 51 height 10
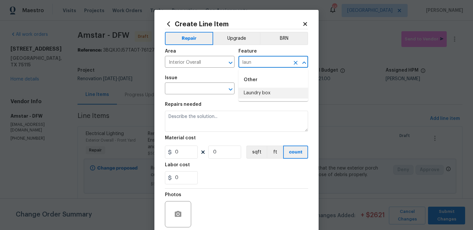
click at [256, 92] on li "Laundry box" at bounding box center [274, 93] width 70 height 11
type input "Laundry box"
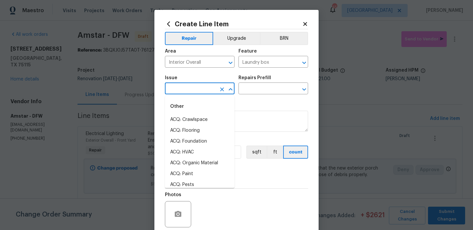
click at [199, 90] on input "text" at bounding box center [190, 89] width 51 height 10
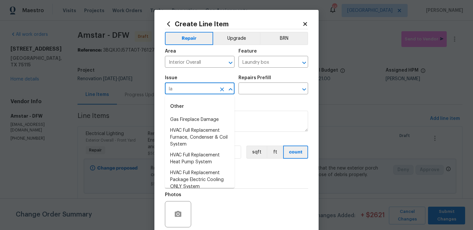
type input "l"
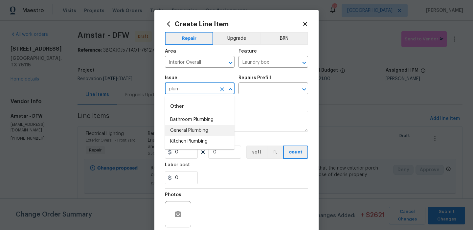
click at [201, 129] on li "General Plumbing" at bounding box center [200, 130] width 70 height 11
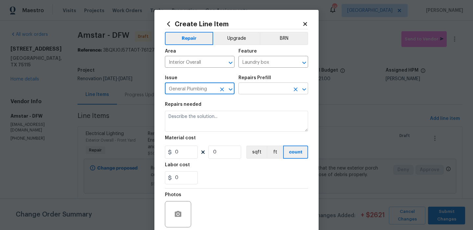
type input "General Plumbing"
click at [273, 92] on input "text" at bounding box center [264, 89] width 51 height 10
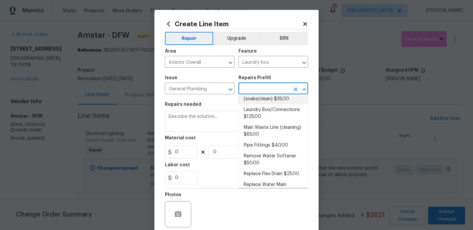
scroll to position [94, 0]
click at [281, 118] on li "Laundry Box/Connections $125.00" at bounding box center [274, 113] width 70 height 18
type input "Plumbing"
type input "Laundry Box/Connections $125.00"
type textarea "Remove the existing laundry supply box (if present) and install a new box. This…"
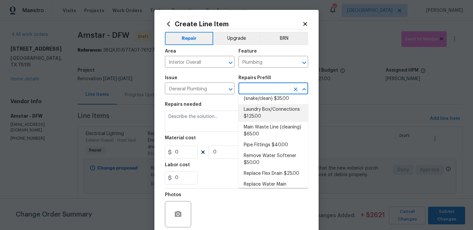
type input "125"
type input "1"
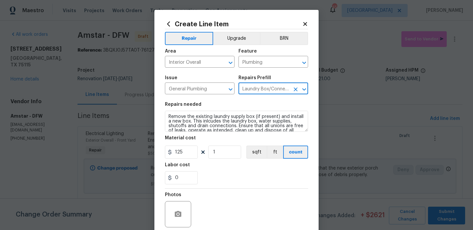
scroll to position [53, 0]
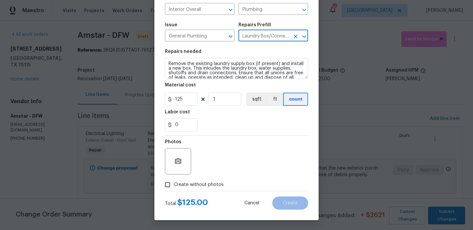
click at [211, 185] on span "Create without photos" at bounding box center [199, 184] width 50 height 7
click at [174, 185] on input "Create without photos" at bounding box center [167, 184] width 12 height 12
checkbox input "true"
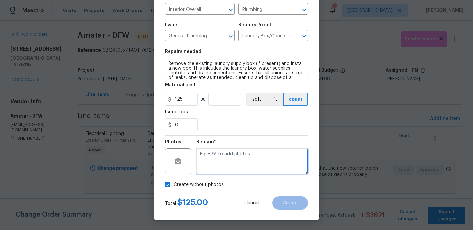
click at [227, 162] on textarea at bounding box center [253, 161] width 112 height 26
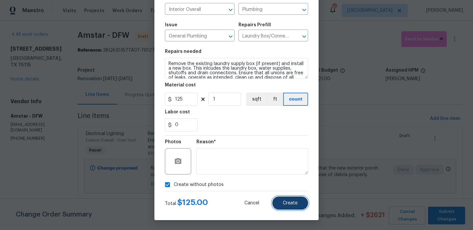
click at [290, 205] on span "Create" at bounding box center [290, 203] width 15 height 5
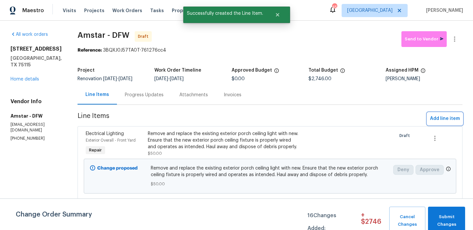
click at [434, 119] on span "Add line item" at bounding box center [445, 119] width 30 height 8
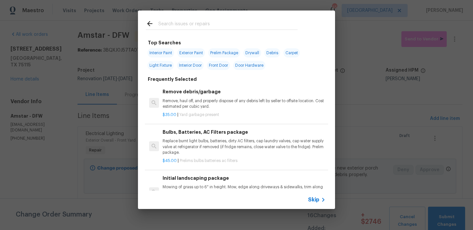
click at [316, 197] on span "Skip" at bounding box center [313, 200] width 11 height 7
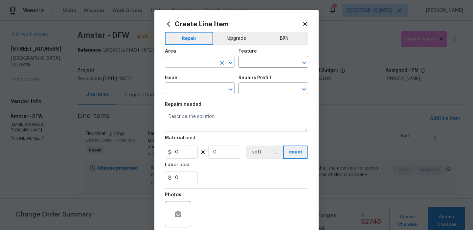
click at [210, 66] on input "text" at bounding box center [190, 63] width 51 height 10
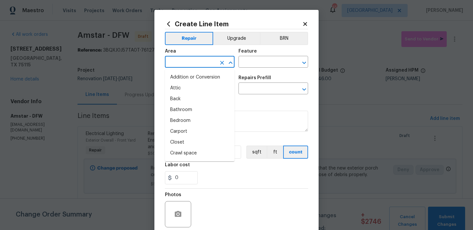
type input "f"
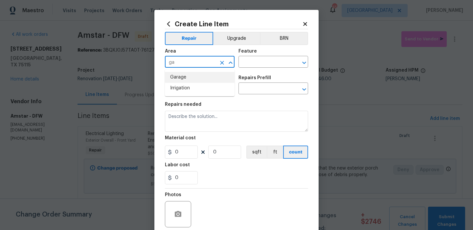
click at [208, 78] on li "Garage" at bounding box center [200, 77] width 70 height 11
type input "Garage"
click at [252, 64] on input "text" at bounding box center [264, 63] width 51 height 10
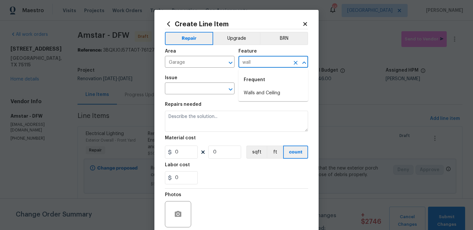
click at [250, 90] on li "Walls and Ceiling" at bounding box center [274, 93] width 70 height 11
type input "Walls and Ceiling"
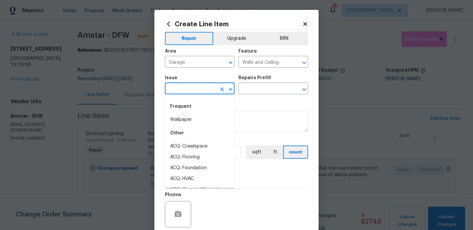
click at [208, 90] on input "text" at bounding box center [190, 89] width 51 height 10
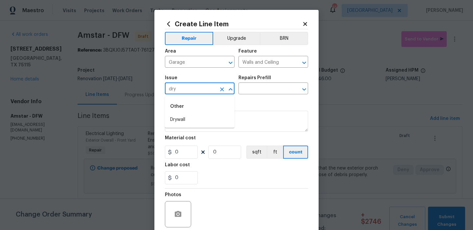
drag, startPoint x: 207, startPoint y: 117, endPoint x: 224, endPoint y: 112, distance: 17.2
click at [207, 117] on li "Drywall" at bounding box center [200, 119] width 70 height 11
type input "Drywall"
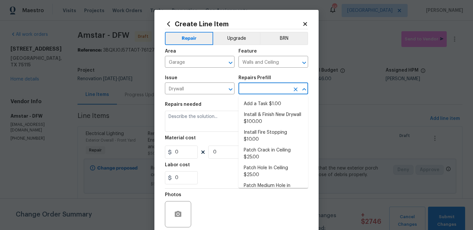
click at [261, 94] on input "text" at bounding box center [264, 89] width 51 height 10
click at [257, 104] on li "Add a Task $1.00" at bounding box center [274, 104] width 70 height 11
type input "Add a Task $1.00"
type textarea "HPM to detail"
type input "1"
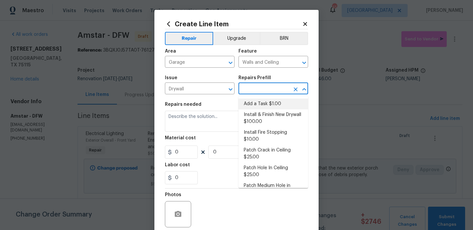
type input "1"
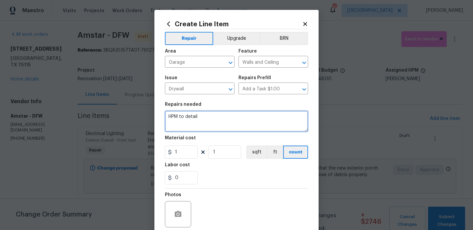
click at [221, 121] on textarea "HPM to detail" at bounding box center [236, 121] width 143 height 21
type textarea "Repair drywall damage in garage by water heater"
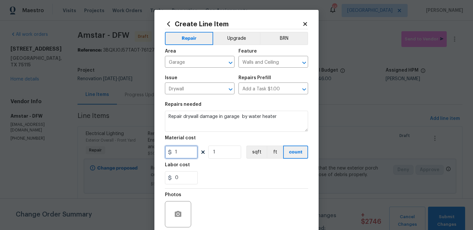
click at [190, 148] on input "1" at bounding box center [181, 152] width 33 height 13
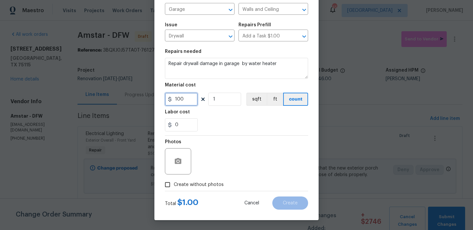
type input "100"
click at [206, 186] on span "Create without photos" at bounding box center [199, 184] width 50 height 7
click at [174, 186] on input "Create without photos" at bounding box center [167, 184] width 12 height 12
checkbox input "true"
click at [248, 175] on div "Reason*" at bounding box center [253, 157] width 112 height 43
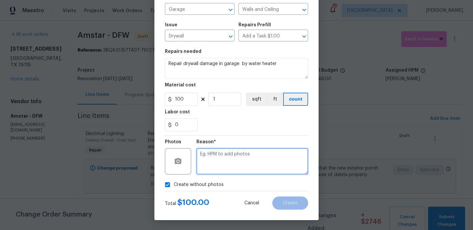
click at [249, 167] on textarea at bounding box center [253, 161] width 112 height 26
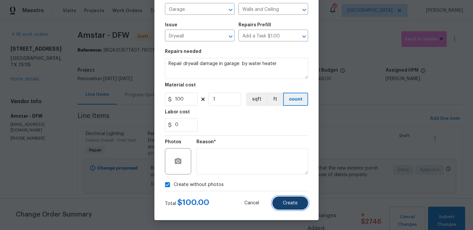
click at [286, 203] on span "Create" at bounding box center [290, 203] width 15 height 5
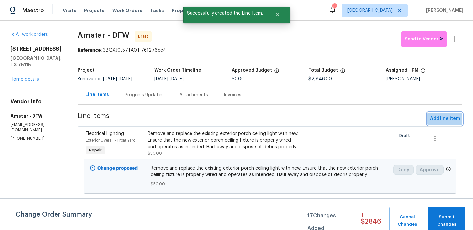
click at [440, 123] on span "Add line item" at bounding box center [445, 119] width 30 height 8
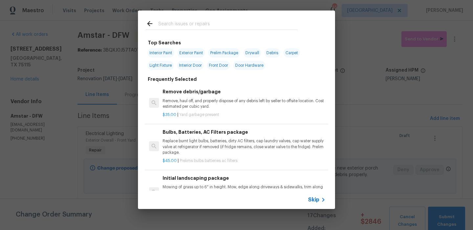
click at [187, 29] on input "text" at bounding box center [227, 25] width 139 height 10
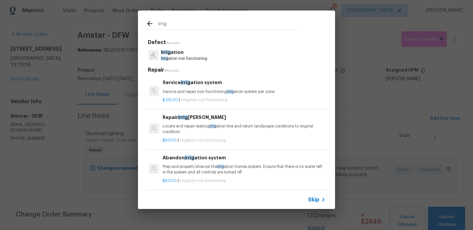
type input "irrig"
click at [176, 52] on p "Irrig ation" at bounding box center [184, 52] width 46 height 7
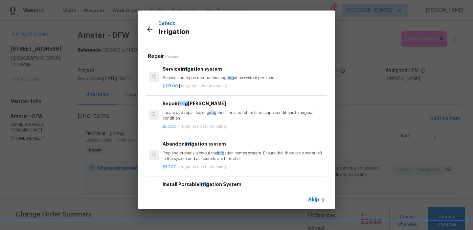
click at [195, 75] on p "Service and repair non-functioning irrig ation system per zone." at bounding box center [244, 78] width 163 height 6
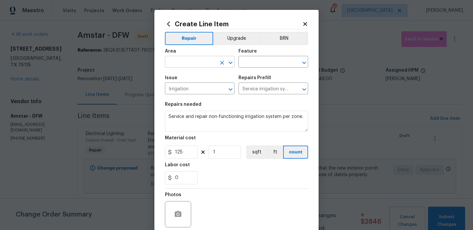
click at [211, 65] on input "text" at bounding box center [190, 63] width 51 height 10
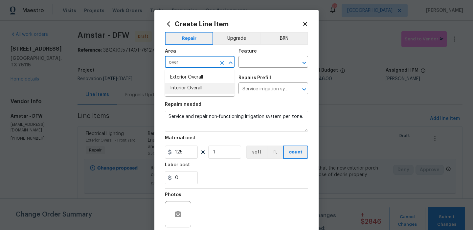
click at [212, 87] on li "Interior Overall" at bounding box center [200, 88] width 70 height 11
type input "Interior Overall"
click at [253, 64] on input "text" at bounding box center [264, 63] width 51 height 10
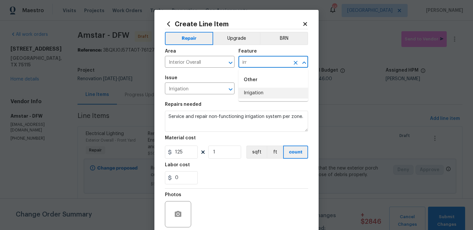
click at [246, 96] on li "Irrigation" at bounding box center [274, 93] width 70 height 11
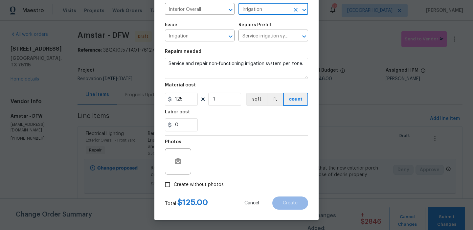
type input "Irrigation"
click at [200, 185] on span "Create without photos" at bounding box center [199, 184] width 50 height 7
click at [174, 185] on input "Create without photos" at bounding box center [167, 184] width 12 height 12
checkbox input "true"
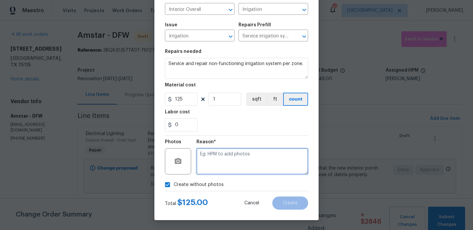
click at [226, 164] on textarea at bounding box center [253, 161] width 112 height 26
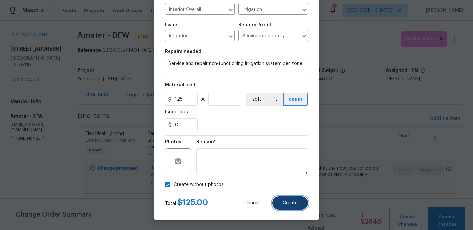
click at [287, 200] on button "Create" at bounding box center [290, 203] width 36 height 13
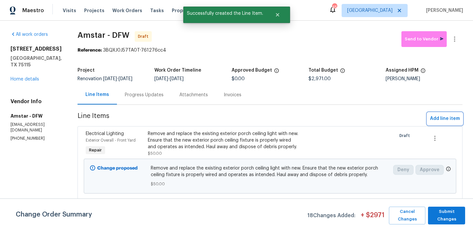
click at [442, 123] on button "Add line item" at bounding box center [445, 119] width 35 height 12
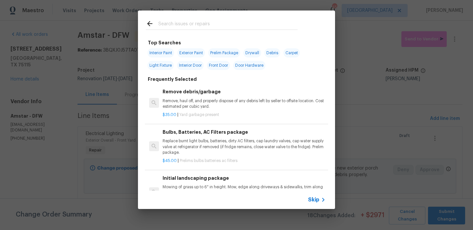
click at [205, 28] on input "text" at bounding box center [227, 25] width 139 height 10
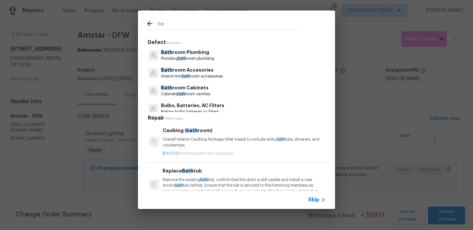
type input "b"
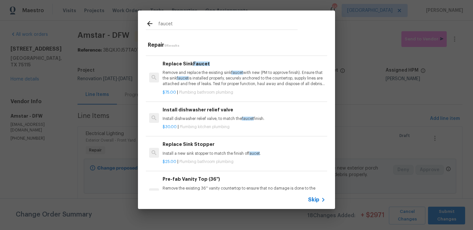
scroll to position [43, 0]
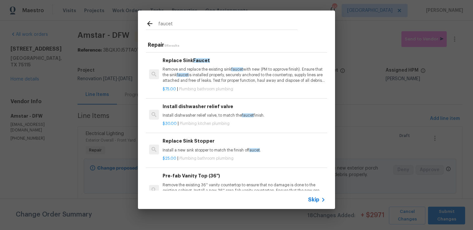
type input "faucet"
click at [241, 67] on span "faucet" at bounding box center [237, 69] width 12 height 4
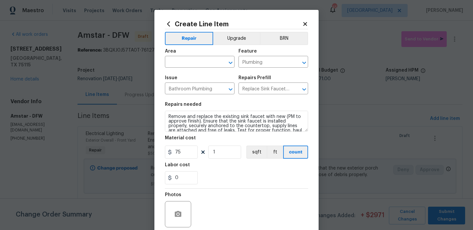
click at [202, 48] on span "Area ​" at bounding box center [200, 58] width 70 height 27
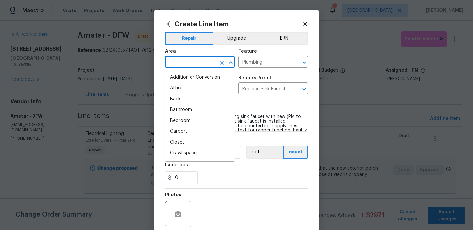
click at [198, 60] on input "text" at bounding box center [190, 63] width 51 height 10
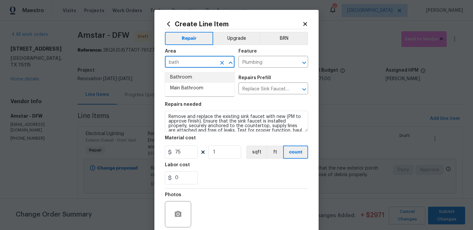
click at [197, 77] on li "Bathroom" at bounding box center [200, 77] width 70 height 11
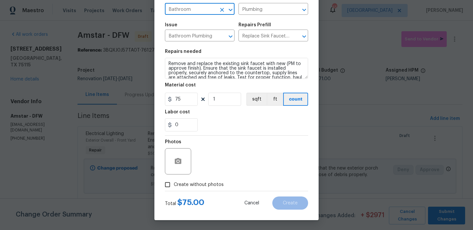
type input "Bathroom"
click at [197, 187] on span "Create without photos" at bounding box center [199, 184] width 50 height 7
click at [174, 187] on input "Create without photos" at bounding box center [167, 184] width 12 height 12
checkbox input "true"
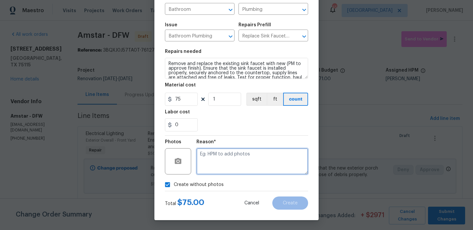
click at [235, 160] on textarea at bounding box center [253, 161] width 112 height 26
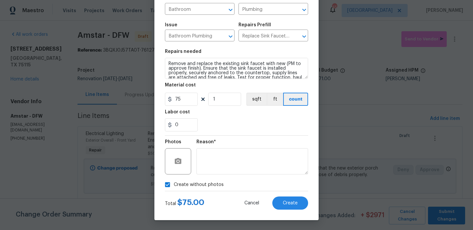
click at [290, 194] on div "Total $ 75.00 Cancel Create" at bounding box center [236, 200] width 143 height 18
click at [290, 202] on span "Create" at bounding box center [290, 203] width 15 height 5
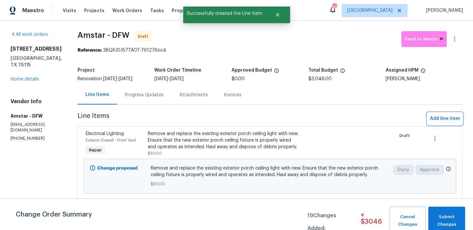
click at [440, 117] on span "Add line item" at bounding box center [445, 119] width 30 height 8
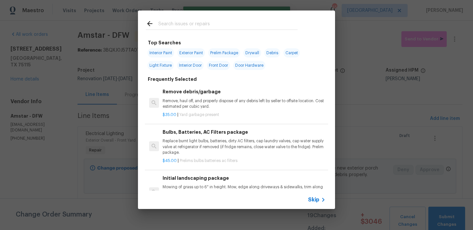
click at [321, 205] on div "Skip" at bounding box center [236, 200] width 197 height 18
click at [320, 203] on icon at bounding box center [323, 200] width 8 height 8
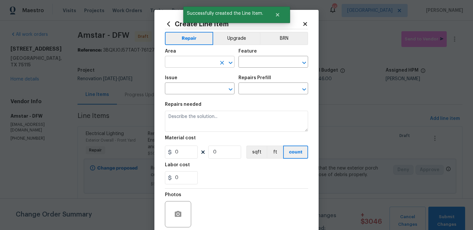
click at [197, 64] on input "text" at bounding box center [190, 63] width 51 height 10
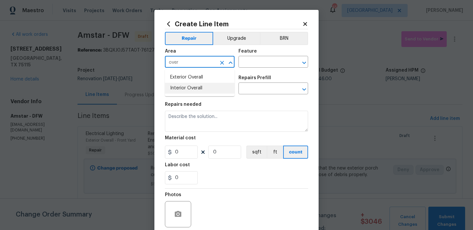
click at [197, 84] on li "Interior Overall" at bounding box center [200, 88] width 70 height 11
type input "Interior Overall"
click at [253, 60] on input "text" at bounding box center [264, 63] width 51 height 10
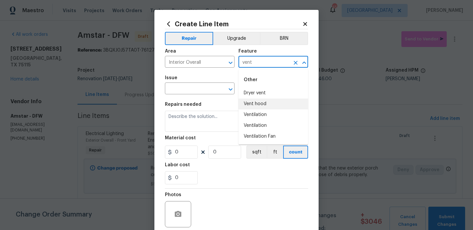
click at [258, 103] on li "Vent hood" at bounding box center [274, 104] width 70 height 11
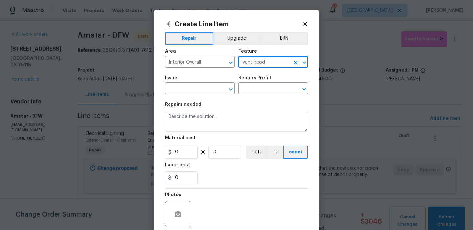
click at [269, 65] on input "Vent hood" at bounding box center [264, 63] width 51 height 10
click at [264, 67] on input "Vent hood" at bounding box center [264, 63] width 51 height 10
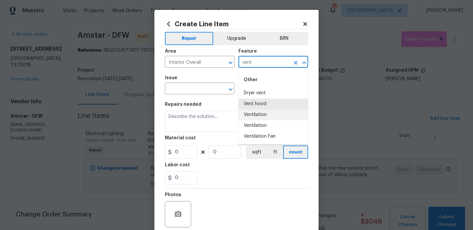
click at [269, 113] on li "Ventilation" at bounding box center [274, 114] width 70 height 11
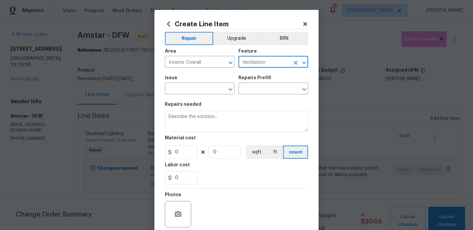
type input "Ventilation"
click at [182, 84] on div "Issue" at bounding box center [200, 80] width 70 height 9
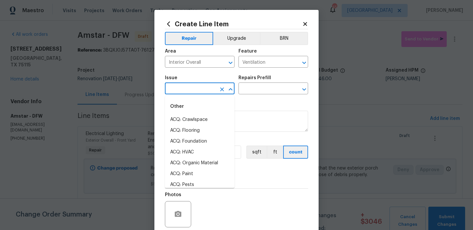
click at [182, 86] on input "text" at bounding box center [190, 89] width 51 height 10
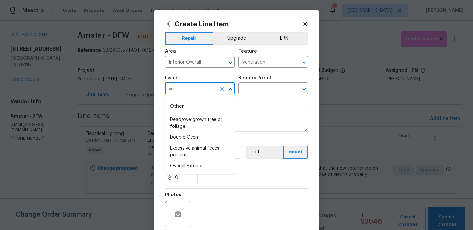
type input "v"
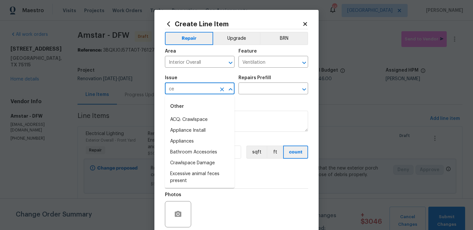
type input "c"
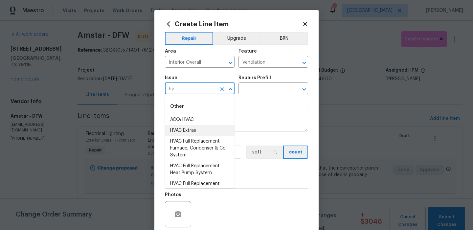
click at [195, 129] on li "HVAC Extras" at bounding box center [200, 130] width 70 height 11
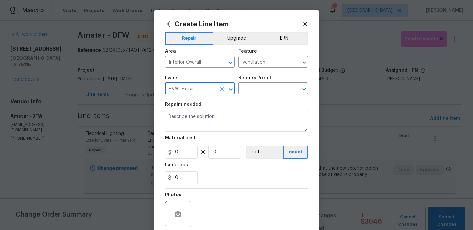
type input "HVAC Extras"
click at [265, 81] on div "Repairs Prefill" at bounding box center [274, 80] width 70 height 9
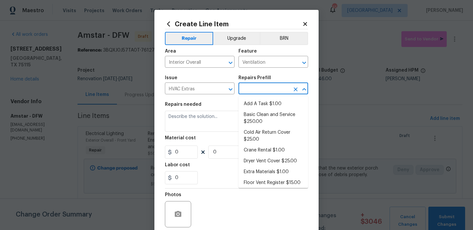
click at [262, 89] on input "text" at bounding box center [264, 89] width 51 height 10
click at [257, 101] on li "Add A Task $1.00" at bounding box center [274, 104] width 70 height 11
type input "HVAC"
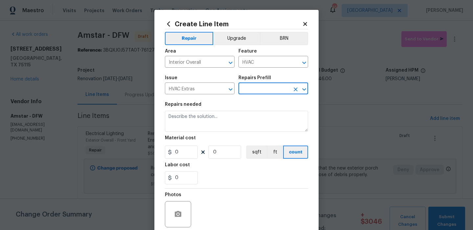
type input "Add A Task $1.00"
type textarea "HPM to detail"
type input "1"
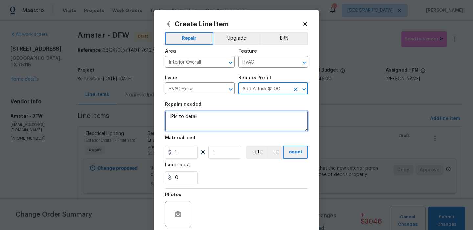
click at [227, 123] on textarea "HPM to detail" at bounding box center [236, 121] width 143 height 21
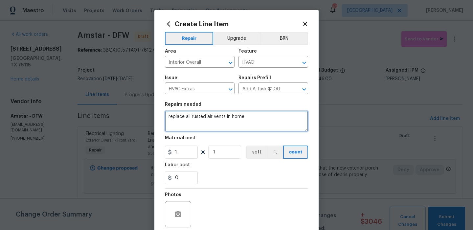
type textarea "replace all rusted air vents in home"
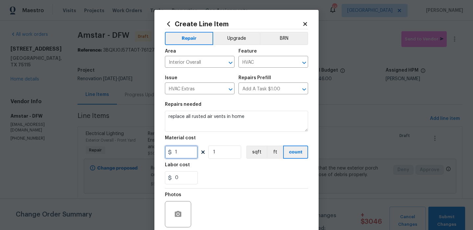
click at [182, 154] on input "1" at bounding box center [181, 152] width 33 height 13
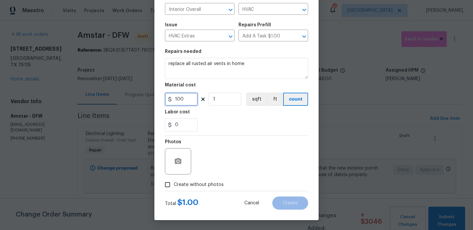
type input "100"
click at [212, 185] on div "Photos Create without photos" at bounding box center [236, 163] width 143 height 55
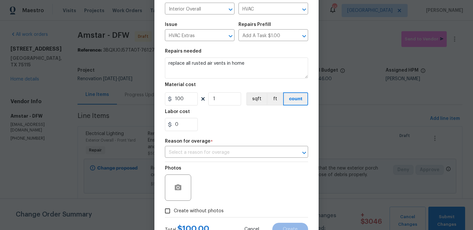
click at [259, 167] on div "Photos" at bounding box center [236, 183] width 143 height 43
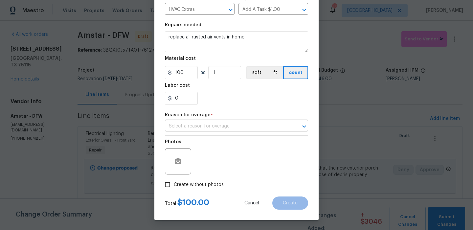
click at [236, 119] on div "Reason for overage *" at bounding box center [236, 117] width 143 height 9
click at [236, 125] on input "text" at bounding box center [227, 126] width 125 height 10
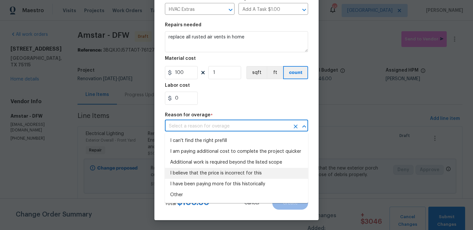
click at [226, 169] on li "I believe that the price is incorrect for this" at bounding box center [236, 173] width 143 height 11
type input "I believe that the price is incorrect for this"
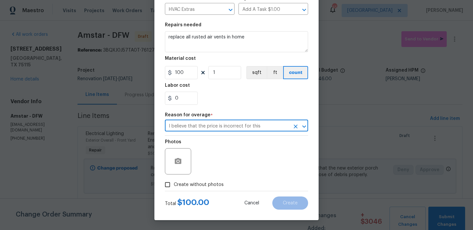
click at [211, 180] on label "Create without photos" at bounding box center [192, 184] width 62 height 12
click at [174, 180] on input "Create without photos" at bounding box center [167, 184] width 12 height 12
checkbox input "true"
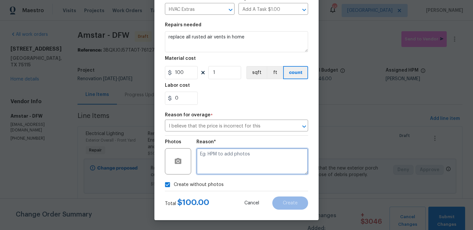
click at [255, 164] on textarea at bounding box center [253, 161] width 112 height 26
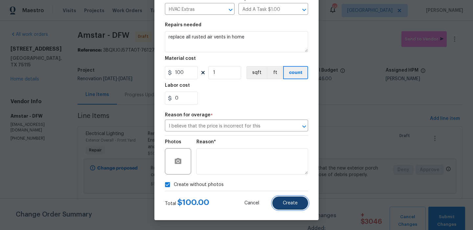
click at [283, 200] on button "Create" at bounding box center [290, 203] width 36 height 13
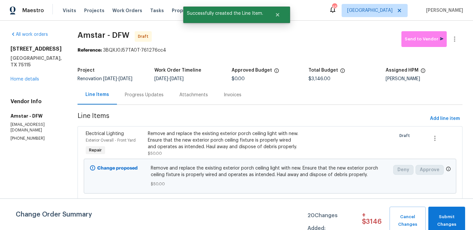
click at [425, 118] on span "Line Items" at bounding box center [253, 119] width 350 height 12
click at [436, 121] on span "Add line item" at bounding box center [445, 119] width 30 height 8
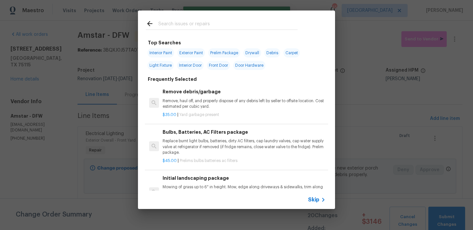
click at [197, 27] on input "text" at bounding box center [227, 25] width 139 height 10
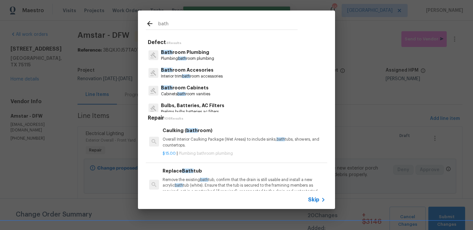
click at [200, 18] on div "bath" at bounding box center [222, 24] width 168 height 26
click at [199, 33] on div "bath" at bounding box center [222, 24] width 168 height 26
click at [199, 24] on input "bath" at bounding box center [227, 25] width 139 height 10
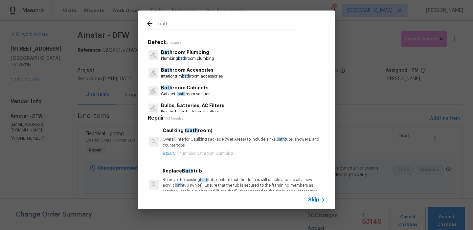
click at [199, 24] on input "bath" at bounding box center [227, 25] width 139 height 10
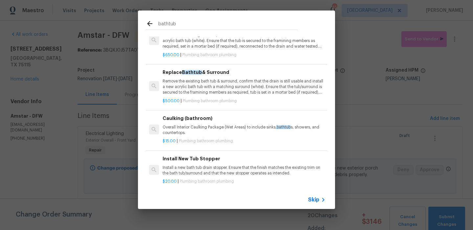
scroll to position [25, 0]
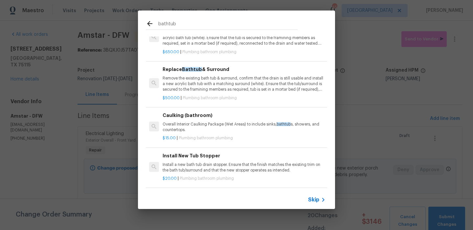
type input "bathtub"
click at [155, 31] on div "bathtub" at bounding box center [222, 24] width 168 height 26
click at [319, 195] on div "Skip" at bounding box center [236, 200] width 197 height 18
click at [313, 201] on span "Skip" at bounding box center [313, 200] width 11 height 7
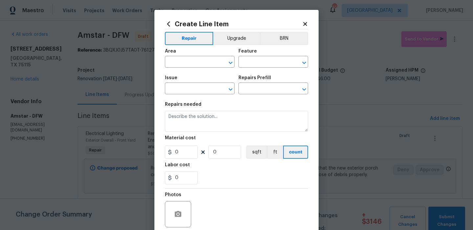
click at [203, 57] on div "Area" at bounding box center [200, 53] width 70 height 9
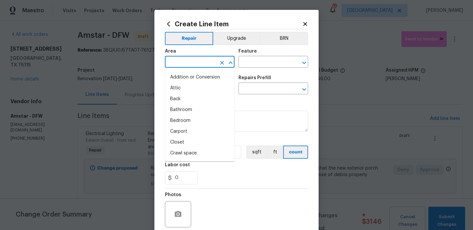
click at [202, 65] on input "text" at bounding box center [190, 63] width 51 height 10
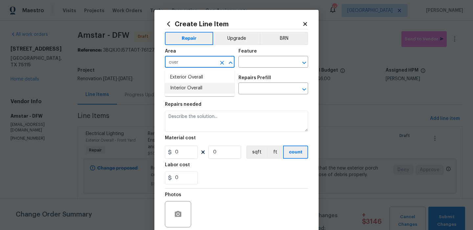
click at [202, 88] on li "Interior Overall" at bounding box center [200, 88] width 70 height 11
type input "Interior Overall"
click at [273, 51] on div "Feature" at bounding box center [274, 53] width 70 height 9
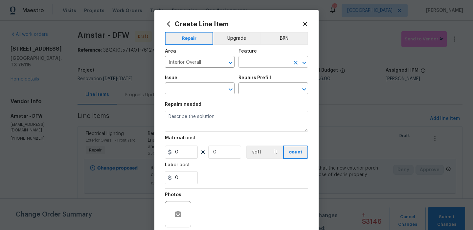
click at [264, 62] on input "text" at bounding box center [264, 63] width 51 height 10
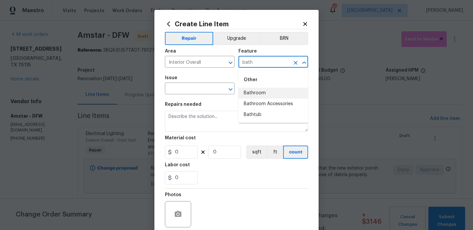
click at [255, 93] on li "Bathroom" at bounding box center [274, 93] width 70 height 11
type input "Bathroom"
click at [197, 88] on input "text" at bounding box center [190, 89] width 51 height 10
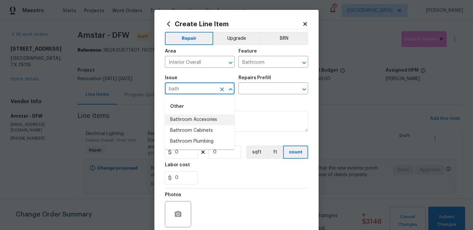
type input "bath"
click at [254, 56] on div "Feature" at bounding box center [274, 53] width 70 height 9
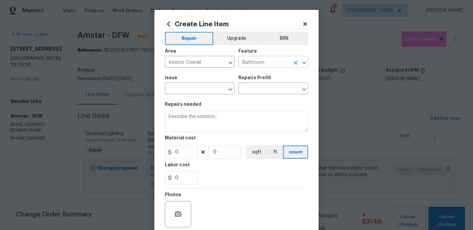
click at [251, 63] on input "Bathroom" at bounding box center [264, 63] width 51 height 10
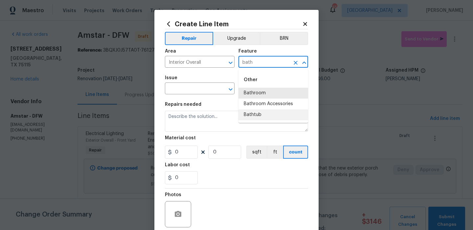
click at [250, 114] on li "Bathtub" at bounding box center [274, 114] width 70 height 11
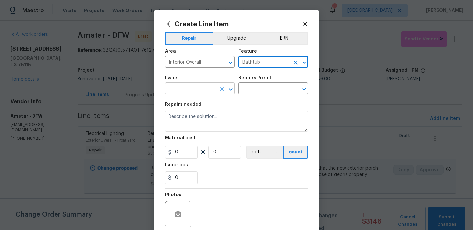
type input "Bathtub"
click at [208, 85] on input "text" at bounding box center [190, 89] width 51 height 10
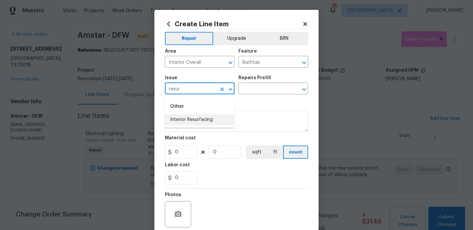
click at [210, 117] on li "Interior Resurfacing" at bounding box center [200, 119] width 70 height 11
type input "Interior Resurfacing"
click at [265, 88] on input "text" at bounding box center [264, 89] width 51 height 10
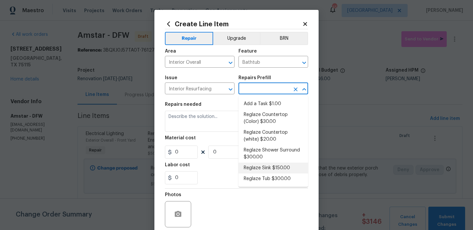
drag, startPoint x: 275, startPoint y: 171, endPoint x: 273, endPoint y: 180, distance: 8.8
click at [273, 180] on ul "Add a Task $1.00 Reglaze Countertop (Color) $30.00 Reglaze Countertop (white) $…" at bounding box center [274, 141] width 70 height 91
click at [273, 180] on li "Reglaze Tub $300.00" at bounding box center [274, 179] width 70 height 11
type input "Reglaze Tub $300.00"
type textarea "Prep, mask, clean and reglaze the tub (white) both on the in and outer sides. H…"
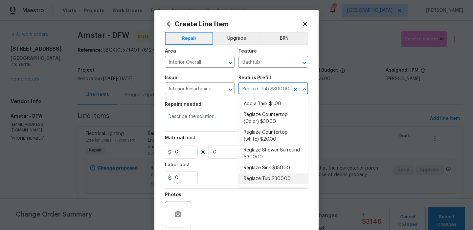
type input "1"
type input "300"
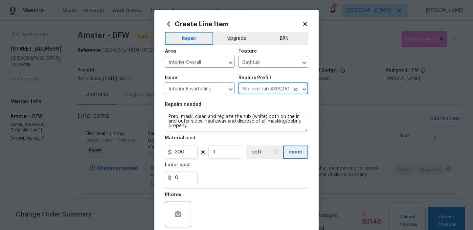
scroll to position [53, 0]
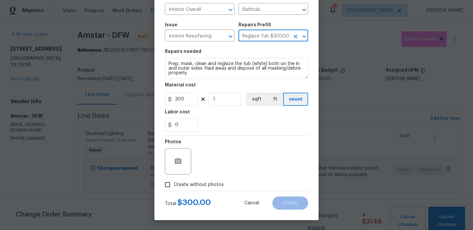
click at [210, 183] on span "Create without photos" at bounding box center [199, 184] width 50 height 7
click at [174, 183] on input "Create without photos" at bounding box center [167, 184] width 12 height 12
checkbox input "true"
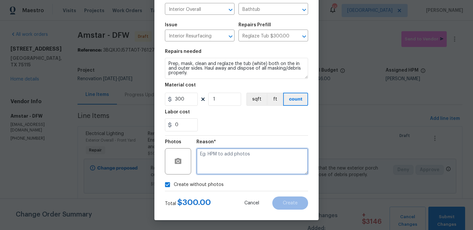
click at [243, 165] on textarea at bounding box center [253, 161] width 112 height 26
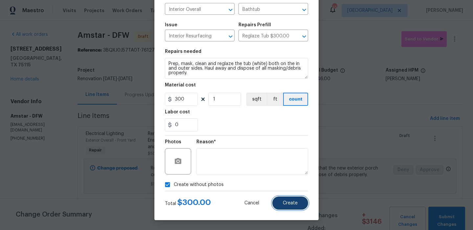
click at [290, 204] on span "Create" at bounding box center [290, 203] width 15 height 5
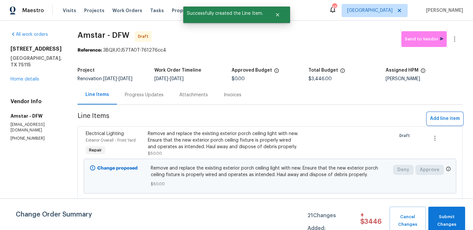
click at [443, 119] on span "Add line item" at bounding box center [445, 119] width 30 height 8
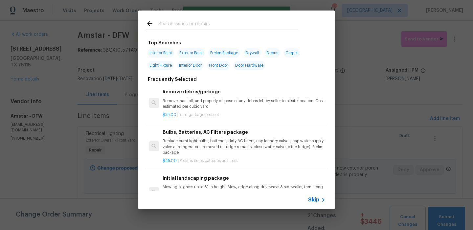
click at [225, 26] on input "text" at bounding box center [227, 25] width 139 height 10
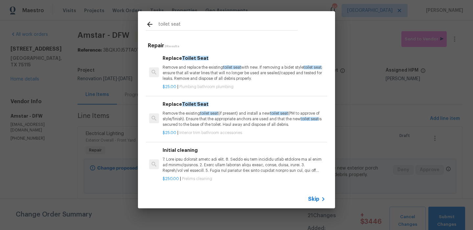
type input "toilet seat"
click at [194, 67] on p "Remove and replace the existing toilet seat with new. If removing a bidet style…" at bounding box center [244, 73] width 163 height 17
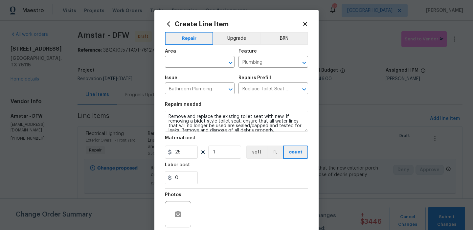
scroll to position [5, 0]
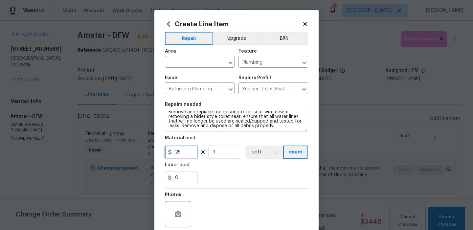
click at [186, 154] on input "25" at bounding box center [181, 152] width 33 height 13
type input "35"
click at [214, 58] on input "text" at bounding box center [190, 63] width 51 height 10
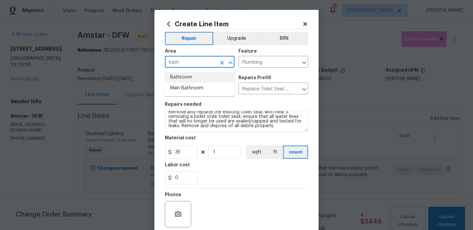
click at [206, 81] on li "Bathroom" at bounding box center [200, 77] width 70 height 11
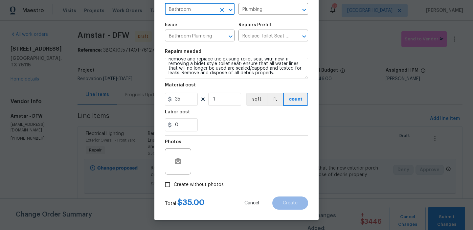
type input "Bathroom"
click at [201, 185] on span "Create without photos" at bounding box center [199, 184] width 50 height 7
click at [174, 185] on input "Create without photos" at bounding box center [167, 184] width 12 height 12
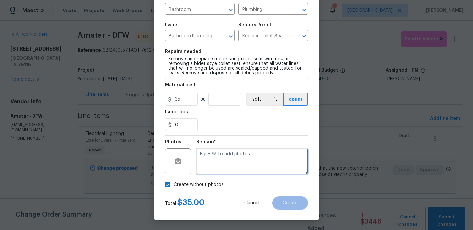
click at [224, 167] on textarea at bounding box center [253, 161] width 112 height 26
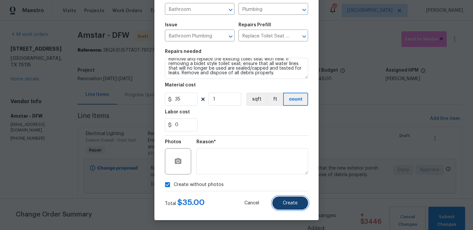
click at [287, 201] on span "Create" at bounding box center [290, 203] width 15 height 5
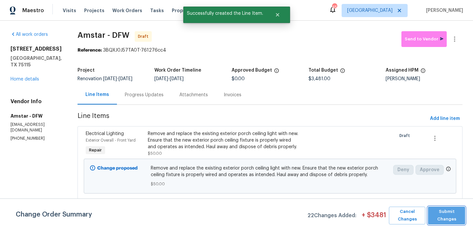
click at [461, 213] on span "Submit Changes" at bounding box center [446, 215] width 31 height 15
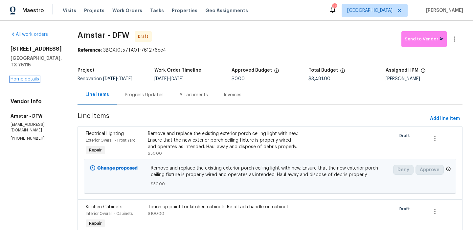
click at [30, 80] on link "Home details" at bounding box center [25, 79] width 29 height 5
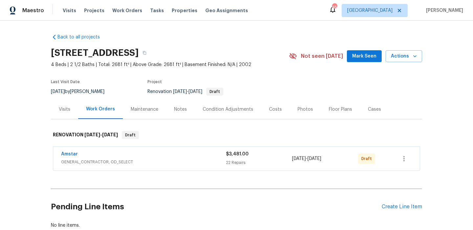
click at [272, 108] on div "Costs" at bounding box center [275, 109] width 13 height 7
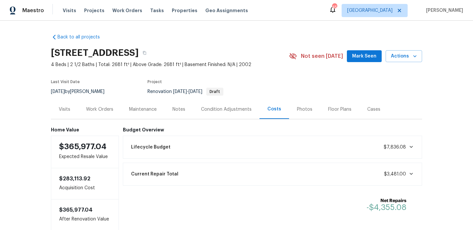
click at [98, 104] on div "Work Orders" at bounding box center [99, 109] width 43 height 19
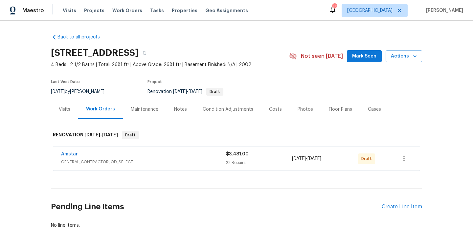
click at [400, 203] on div "Pending Line Items Create Line Item" at bounding box center [236, 207] width 371 height 31
click at [415, 157] on div "Amstar GENERAL_CONTRACTOR, OD_SELECT $3,481.00 22 Repairs 8/11/2025 - 8/14/2025…" at bounding box center [236, 159] width 367 height 24
click at [410, 157] on button "button" at bounding box center [404, 159] width 16 height 16
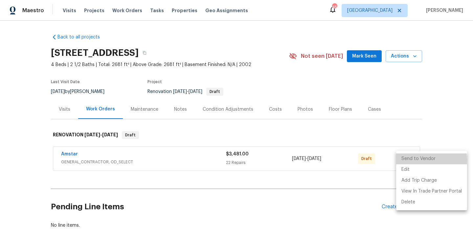
click at [415, 160] on li "Send to Vendor" at bounding box center [431, 158] width 71 height 11
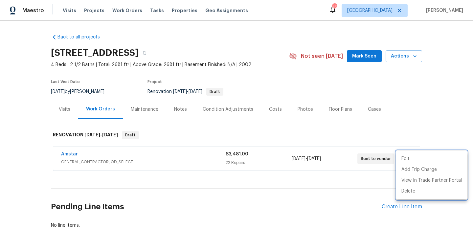
click at [371, 187] on div at bounding box center [236, 115] width 473 height 230
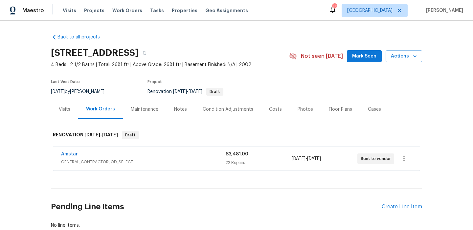
click at [381, 205] on h2 "Pending Line Items" at bounding box center [216, 207] width 331 height 31
click at [386, 208] on div "Create Line Item" at bounding box center [402, 207] width 40 height 6
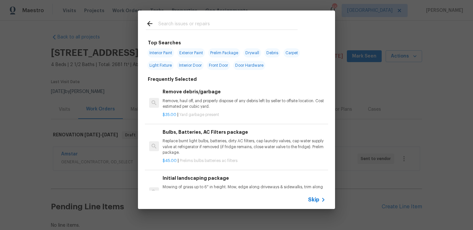
click at [218, 20] on input "text" at bounding box center [227, 25] width 139 height 10
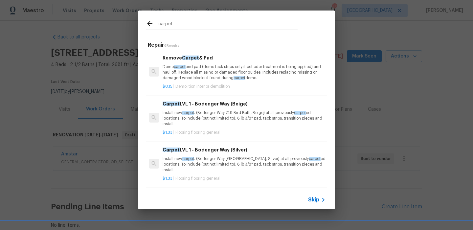
click at [204, 108] on div "Carpet LVL 1 - Bodenger Way (Beige) Install new carpet . (Bodenger Way 749 Bird…" at bounding box center [244, 113] width 163 height 27
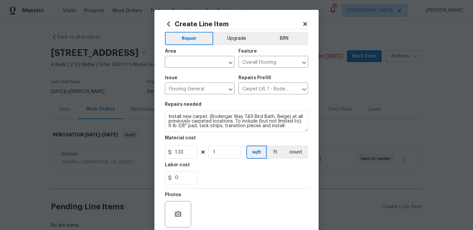
click at [186, 70] on span "Area ​" at bounding box center [200, 58] width 70 height 27
click at [187, 67] on input "text" at bounding box center [190, 63] width 51 height 10
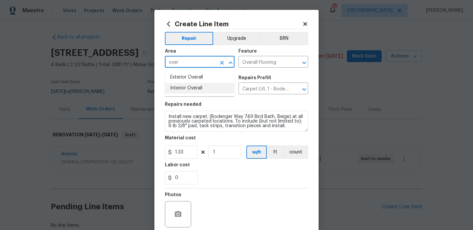
click at [190, 86] on li "Interior Overall" at bounding box center [200, 88] width 70 height 11
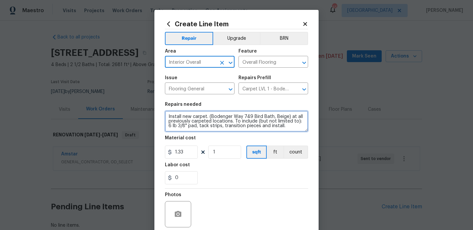
click at [242, 115] on textarea "Install new carpet. (Bodenger Way 749 Bird Bath, Beige) at all previously carpe…" at bounding box center [236, 121] width 143 height 21
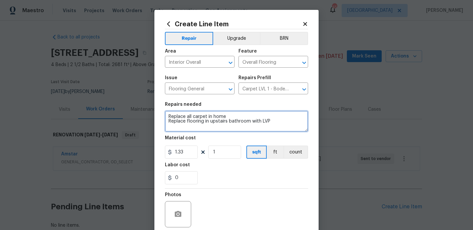
scroll to position [53, 0]
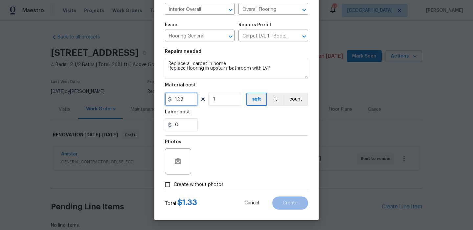
click at [187, 100] on input "1.33" at bounding box center [181, 99] width 33 height 13
click at [199, 182] on span "Create without photos" at bounding box center [199, 184] width 50 height 7
click at [174, 182] on input "Create without photos" at bounding box center [167, 184] width 12 height 12
click at [236, 163] on textarea at bounding box center [253, 161] width 112 height 26
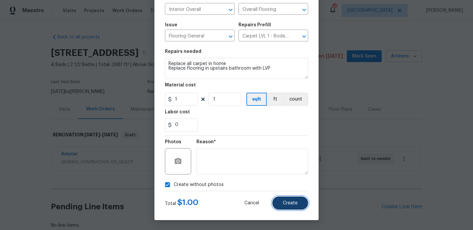
click at [282, 201] on button "Create" at bounding box center [290, 203] width 36 height 13
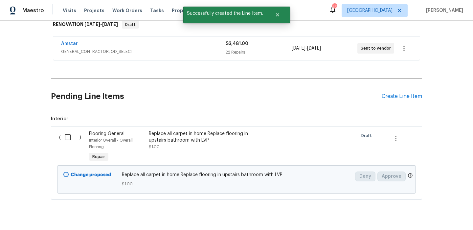
scroll to position [125, 0]
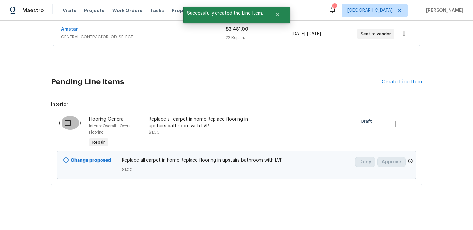
click at [69, 126] on input "checkbox" at bounding box center [70, 123] width 19 height 14
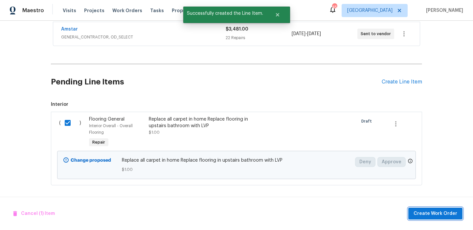
click at [442, 217] on span "Create Work Order" at bounding box center [436, 214] width 44 height 8
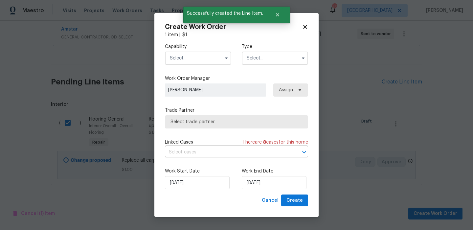
click at [200, 53] on input "text" at bounding box center [198, 58] width 66 height 13
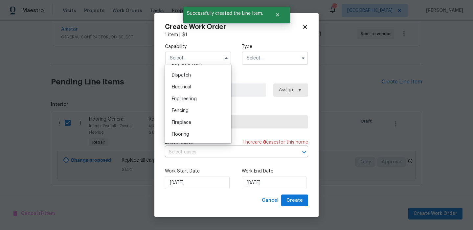
scroll to position [193, 0]
click at [187, 133] on span "Flooring" at bounding box center [180, 134] width 17 height 5
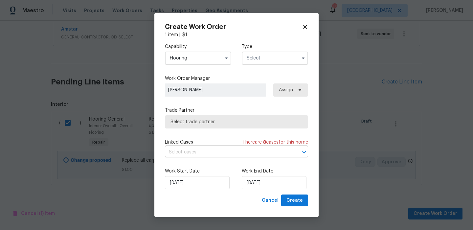
click at [265, 52] on input "text" at bounding box center [275, 58] width 66 height 13
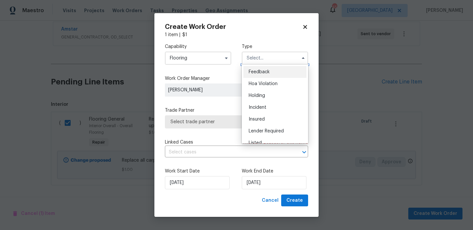
click at [264, 57] on input "text" at bounding box center [275, 58] width 66 height 13
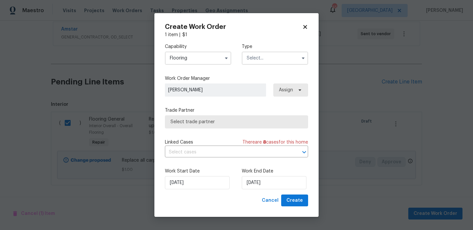
click at [262, 57] on input "text" at bounding box center [275, 58] width 66 height 13
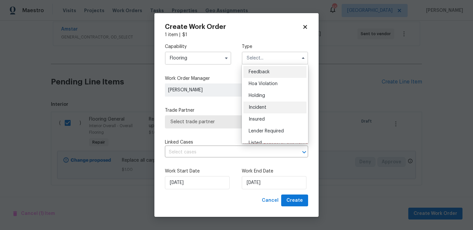
scroll to position [149, 0]
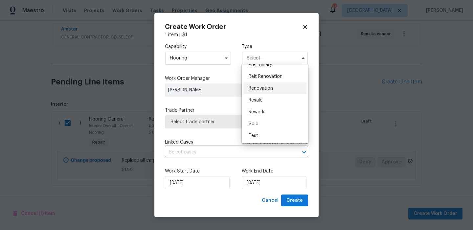
click at [269, 85] on div "Renovation" at bounding box center [275, 88] width 63 height 12
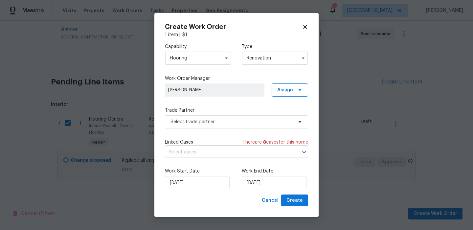
scroll to position [0, 0]
click at [266, 189] on input "8/11/2025" at bounding box center [274, 182] width 65 height 13
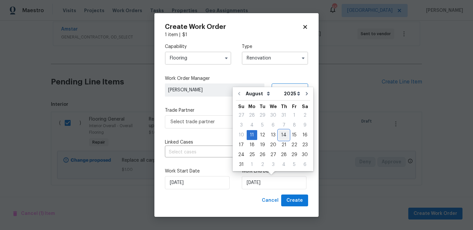
click at [282, 137] on div "14" at bounding box center [284, 134] width 11 height 9
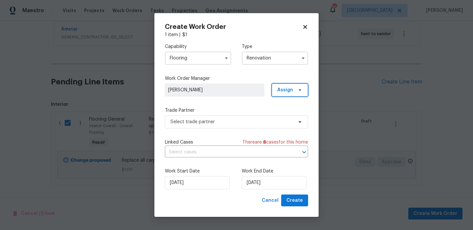
click at [283, 89] on span "Assign" at bounding box center [285, 90] width 16 height 7
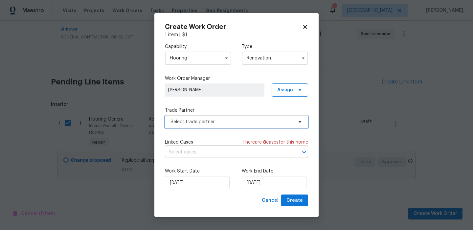
click at [242, 120] on span "Select trade partner" at bounding box center [232, 122] width 123 height 7
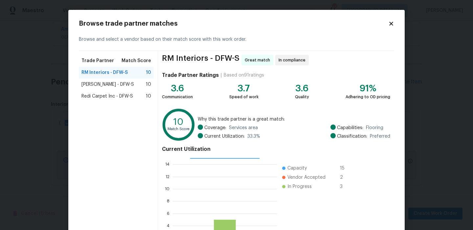
scroll to position [60, 0]
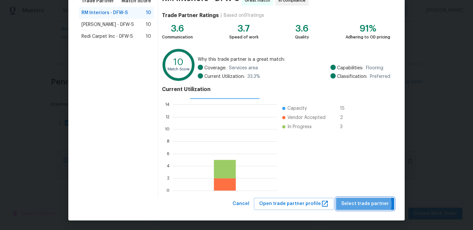
click at [360, 204] on span "Select trade partner" at bounding box center [365, 204] width 48 height 8
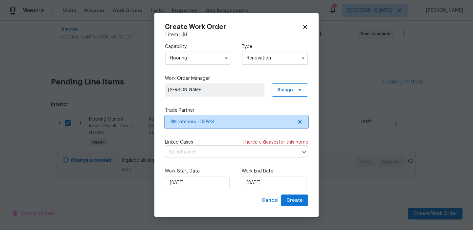
scroll to position [0, 0]
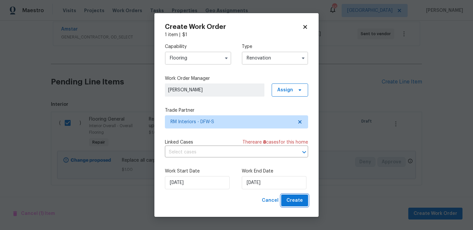
click at [301, 197] on span "Create" at bounding box center [295, 201] width 16 height 8
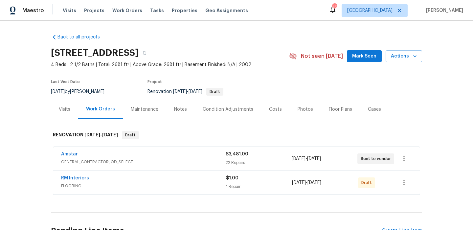
scroll to position [28, 0]
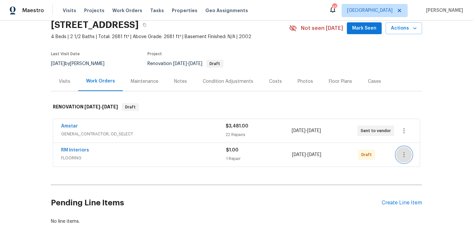
click at [406, 151] on icon "button" at bounding box center [404, 155] width 8 height 8
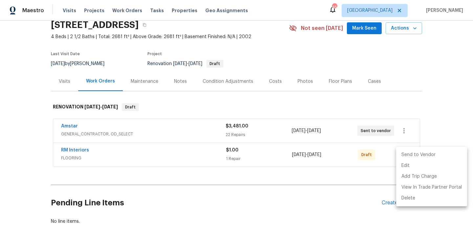
click at [412, 156] on li "Send to Vendor" at bounding box center [431, 155] width 71 height 11
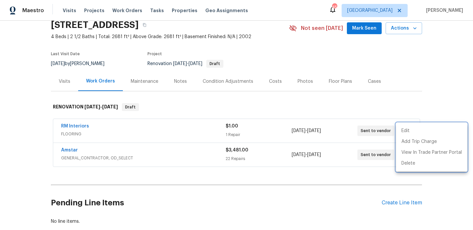
click at [348, 119] on div at bounding box center [236, 115] width 473 height 230
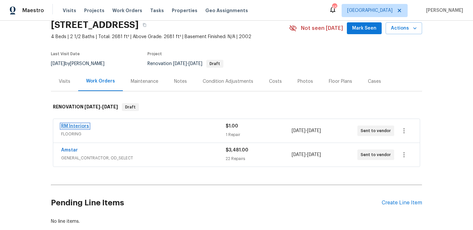
click at [77, 126] on link "RM Interiors" at bounding box center [75, 126] width 28 height 5
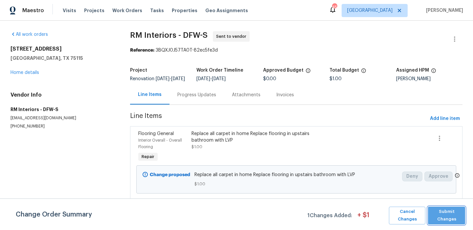
click at [449, 212] on span "Submit Changes" at bounding box center [446, 215] width 31 height 15
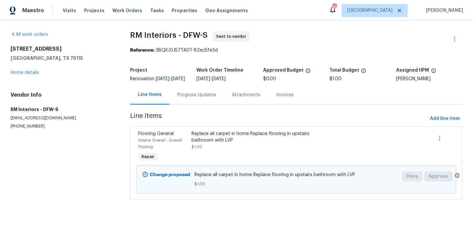
click at [199, 111] on section "RM Interiors - DFW-S Sent to vendor Reference: 3BQXJ0J57TA0T-82ec5fe3d Project …" at bounding box center [296, 119] width 333 height 176
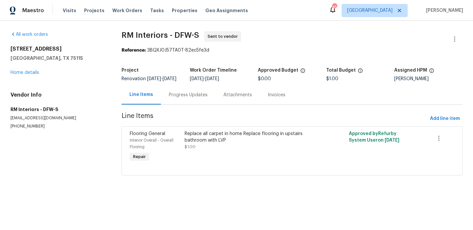
click at [200, 105] on div "Progress Updates" at bounding box center [188, 94] width 55 height 19
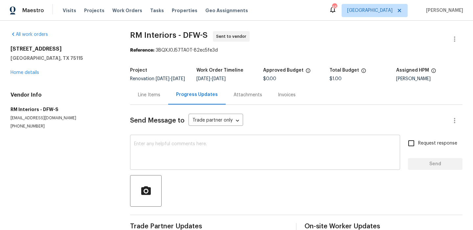
click at [194, 142] on div "x ​" at bounding box center [265, 153] width 270 height 34
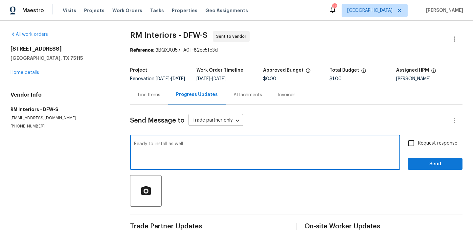
type textarea "Ready to install as well"
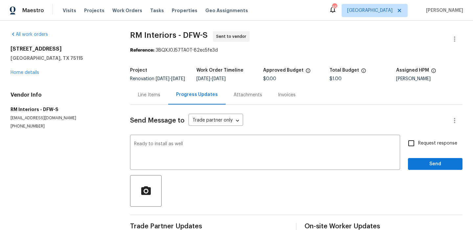
click at [440, 147] on span "Request response" at bounding box center [437, 143] width 39 height 7
click at [418, 150] on input "Request response" at bounding box center [412, 143] width 14 height 14
checkbox input "true"
click at [438, 187] on div at bounding box center [296, 191] width 333 height 32
click at [439, 168] on span "Send" at bounding box center [435, 164] width 44 height 8
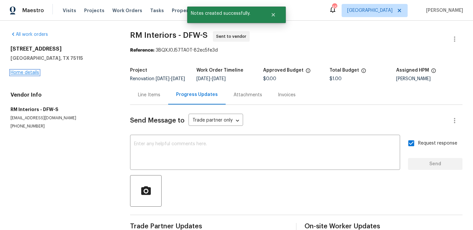
click at [17, 70] on link "Home details" at bounding box center [25, 72] width 29 height 5
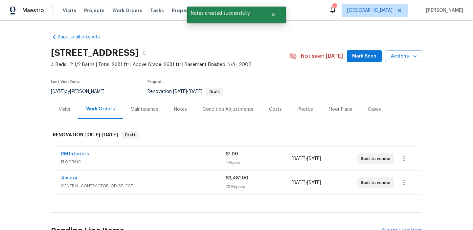
click at [354, 57] on button "Mark Seen" at bounding box center [364, 56] width 35 height 12
click at [176, 106] on div "Notes" at bounding box center [180, 109] width 13 height 7
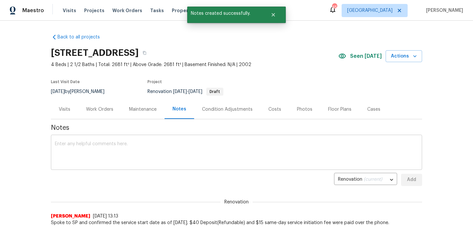
click at [173, 144] on textarea at bounding box center [236, 153] width 363 height 23
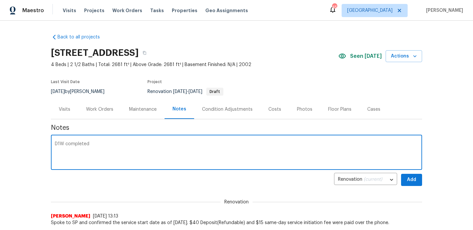
type textarea "D1W completed"
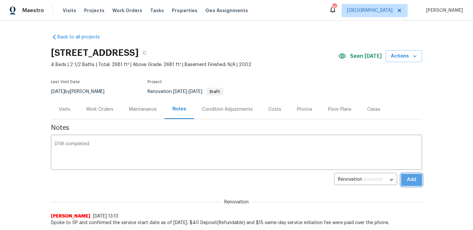
click at [409, 178] on span "Add" at bounding box center [411, 180] width 11 height 8
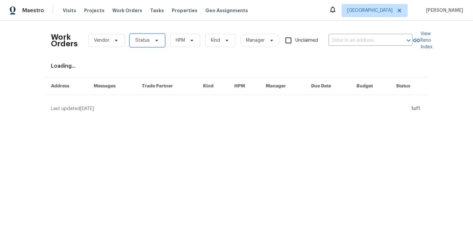
click at [152, 40] on span at bounding box center [155, 40] width 7 height 5
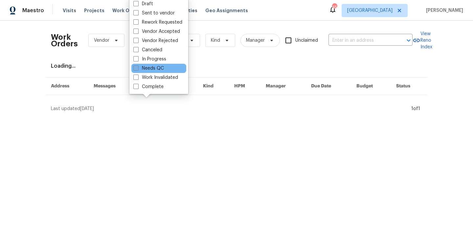
click at [157, 71] on label "Needs QC" at bounding box center [148, 68] width 31 height 7
click at [138, 69] on input "Needs QC" at bounding box center [135, 67] width 4 height 4
checkbox input "true"
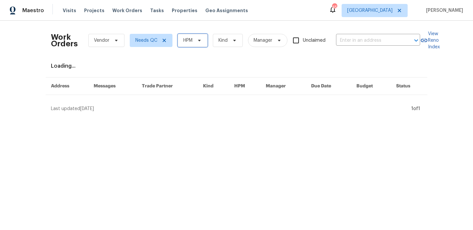
click at [184, 42] on span "HPM" at bounding box center [187, 40] width 9 height 7
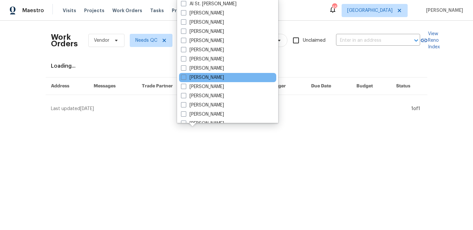
scroll to position [62, 0]
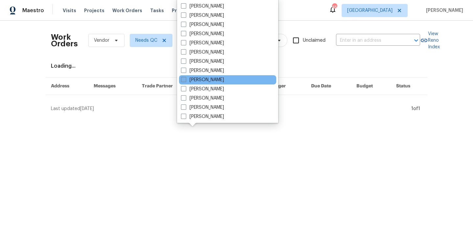
click at [223, 78] on label "[PERSON_NAME]" at bounding box center [202, 80] width 43 height 7
click at [185, 78] on input "[PERSON_NAME]" at bounding box center [183, 79] width 4 height 4
checkbox input "true"
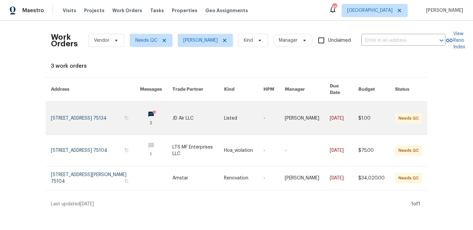
click at [66, 109] on link at bounding box center [95, 118] width 89 height 33
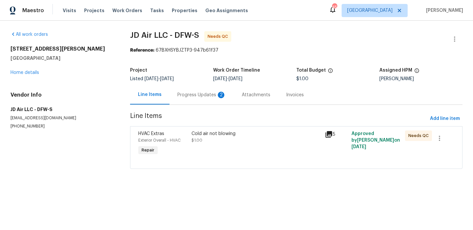
click at [193, 99] on div "Progress Updates 2" at bounding box center [202, 94] width 64 height 19
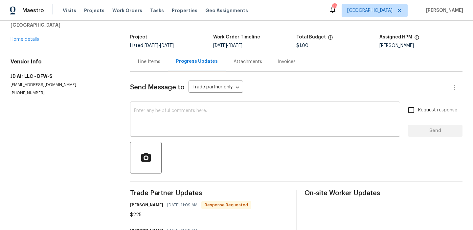
scroll to position [72, 0]
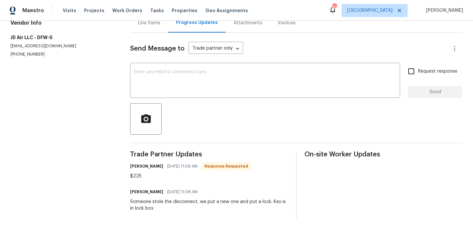
click at [193, 198] on div "[PERSON_NAME] [DATE] 11:08 AM Someone stole the disconnect, we put a new one an…" at bounding box center [209, 199] width 158 height 24
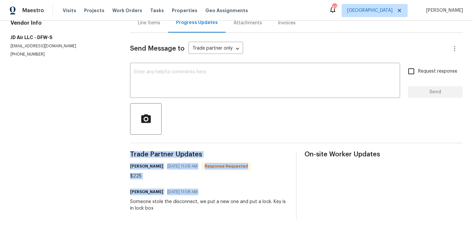
click at [193, 198] on div "[PERSON_NAME] [DATE] 11:08 AM Someone stole the disconnect, we put a new one an…" at bounding box center [209, 199] width 158 height 24
copy div "Trade Partner Updates [PERSON_NAME] [DATE] 11:09 AM Response Requested $225 [PE…"
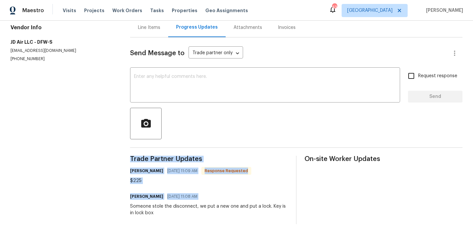
scroll to position [0, 0]
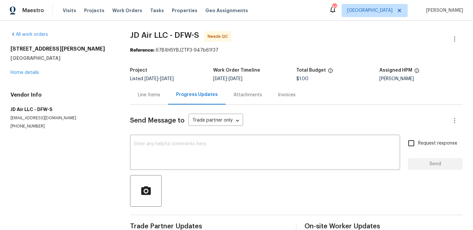
click at [146, 98] on div "Line Items" at bounding box center [149, 95] width 22 height 7
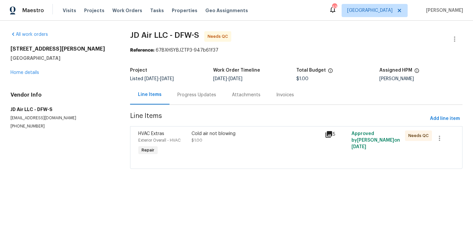
click at [233, 146] on div "Cold air not blowing $1.00" at bounding box center [256, 143] width 133 height 30
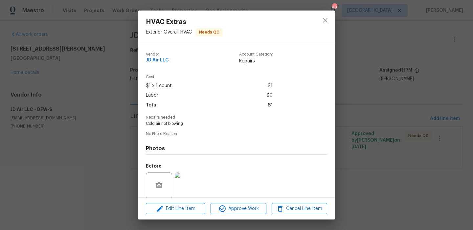
scroll to position [50, 0]
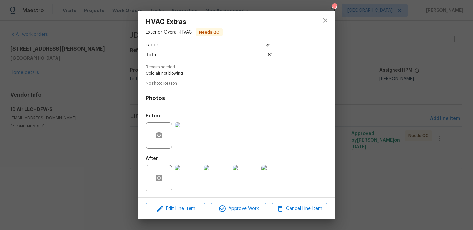
click at [187, 176] on img at bounding box center [188, 178] width 26 height 26
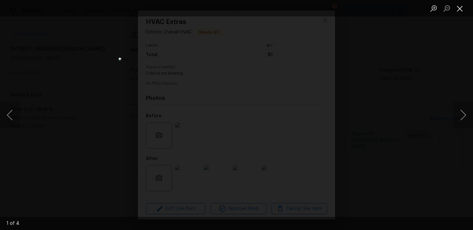
click at [462, 10] on button "Close lightbox" at bounding box center [459, 9] width 13 height 12
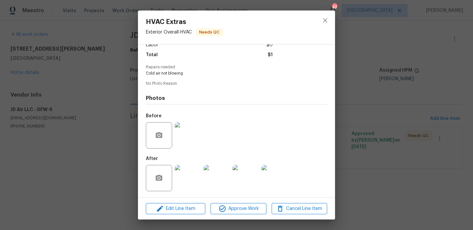
click at [187, 132] on img at bounding box center [188, 135] width 26 height 26
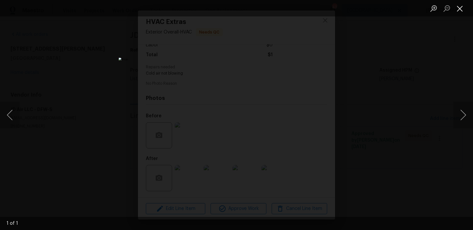
click at [461, 10] on button "Close lightbox" at bounding box center [459, 9] width 13 height 12
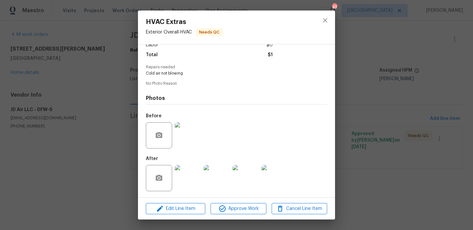
click at [192, 185] on img at bounding box center [188, 178] width 26 height 26
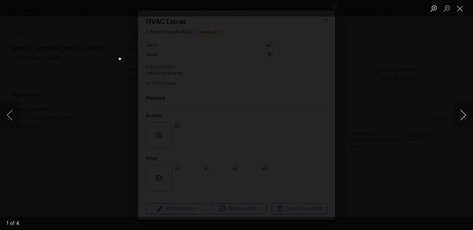
click at [465, 116] on button "Next image" at bounding box center [463, 115] width 20 height 26
click at [461, 13] on button "Close lightbox" at bounding box center [459, 9] width 13 height 12
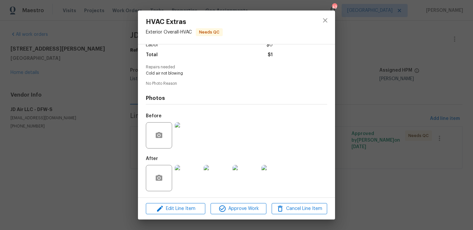
click at [110, 150] on div "HVAC Extras Exterior Overall - HVAC Needs QC Vendor JD Air LLC Account Category…" at bounding box center [236, 115] width 473 height 230
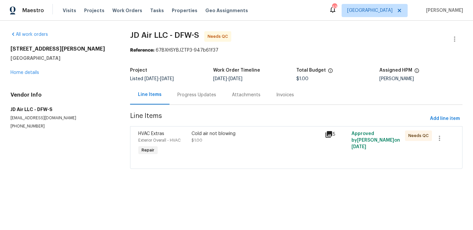
click at [187, 88] on div "Progress Updates" at bounding box center [197, 94] width 55 height 19
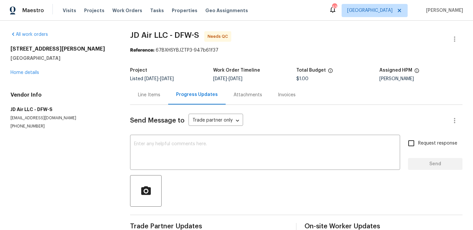
click at [147, 94] on div "Line Items" at bounding box center [149, 95] width 22 height 7
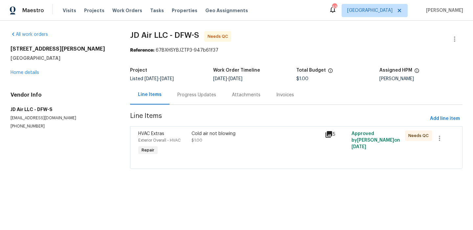
click at [208, 136] on div "Cold air not blowing" at bounding box center [256, 133] width 129 height 7
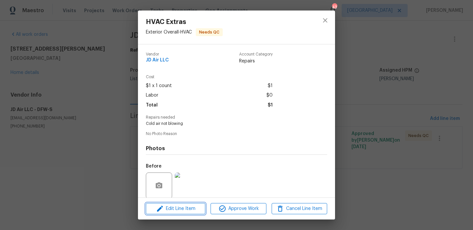
click at [193, 203] on button "Edit Line Item" at bounding box center [175, 209] width 59 height 12
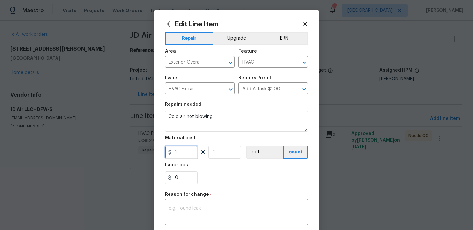
click at [187, 155] on input "1" at bounding box center [181, 152] width 33 height 13
type input "225"
click at [216, 181] on div "0" at bounding box center [236, 177] width 143 height 13
click at [209, 204] on input "text" at bounding box center [227, 206] width 125 height 10
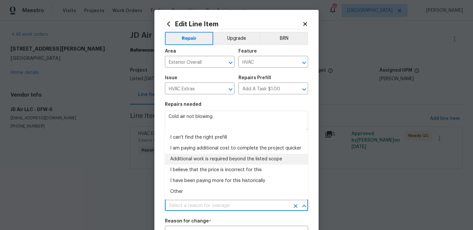
click at [236, 160] on li "Additional work is required beyond the listed scope" at bounding box center [236, 159] width 143 height 11
type input "Additional work is required beyond the listed scope"
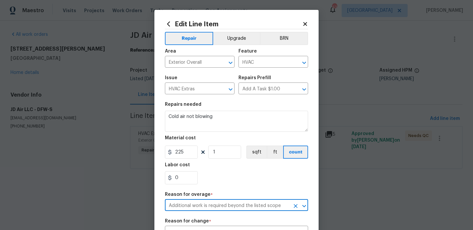
scroll to position [25, 0]
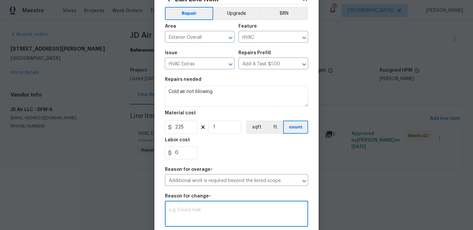
click at [208, 209] on textarea at bounding box center [236, 215] width 135 height 14
type textarea "v"
paste textarea "Someone stole the disconnect, we put a new one and put a lock. Key is in lock b…"
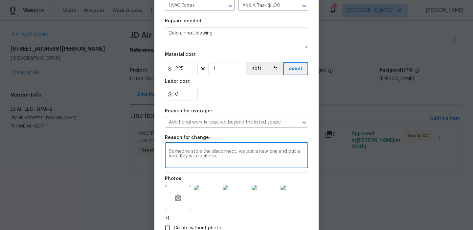
scroll to position [127, 0]
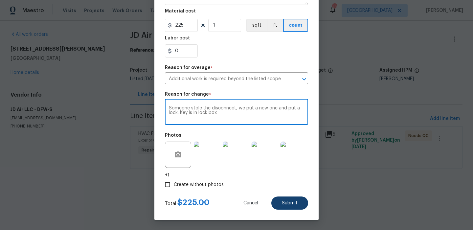
type textarea "Someone stole the disconnect, we put a new one and put a lock. Key is in lock b…"
click at [285, 204] on span "Submit" at bounding box center [290, 203] width 16 height 5
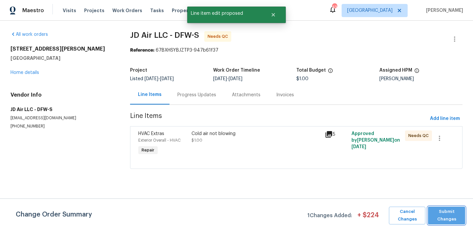
click at [446, 210] on span "Submit Changes" at bounding box center [446, 215] width 31 height 15
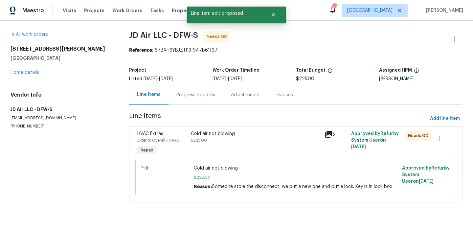
click at [204, 139] on span "$225.00" at bounding box center [199, 140] width 16 height 4
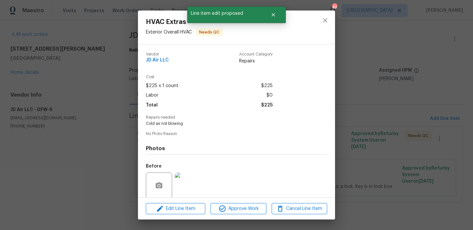
click at [223, 202] on div "Edit Line Item Approve Work Cancel Line Item" at bounding box center [236, 209] width 197 height 22
click at [226, 209] on icon "button" at bounding box center [223, 209] width 8 height 8
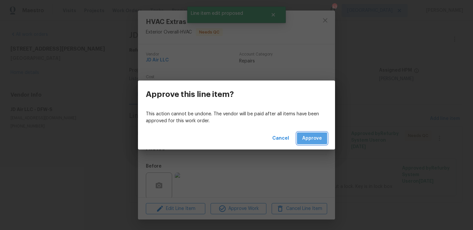
click at [311, 140] on span "Approve" at bounding box center [312, 138] width 20 height 8
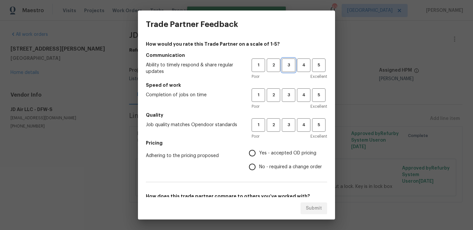
click at [288, 70] on button "3" at bounding box center [288, 64] width 13 height 13
click at [287, 85] on h5 "Speed of work" at bounding box center [236, 85] width 181 height 7
click at [287, 89] on button "3" at bounding box center [288, 94] width 13 height 13
click at [286, 117] on h5 "Quality" at bounding box center [236, 115] width 181 height 7
click at [286, 124] on span "3" at bounding box center [289, 125] width 12 height 8
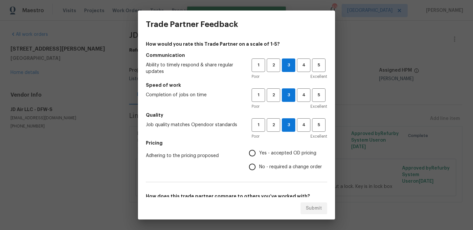
click at [277, 152] on span "Yes - accepted OD pricing" at bounding box center [287, 153] width 57 height 7
click at [259, 152] on input "Yes - accepted OD pricing" at bounding box center [252, 153] width 14 height 14
radio input "true"
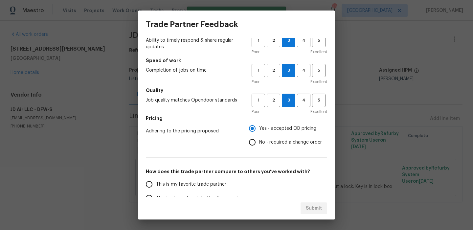
scroll to position [44, 0]
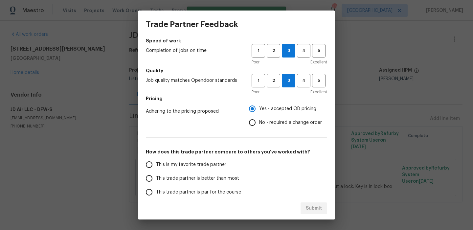
click at [177, 164] on span "This is my favorite trade partner" at bounding box center [191, 164] width 70 height 7
click at [156, 164] on input "This is my favorite trade partner" at bounding box center [149, 165] width 14 height 14
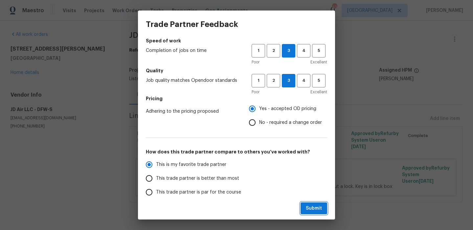
click at [316, 206] on span "Submit" at bounding box center [314, 208] width 16 height 8
radio input "true"
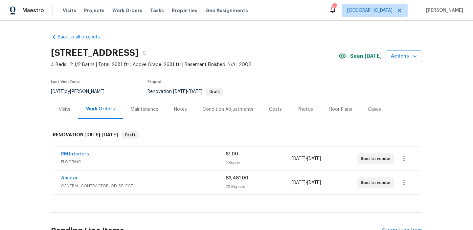
scroll to position [67, 0]
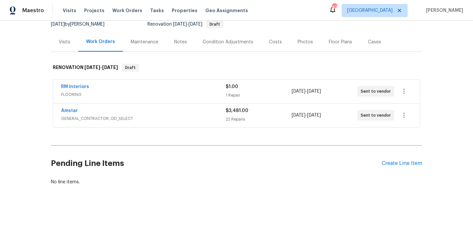
click at [389, 167] on div "Pending Line Items Create Line Item" at bounding box center [236, 163] width 371 height 31
click at [387, 162] on div "Create Line Item" at bounding box center [402, 163] width 40 height 6
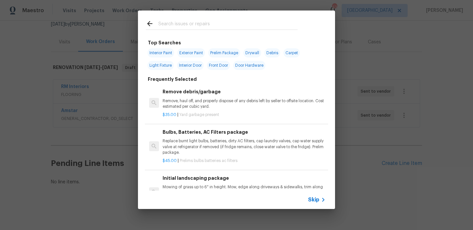
click at [313, 197] on span "Skip" at bounding box center [313, 200] width 11 height 7
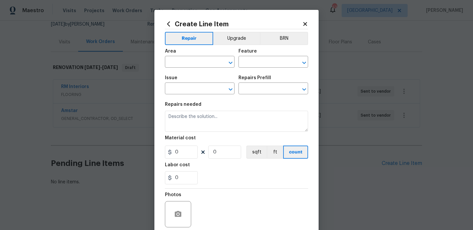
click at [210, 72] on span "Issue ​" at bounding box center [200, 85] width 70 height 27
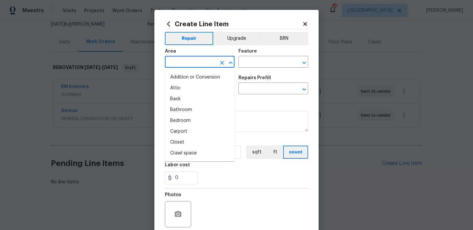
click at [210, 66] on input "text" at bounding box center [190, 63] width 51 height 10
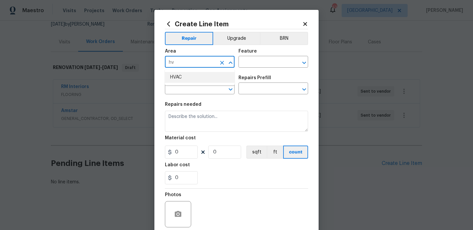
drag, startPoint x: 210, startPoint y: 75, endPoint x: 224, endPoint y: 74, distance: 14.5
click at [210, 75] on li "HVAC" at bounding box center [200, 77] width 70 height 11
type input "HVAC"
click at [247, 67] on input "text" at bounding box center [264, 63] width 51 height 10
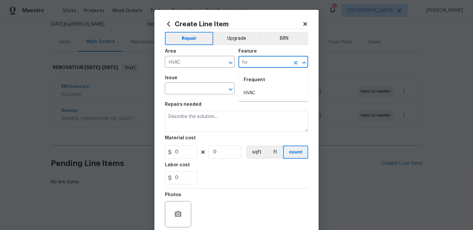
click at [251, 87] on div "Frequent" at bounding box center [274, 80] width 70 height 16
click at [250, 91] on li "HVAC" at bounding box center [274, 93] width 70 height 11
type input "HVAC"
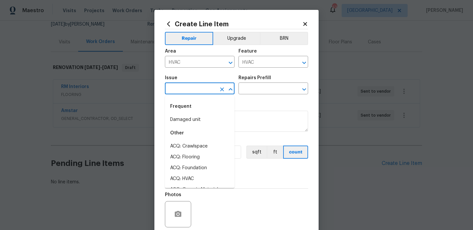
click at [187, 87] on input "text" at bounding box center [190, 89] width 51 height 10
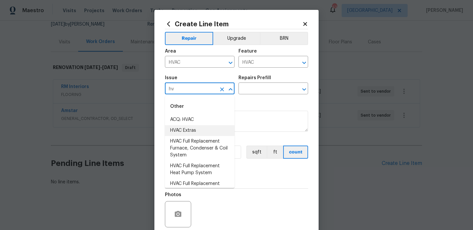
click at [206, 127] on li "HVAC Extras" at bounding box center [200, 130] width 70 height 11
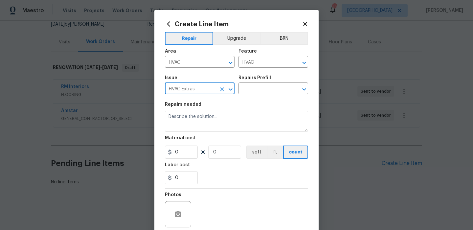
type input "HVAC Extras"
click at [262, 95] on div "Issue HVAC Extras ​ Repairs Prefill ​" at bounding box center [236, 85] width 143 height 27
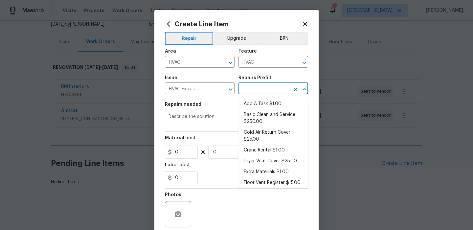
click at [267, 87] on input "text" at bounding box center [264, 89] width 51 height 10
click at [249, 118] on li "Basic Clean and Service $250.00" at bounding box center [274, 118] width 70 height 18
type input "Basic Clean and Service $250.00"
type textarea "General Service HVAC system including: cleaning condenser and evaporator coils,…"
type input "250"
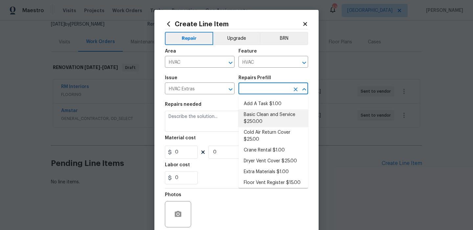
type input "1"
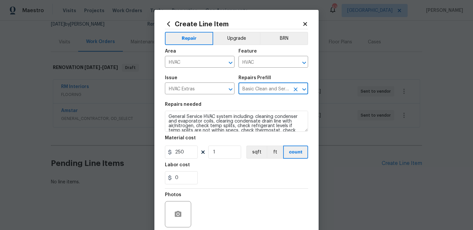
scroll to position [18, 0]
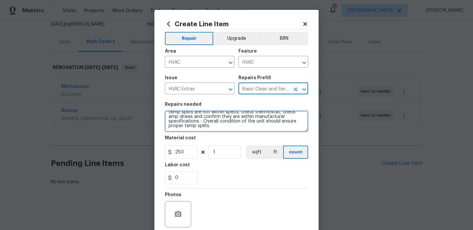
click at [227, 129] on textarea "General Service HVAC system including: cleaning condenser and evaporator coils,…" at bounding box center [236, 121] width 143 height 21
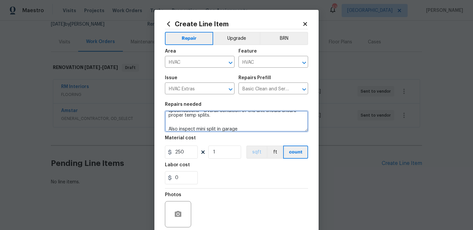
scroll to position [53, 0]
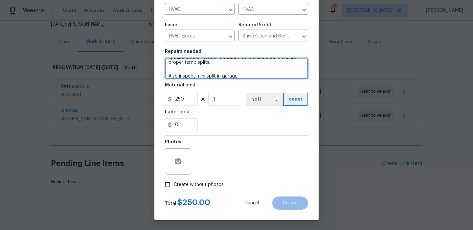
type textarea "General Service HVAC system including: cleaning condenser and evaporator coils,…"
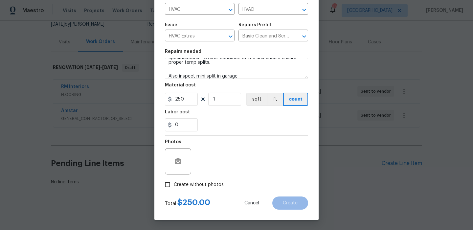
click at [199, 181] on label "Create without photos" at bounding box center [192, 184] width 62 height 12
click at [174, 181] on input "Create without photos" at bounding box center [167, 184] width 12 height 12
checkbox input "true"
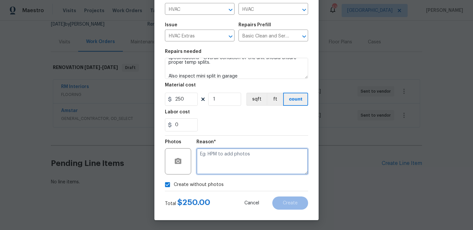
click at [215, 159] on textarea at bounding box center [253, 161] width 112 height 26
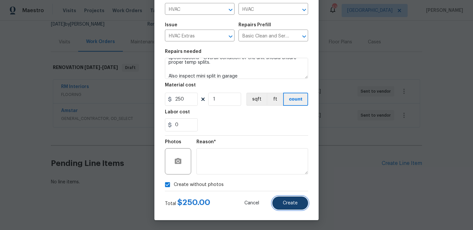
click at [286, 204] on span "Create" at bounding box center [290, 203] width 15 height 5
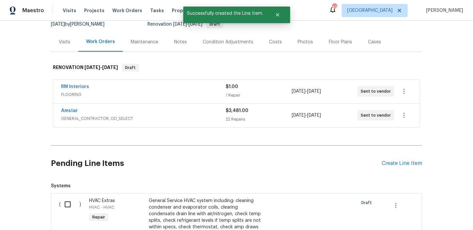
click at [67, 198] on input "checkbox" at bounding box center [70, 204] width 19 height 14
checkbox input "true"
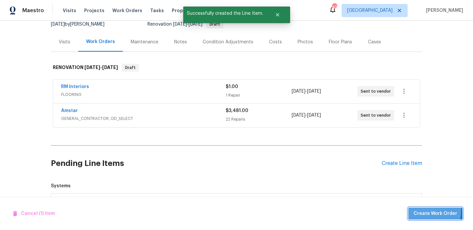
click at [414, 209] on button "Create Work Order" at bounding box center [435, 214] width 54 height 12
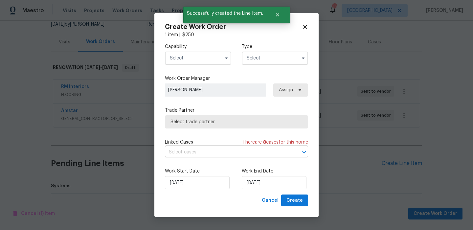
click at [188, 59] on input "text" at bounding box center [198, 58] width 66 height 13
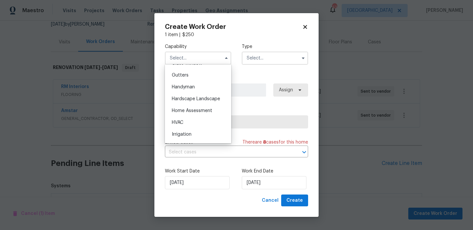
scroll to position [348, 0]
click at [194, 117] on div "HVAC" at bounding box center [198, 121] width 63 height 12
type input "HVAC"
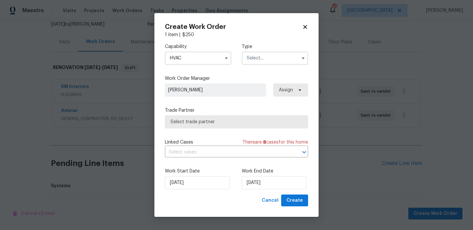
click at [291, 42] on div "Capability HVAC Agent Appliance Bathtub Resurfacing BRN And Lrr Broker Cabinets…" at bounding box center [236, 54] width 143 height 32
click at [282, 58] on input "text" at bounding box center [275, 58] width 66 height 13
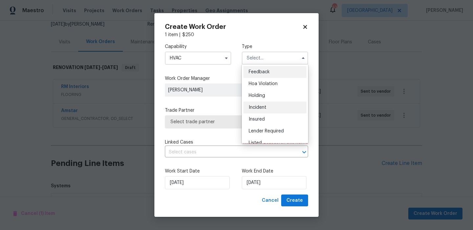
scroll to position [149, 0]
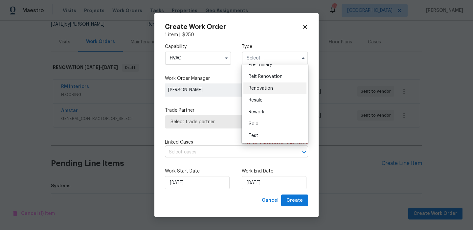
click at [275, 91] on div "Renovation" at bounding box center [275, 88] width 63 height 12
type input "Renovation"
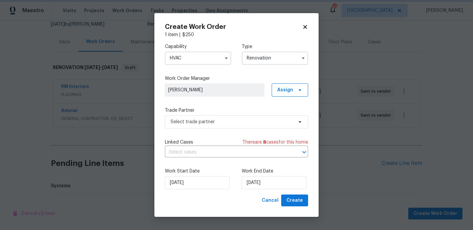
scroll to position [0, 0]
click at [249, 121] on span "Select trade partner" at bounding box center [232, 122] width 123 height 7
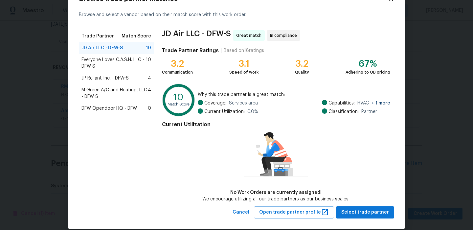
scroll to position [33, 0]
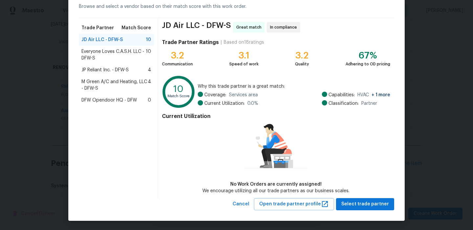
click at [131, 48] on span "Everyone Loves C.A.S.H. LLC - DFW-S" at bounding box center [113, 54] width 64 height 13
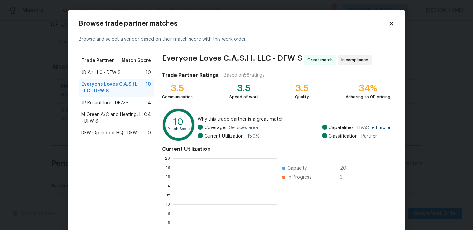
scroll to position [92, 104]
click at [124, 107] on div "JP Reliant Inc. - DFW-S 4" at bounding box center [116, 103] width 75 height 12
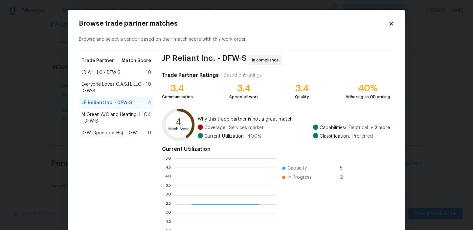
scroll to position [92, 102]
click at [126, 119] on span "M Green A/C and Heating, LLC - DFW-S" at bounding box center [114, 117] width 66 height 13
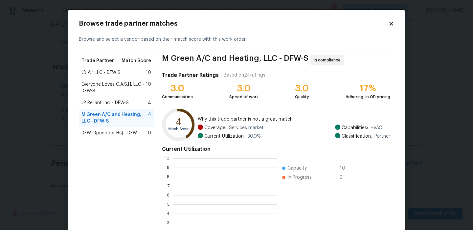
scroll to position [92, 104]
click at [123, 74] on div "JD Air LLC - DFW-S 10" at bounding box center [116, 72] width 70 height 7
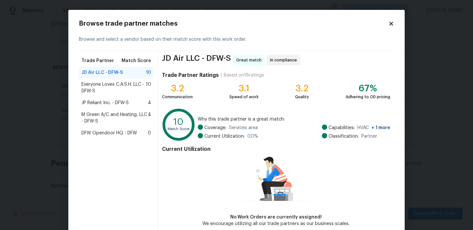
scroll to position [33, 0]
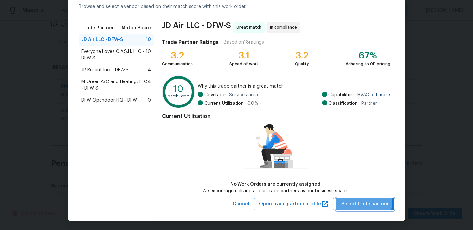
click at [347, 200] on span "Select trade partner" at bounding box center [365, 204] width 48 height 8
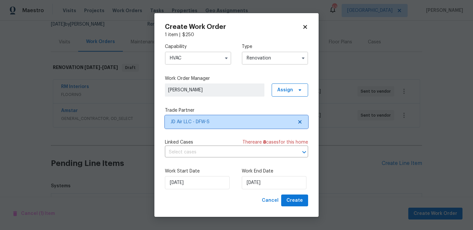
scroll to position [0, 0]
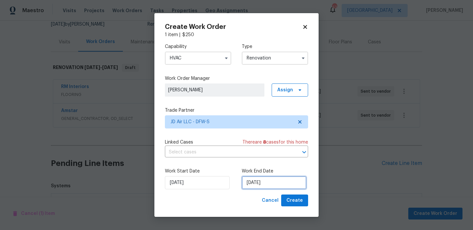
click at [290, 187] on input "[DATE]" at bounding box center [274, 182] width 65 height 13
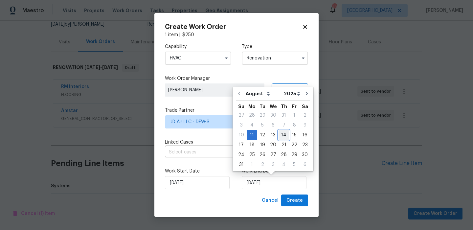
click at [280, 135] on div "14" at bounding box center [284, 134] width 11 height 9
type input "[DATE]"
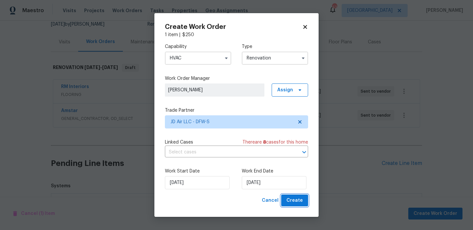
click at [290, 200] on span "Create" at bounding box center [295, 201] width 16 height 8
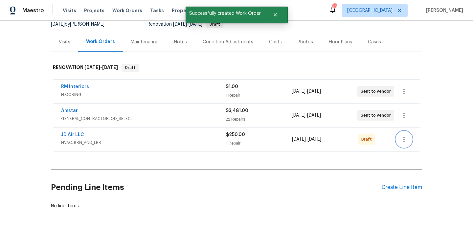
click at [404, 143] on button "button" at bounding box center [404, 139] width 16 height 16
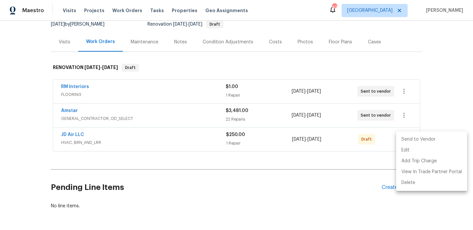
click at [419, 141] on li "Send to Vendor" at bounding box center [431, 139] width 71 height 11
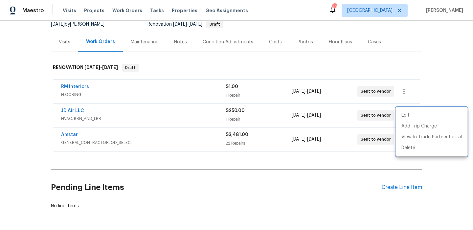
click at [309, 191] on div at bounding box center [236, 115] width 473 height 230
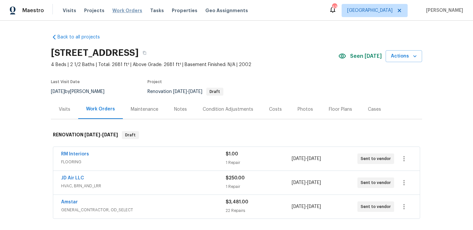
click at [113, 9] on span "Work Orders" at bounding box center [127, 10] width 30 height 7
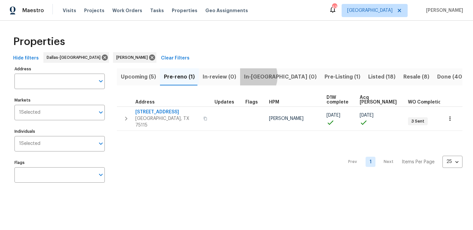
click at [247, 76] on span "In-[GEOGRAPHIC_DATA] (0)" at bounding box center [280, 76] width 73 height 9
